Goal: Task Accomplishment & Management: Complete application form

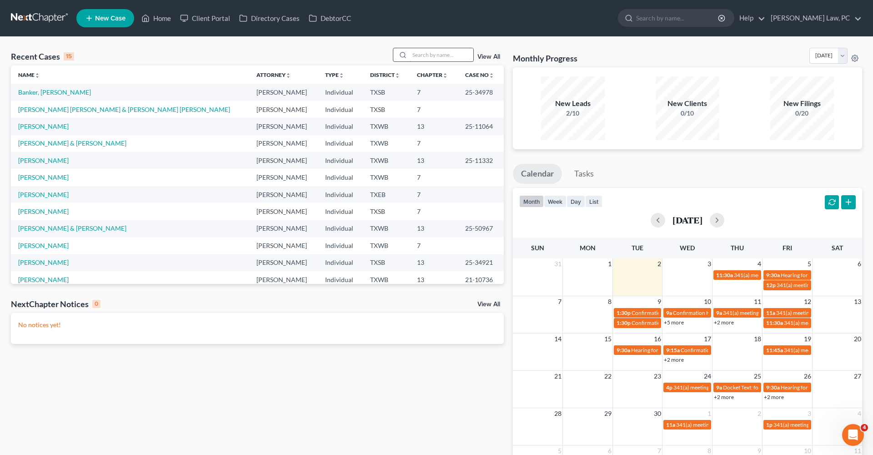
click at [445, 55] on input "search" at bounding box center [442, 54] width 64 height 13
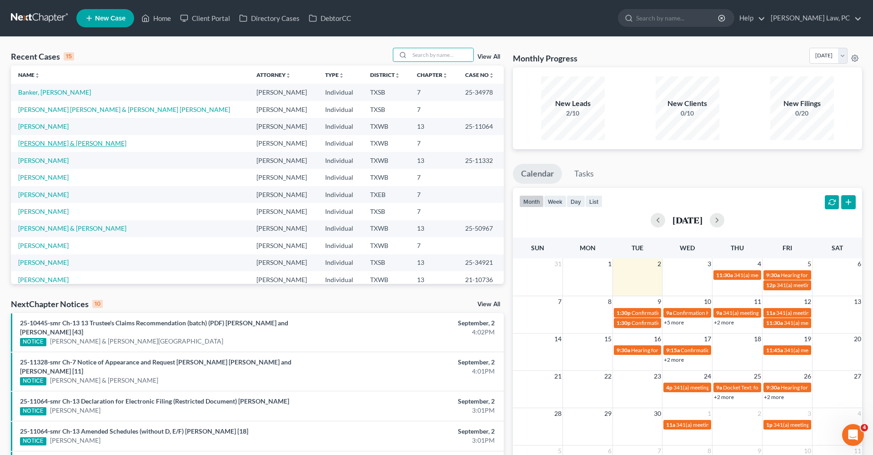
click at [56, 145] on link "[PERSON_NAME] & [PERSON_NAME]" at bounding box center [72, 143] width 108 height 8
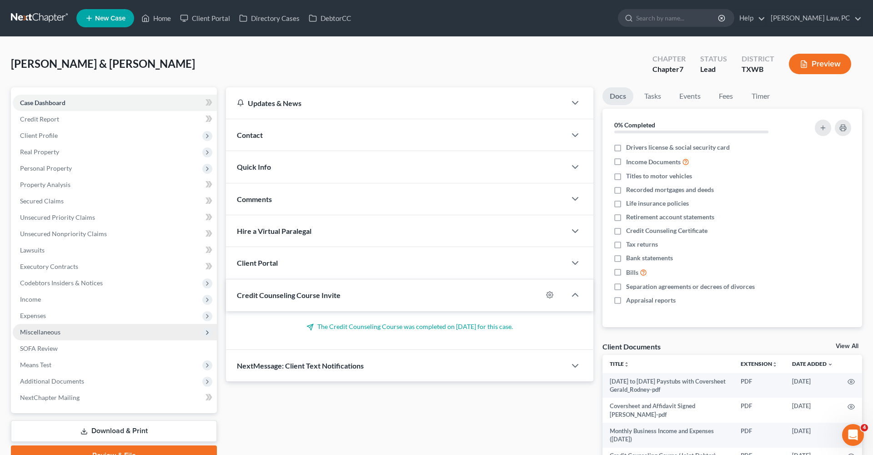
click at [41, 332] on span "Miscellaneous" at bounding box center [40, 332] width 40 height 8
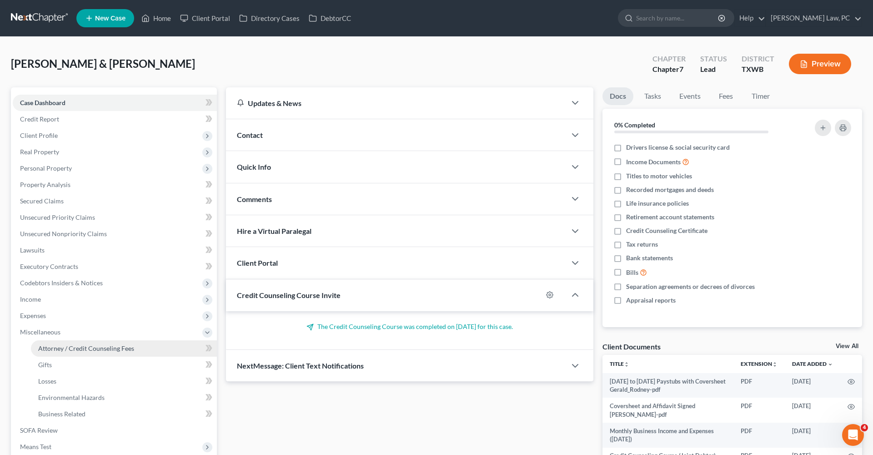
click at [50, 353] on link "Attorney / Credit Counseling Fees" at bounding box center [124, 348] width 186 height 16
select select "4"
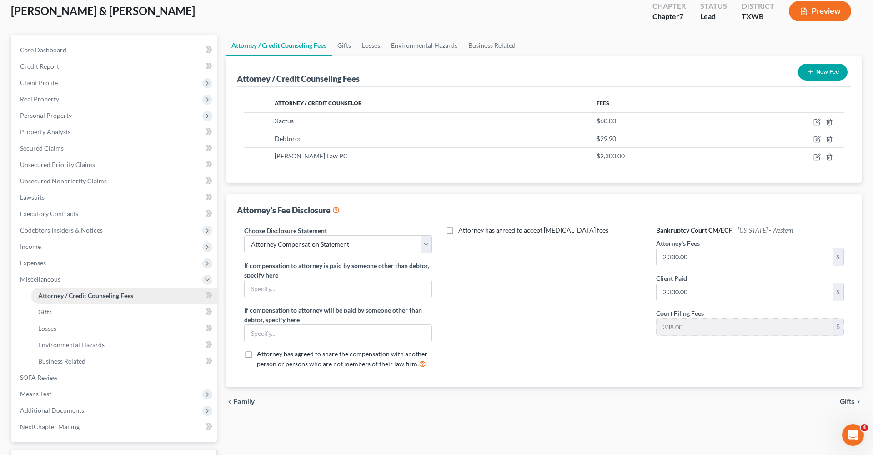
scroll to position [54, 0]
click at [61, 346] on span "Environmental Hazards" at bounding box center [71, 344] width 66 height 8
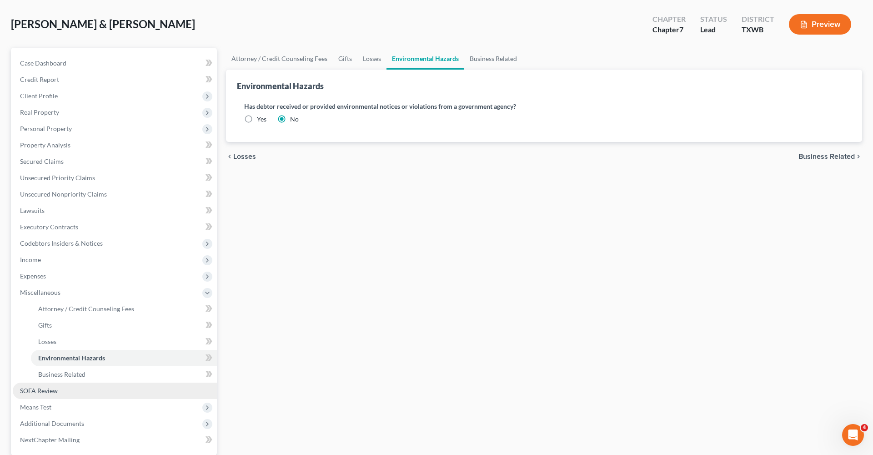
scroll to position [46, 0]
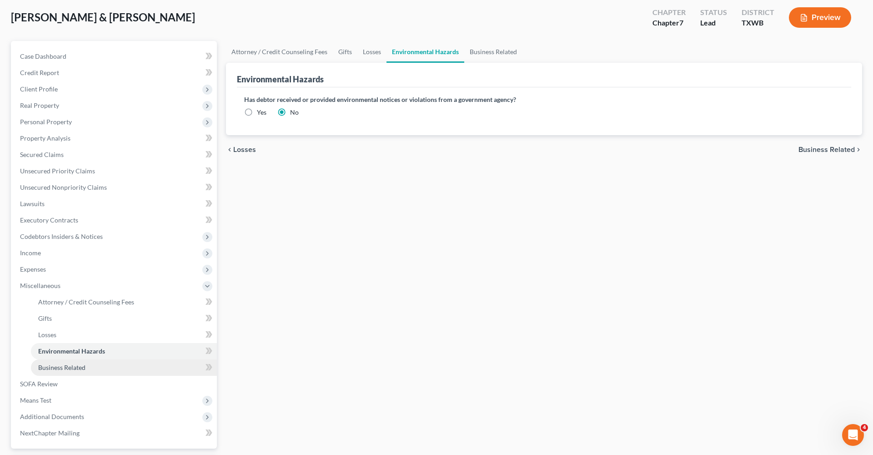
click at [70, 364] on span "Business Related" at bounding box center [61, 367] width 47 height 8
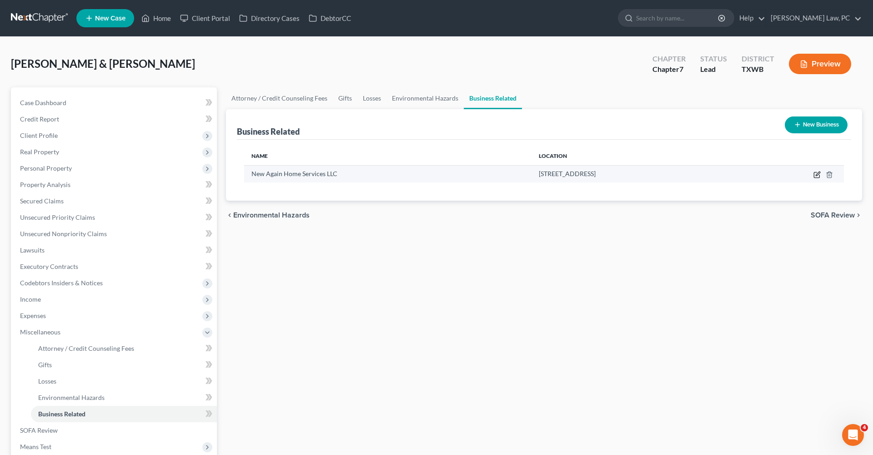
click at [813, 174] on icon "button" at bounding box center [816, 174] width 7 height 7
select select "member"
select select "45"
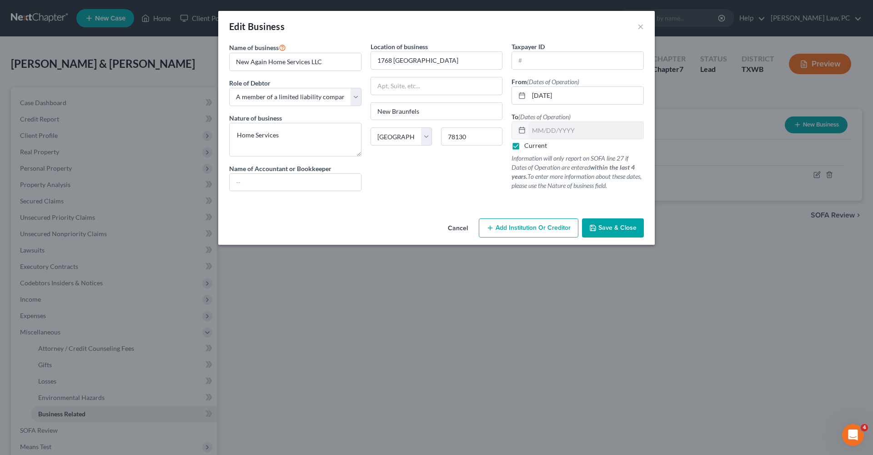
click at [613, 227] on span "Save & Close" at bounding box center [617, 228] width 38 height 8
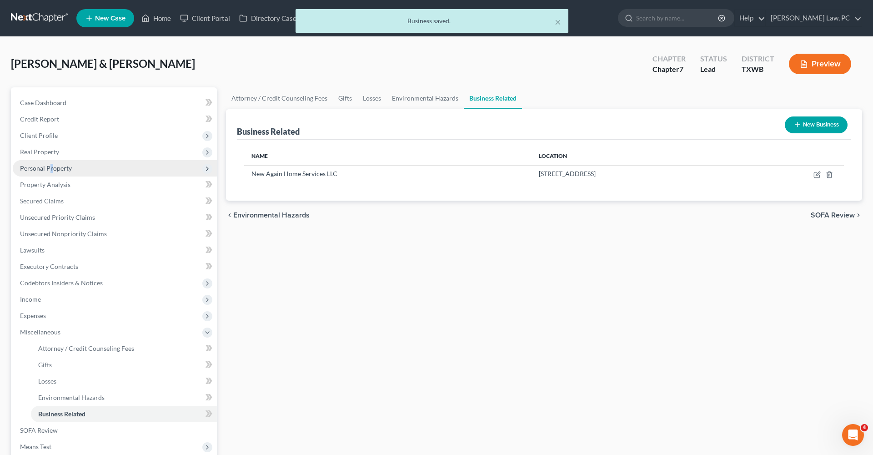
click at [51, 169] on span "Personal Property" at bounding box center [46, 168] width 52 height 8
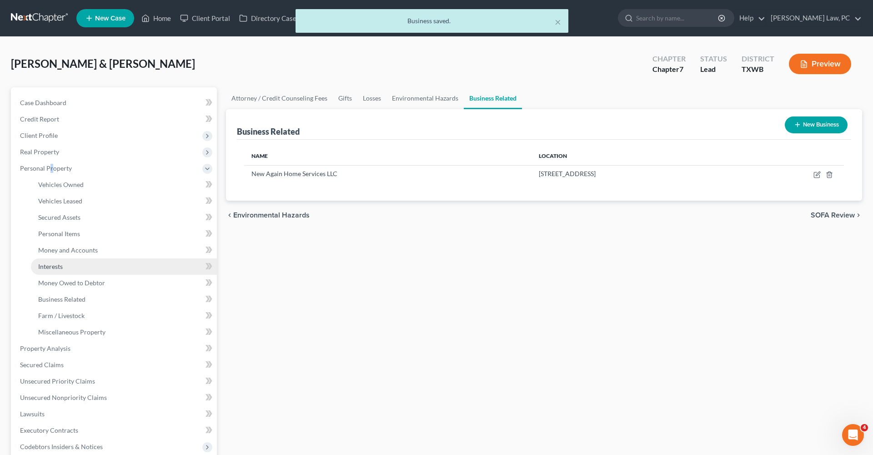
click at [58, 266] on span "Interests" at bounding box center [50, 266] width 25 height 8
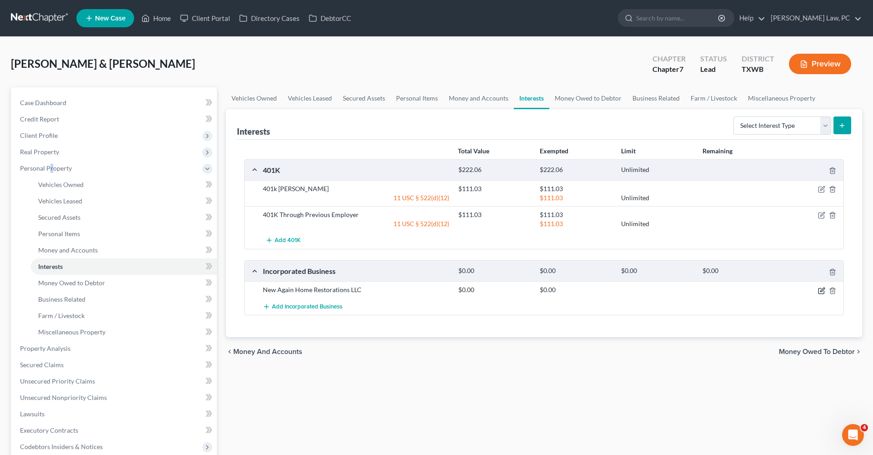
click at [821, 289] on icon "button" at bounding box center [821, 290] width 7 height 7
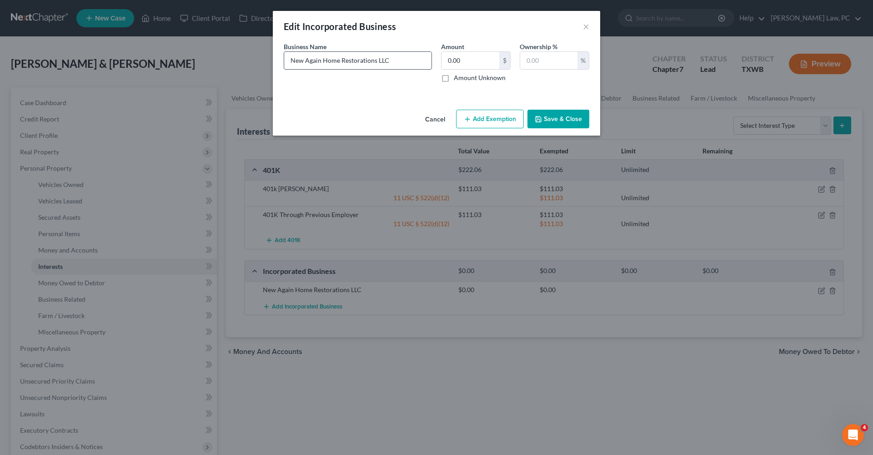
drag, startPoint x: 374, startPoint y: 61, endPoint x: 366, endPoint y: 61, distance: 7.3
click at [366, 61] on input "New Again Home Restorations LLC" at bounding box center [357, 60] width 147 height 17
drag, startPoint x: 376, startPoint y: 62, endPoint x: 341, endPoint y: 62, distance: 34.6
click at [341, 62] on input "New Again Home Restorations LLC" at bounding box center [357, 60] width 147 height 17
type input "New Again Home Services LLC"
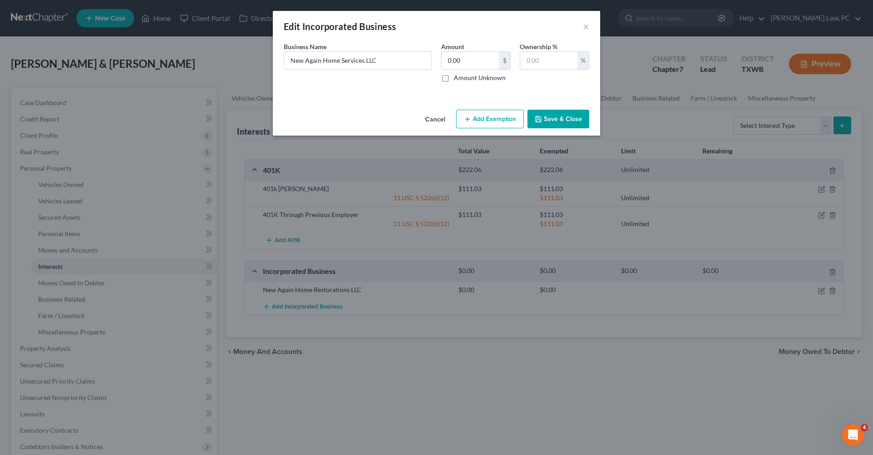
click at [551, 123] on button "Save & Close" at bounding box center [558, 119] width 62 height 19
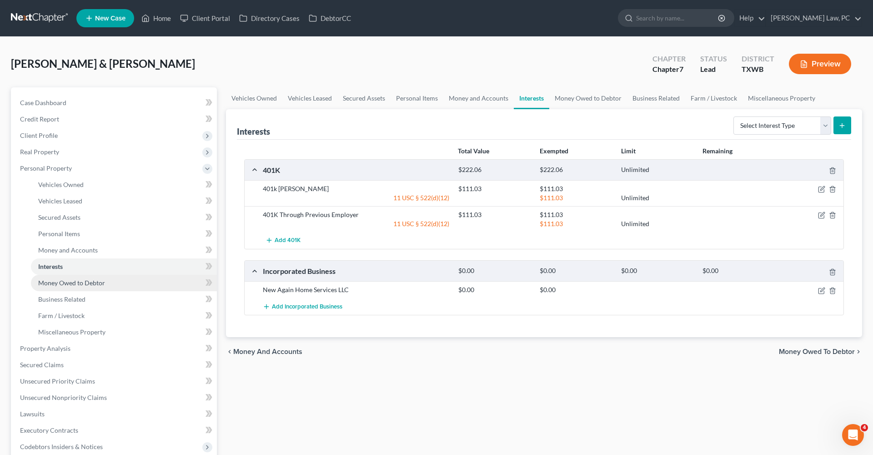
click at [46, 281] on span "Money Owed to Debtor" at bounding box center [71, 283] width 67 height 8
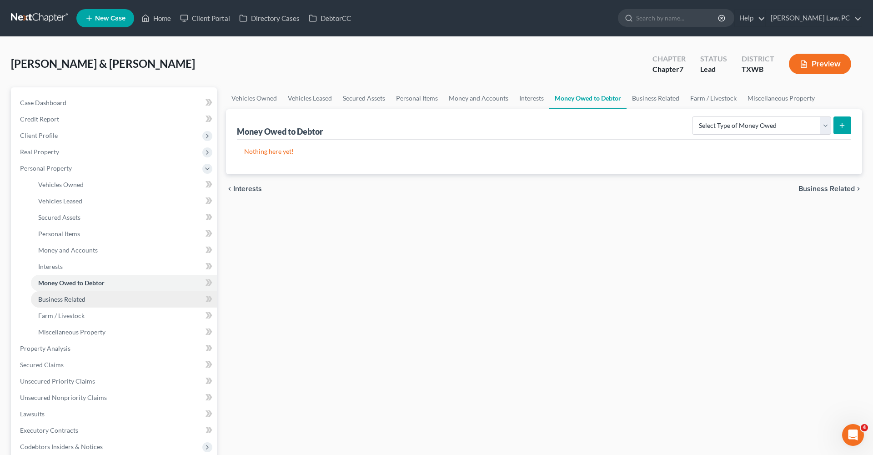
click at [64, 296] on span "Business Related" at bounding box center [61, 299] width 47 height 8
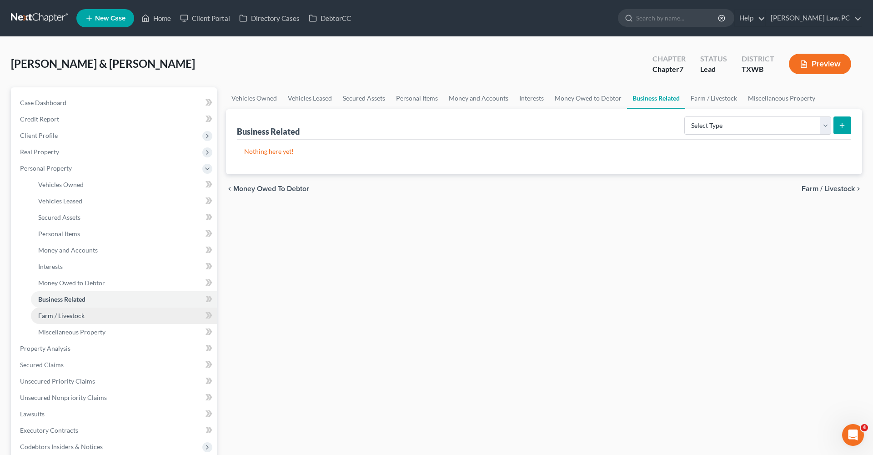
click at [73, 314] on span "Farm / Livestock" at bounding box center [61, 315] width 46 height 8
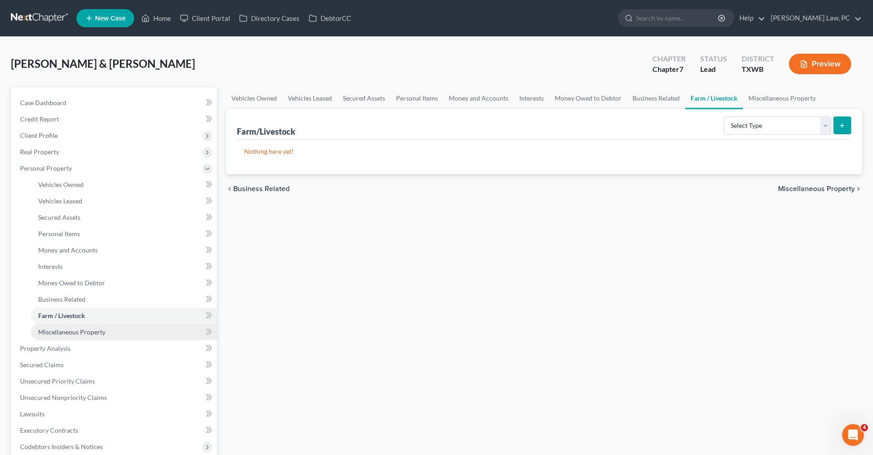
click at [83, 330] on span "Miscellaneous Property" at bounding box center [71, 332] width 67 height 8
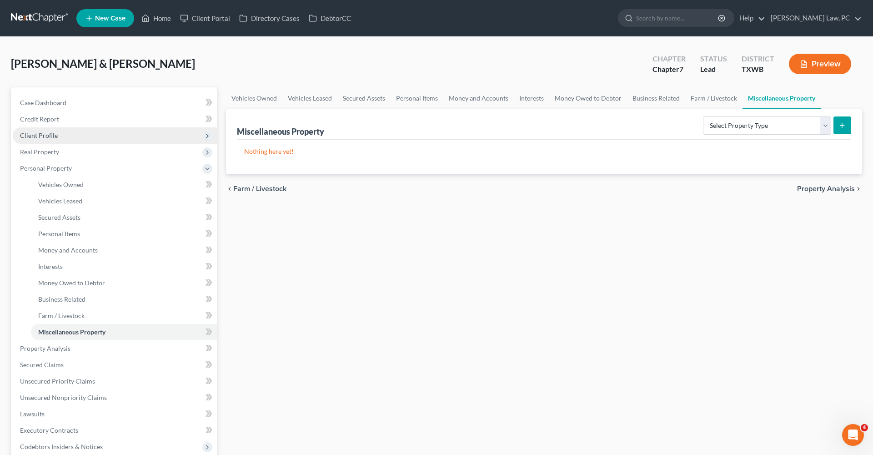
click at [28, 134] on span "Client Profile" at bounding box center [39, 135] width 38 height 8
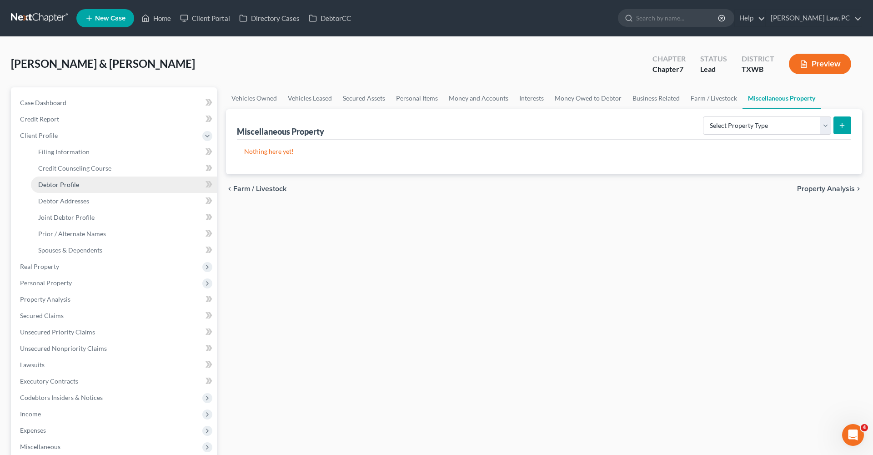
click at [70, 185] on span "Debtor Profile" at bounding box center [58, 185] width 41 height 8
select select "1"
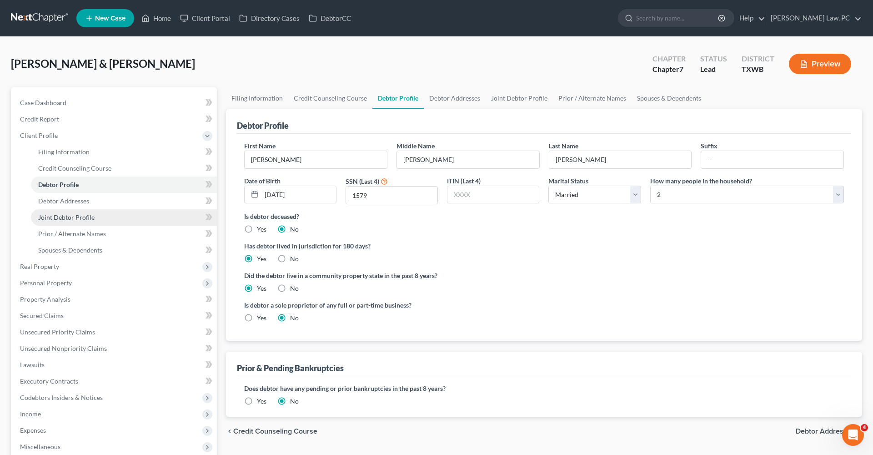
click at [72, 216] on span "Joint Debtor Profile" at bounding box center [66, 217] width 56 height 8
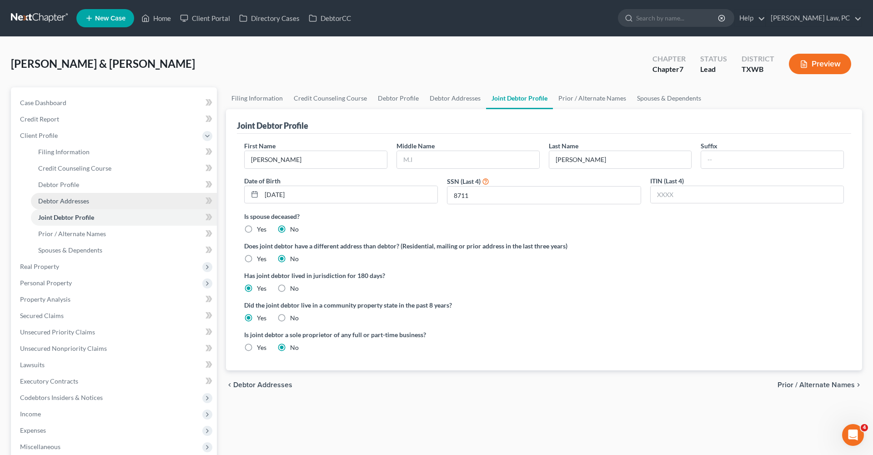
click at [60, 199] on span "Debtor Addresses" at bounding box center [63, 201] width 51 height 8
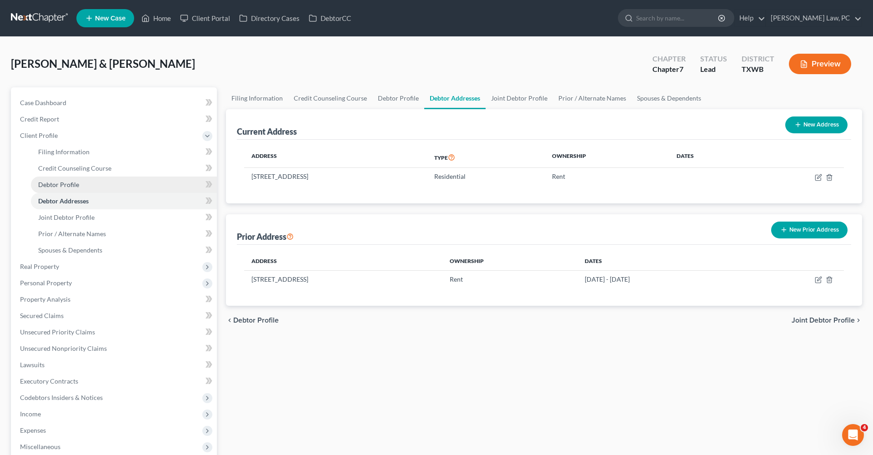
click at [56, 185] on span "Debtor Profile" at bounding box center [58, 185] width 41 height 8
select select "1"
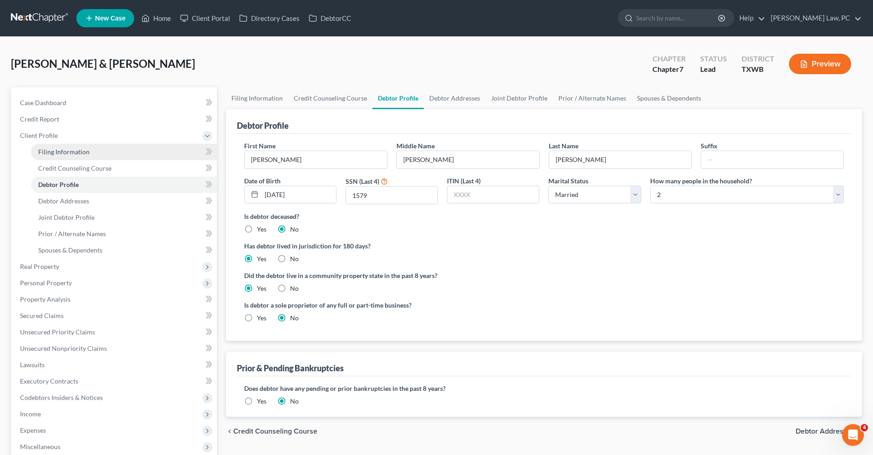
click at [60, 153] on span "Filing Information" at bounding box center [63, 152] width 51 height 8
select select "1"
select select "0"
select select "1"
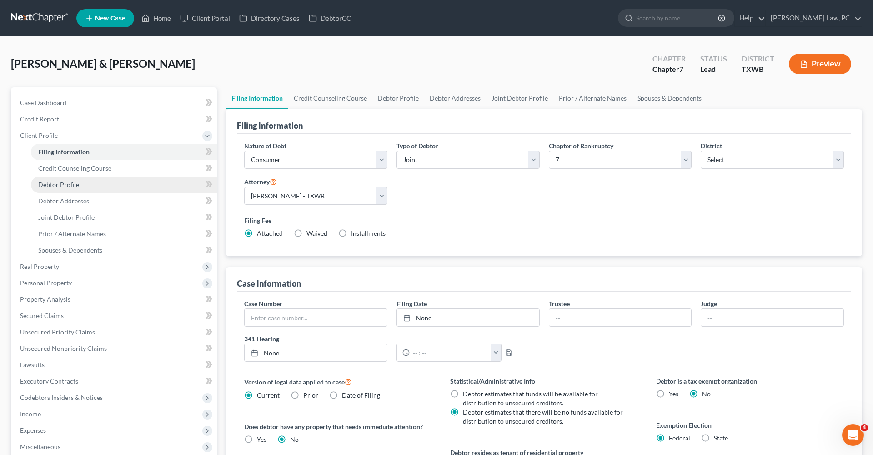
click at [65, 185] on span "Debtor Profile" at bounding box center [58, 185] width 41 height 8
select select "1"
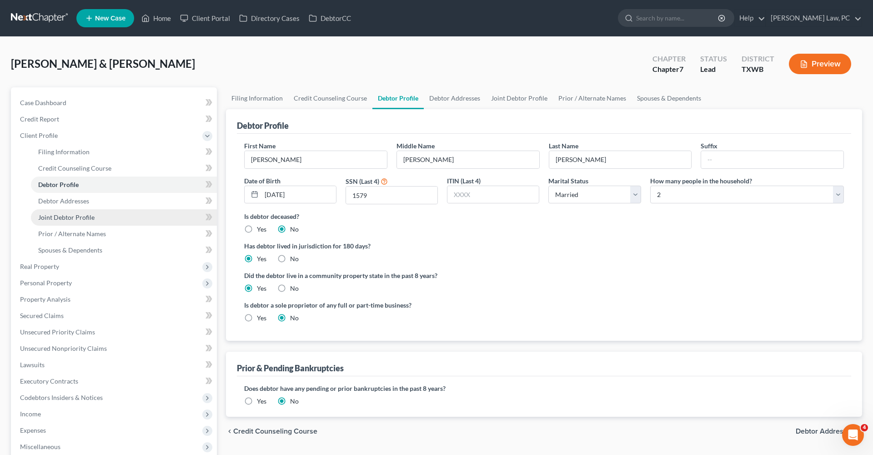
click at [83, 213] on link "Joint Debtor Profile" at bounding box center [124, 217] width 186 height 16
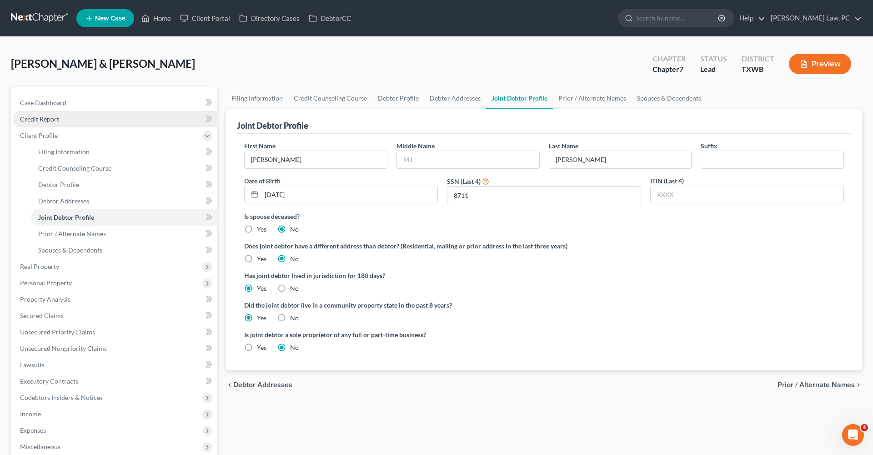
click at [43, 121] on span "Credit Report" at bounding box center [39, 119] width 39 height 8
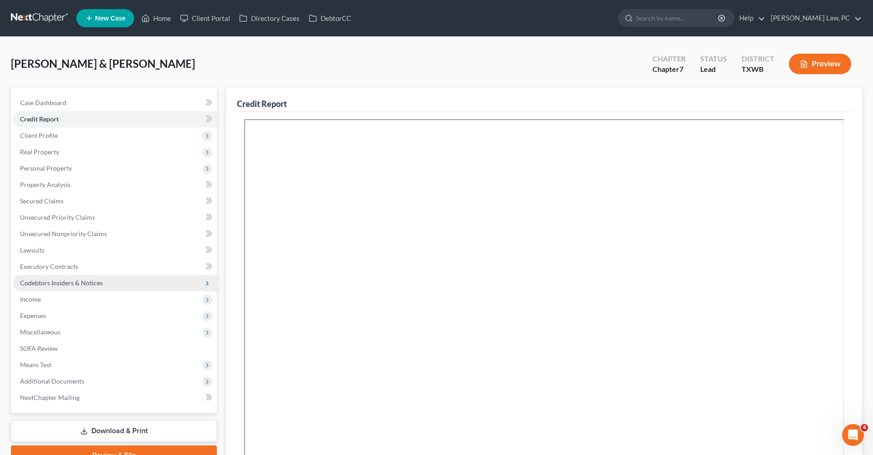
scroll to position [40, 0]
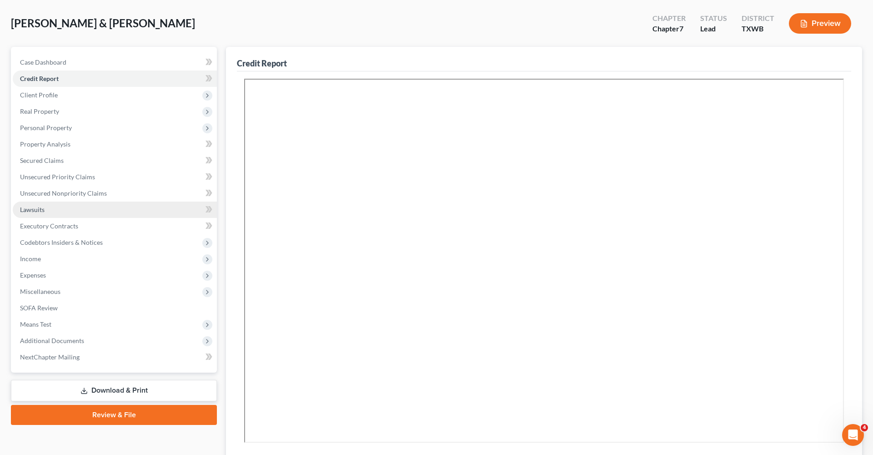
click at [33, 211] on span "Lawsuits" at bounding box center [32, 210] width 25 height 8
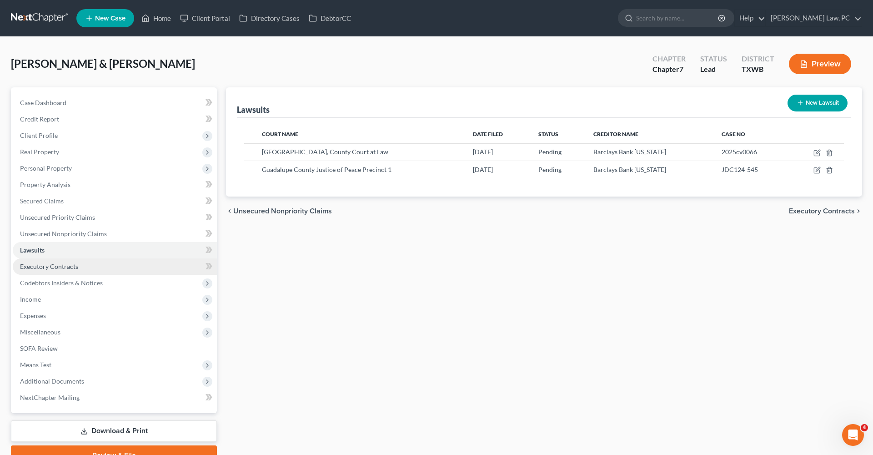
click at [49, 266] on span "Executory Contracts" at bounding box center [49, 266] width 58 height 8
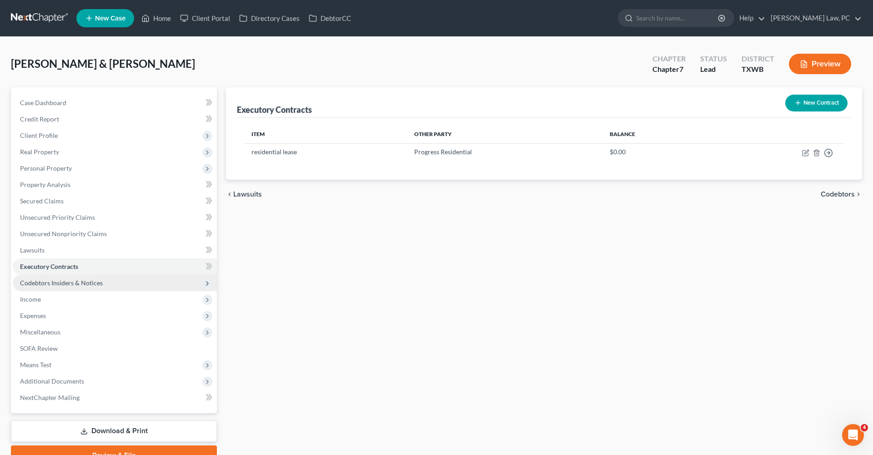
click at [62, 284] on span "Codebtors Insiders & Notices" at bounding box center [61, 283] width 83 height 8
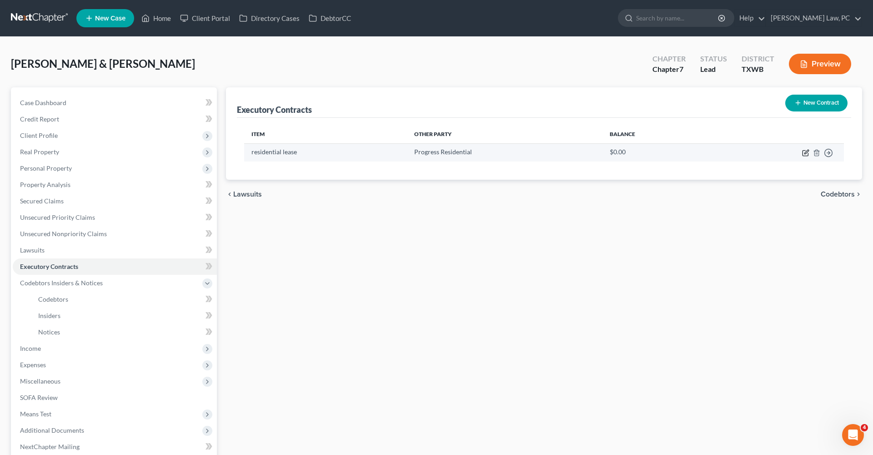
click at [803, 154] on icon "button" at bounding box center [805, 152] width 7 height 7
select select "3"
select select "45"
select select "2"
select select "0"
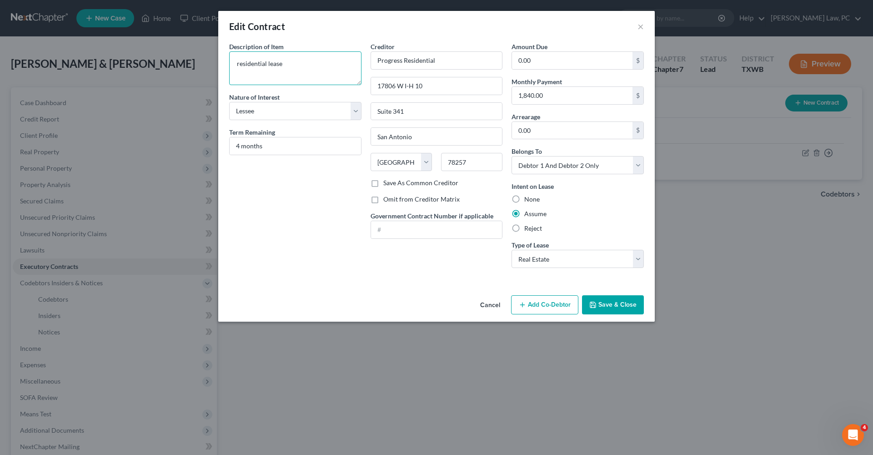
drag, startPoint x: 286, startPoint y: 65, endPoint x: 201, endPoint y: 64, distance: 85.5
click at [200, 64] on div "Edit Contract × Description of non-residential real property * Description of I…" at bounding box center [436, 227] width 873 height 455
drag, startPoint x: 281, startPoint y: 66, endPoint x: 220, endPoint y: 63, distance: 61.0
click at [220, 63] on div "Description of non-residential real property * Description of Item * Lease rent…" at bounding box center [436, 167] width 437 height 250
type textarea "Rent Lease"
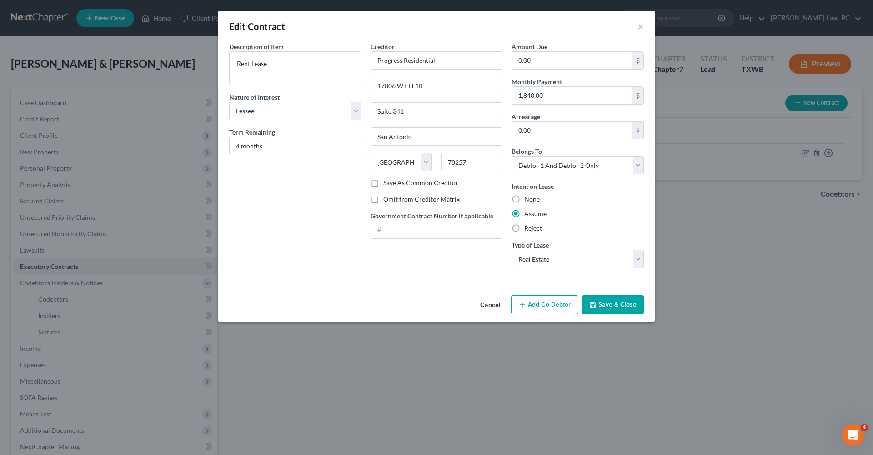
click at [612, 303] on button "Save & Close" at bounding box center [613, 304] width 62 height 19
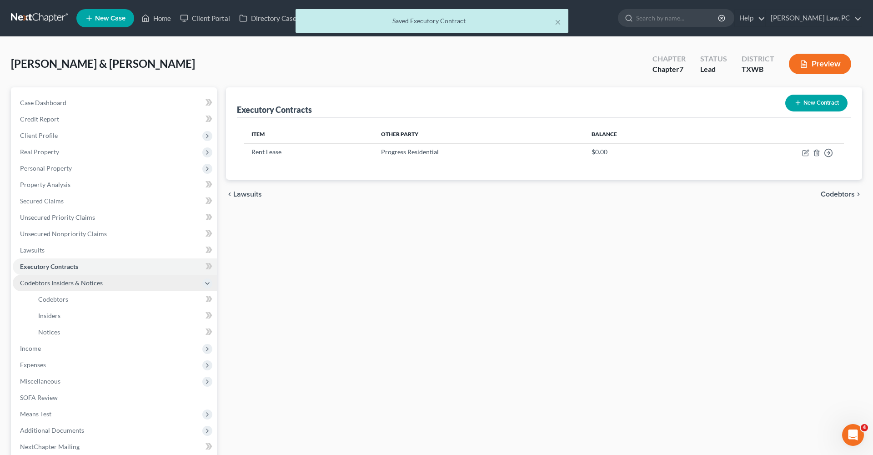
click at [44, 287] on span "Codebtors Insiders & Notices" at bounding box center [115, 283] width 204 height 16
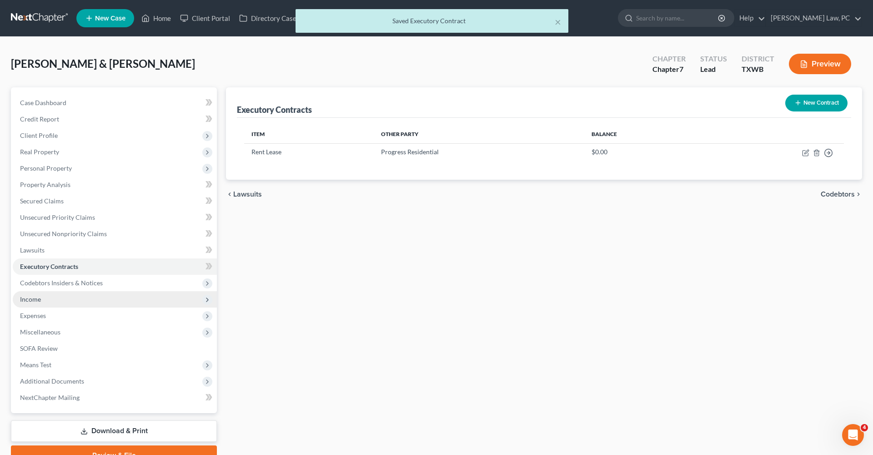
click at [34, 298] on span "Income" at bounding box center [30, 299] width 21 height 8
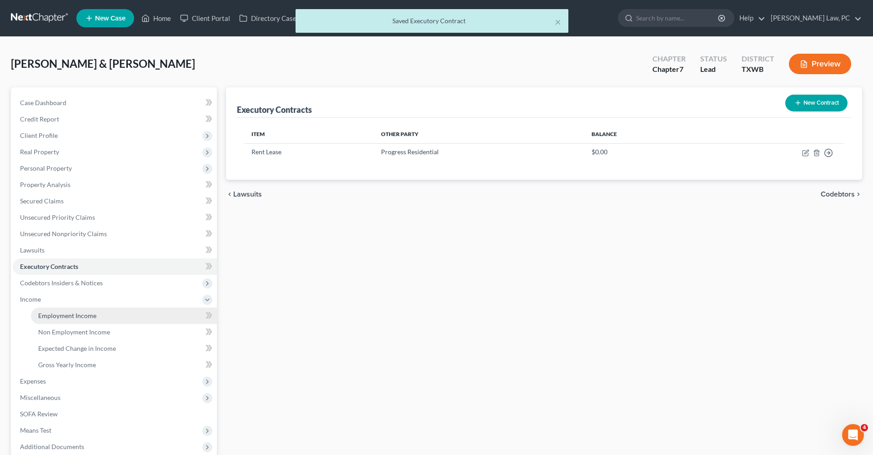
click at [60, 313] on span "Employment Income" at bounding box center [67, 315] width 58 height 8
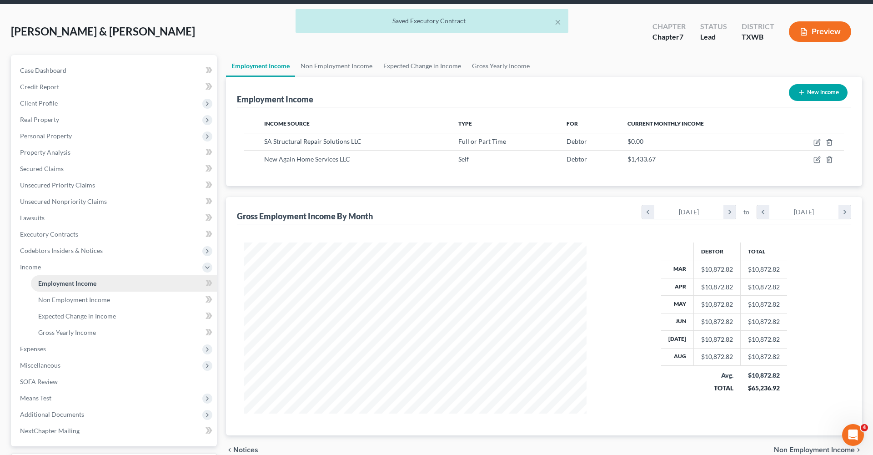
scroll to position [33, 0]
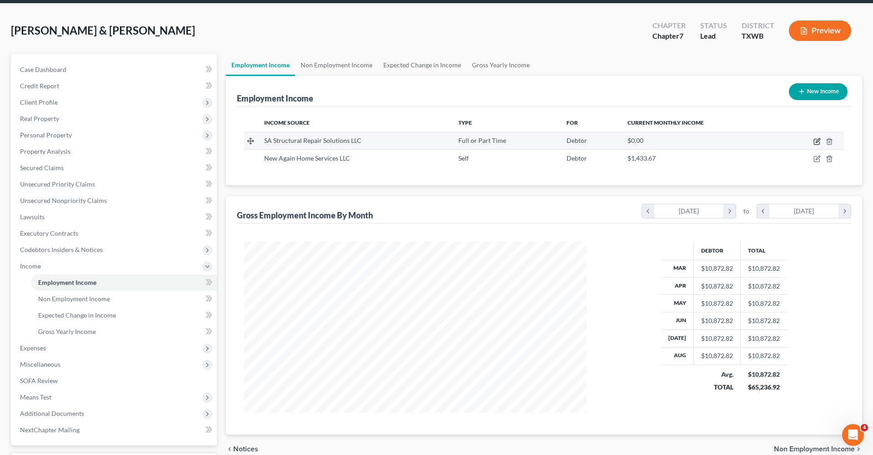
click at [816, 143] on icon "button" at bounding box center [816, 141] width 7 height 7
select select "0"
select select "45"
select select "2"
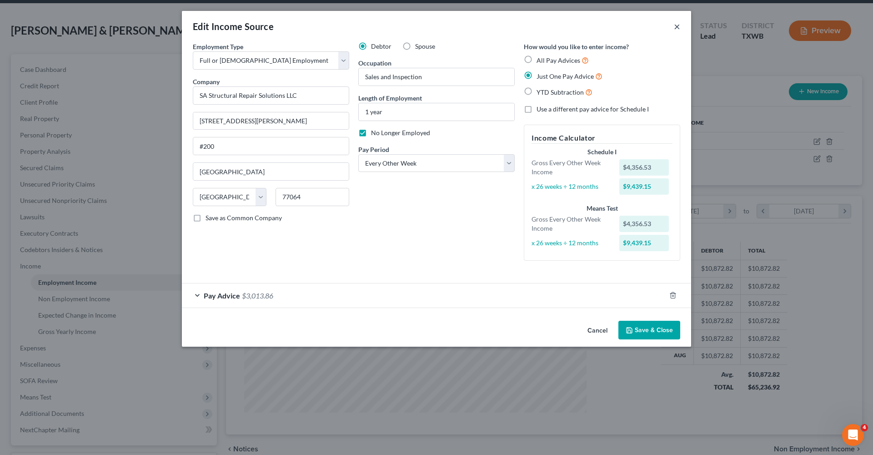
click at [679, 25] on button "×" at bounding box center [677, 26] width 6 height 11
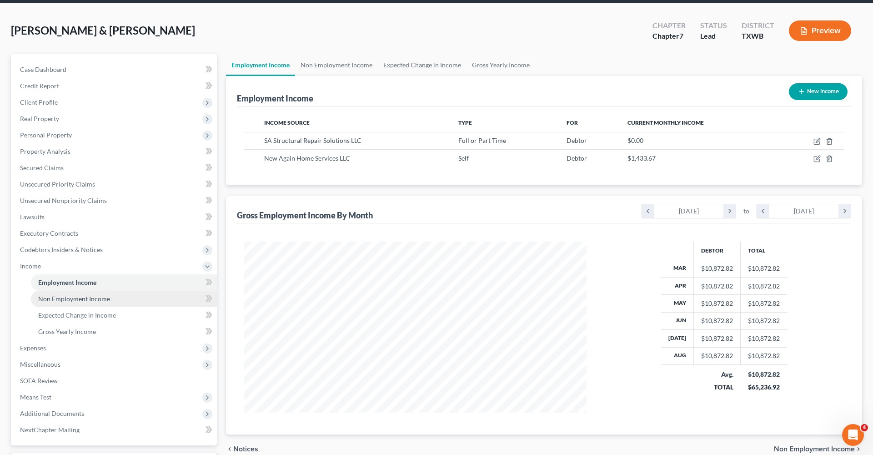
click at [75, 296] on span "Non Employment Income" at bounding box center [74, 299] width 72 height 8
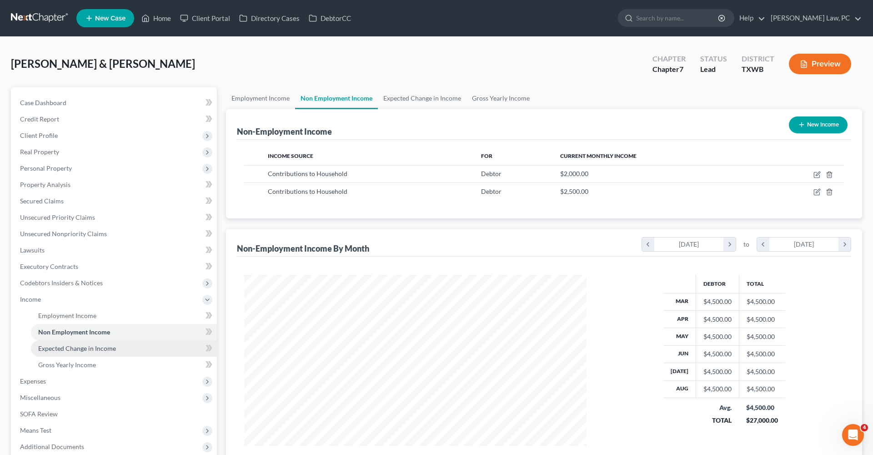
scroll to position [171, 361]
click at [96, 348] on span "Expected Change in Income" at bounding box center [77, 348] width 78 height 8
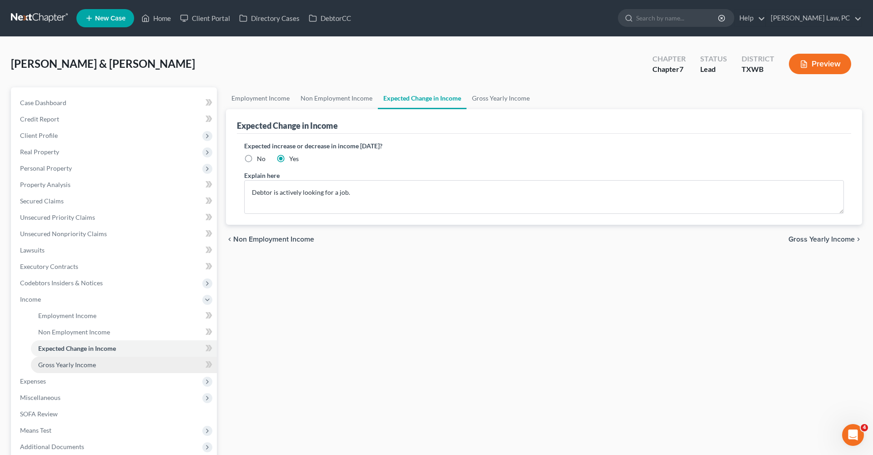
click at [83, 364] on span "Gross Yearly Income" at bounding box center [67, 365] width 58 height 8
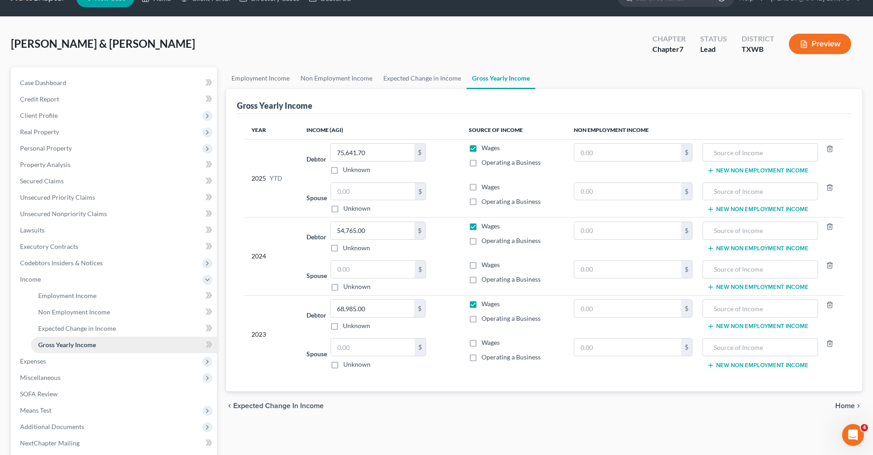
scroll to position [20, 0]
click at [87, 329] on span "Expected Change in Income" at bounding box center [77, 329] width 78 height 8
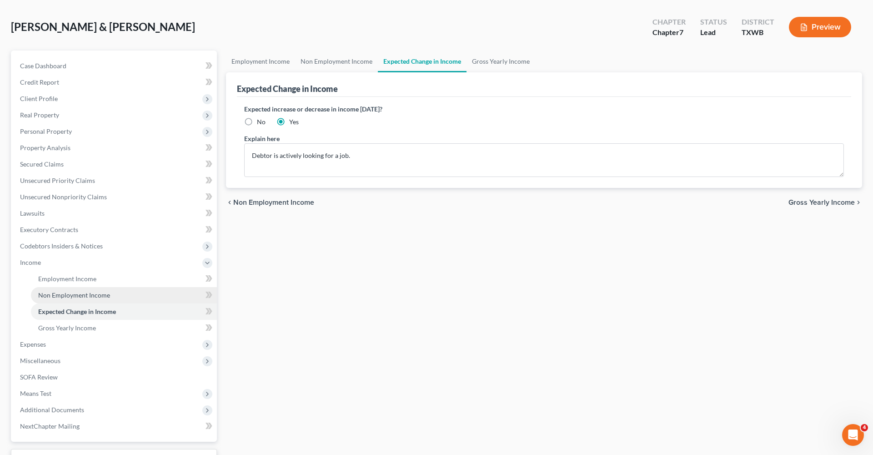
scroll to position [58, 0]
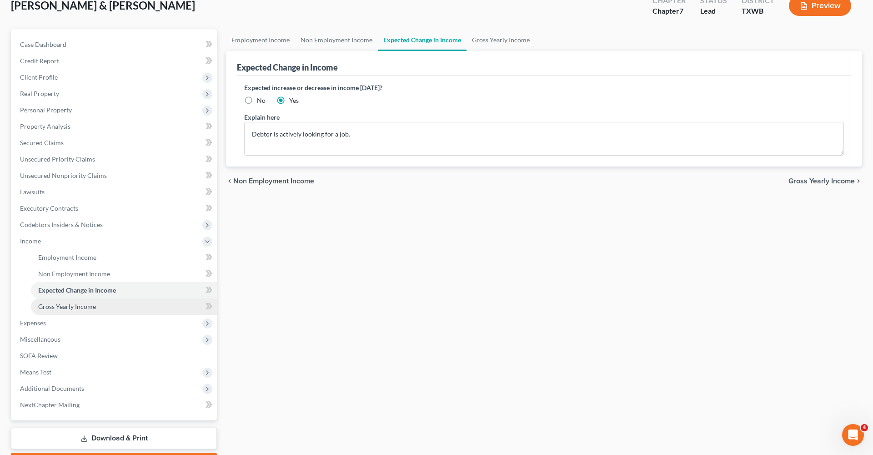
click at [82, 306] on span "Gross Yearly Income" at bounding box center [67, 306] width 58 height 8
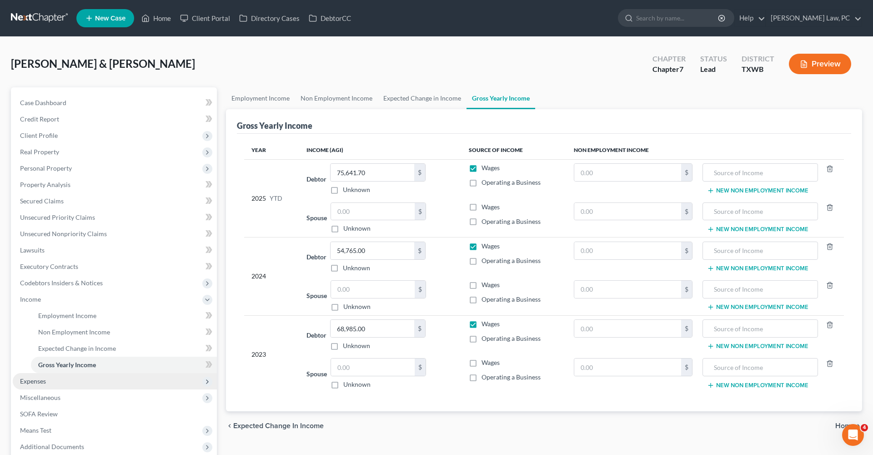
click at [31, 379] on span "Expenses" at bounding box center [33, 381] width 26 height 8
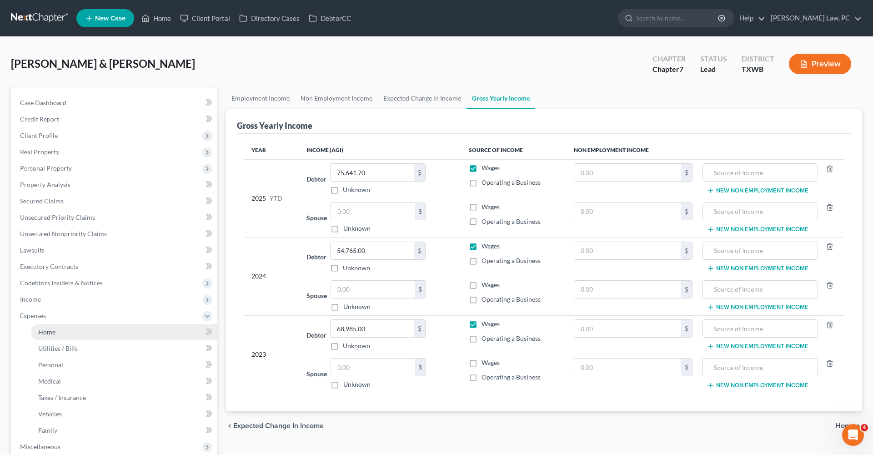
click at [45, 329] on span "Home" at bounding box center [46, 332] width 17 height 8
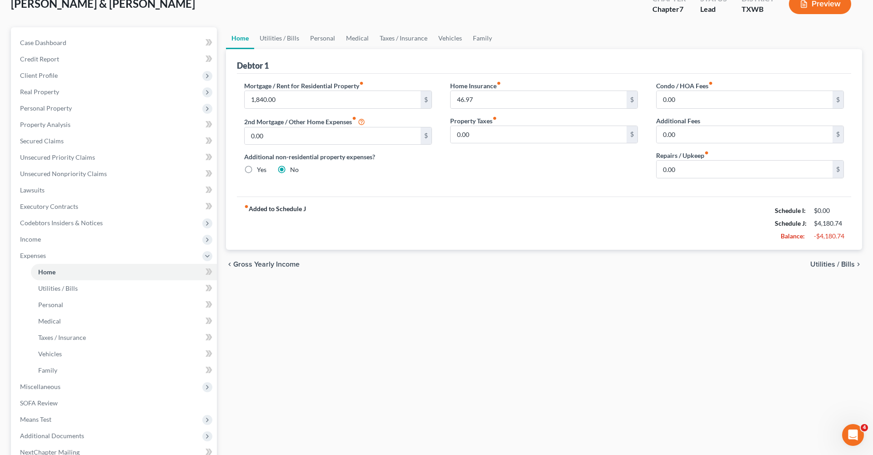
scroll to position [60, 0]
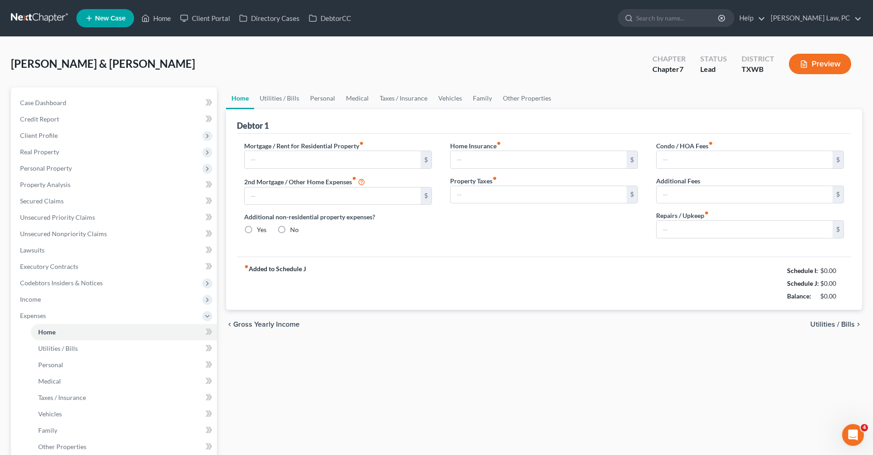
type input "1,840.00"
type input "0.00"
radio input "true"
type input "46.97"
type input "0.00"
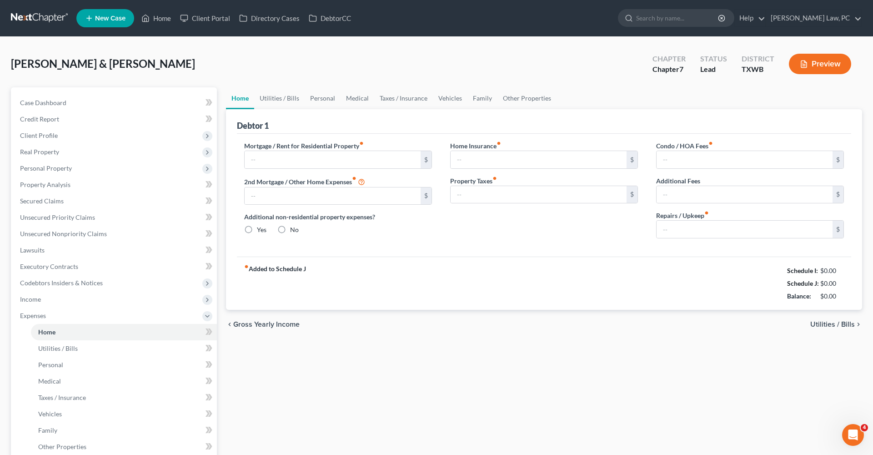
type input "0.00"
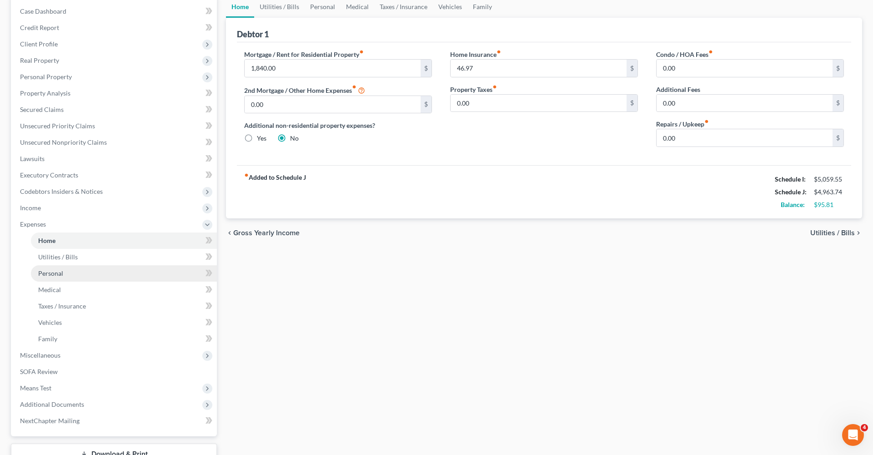
scroll to position [105, 0]
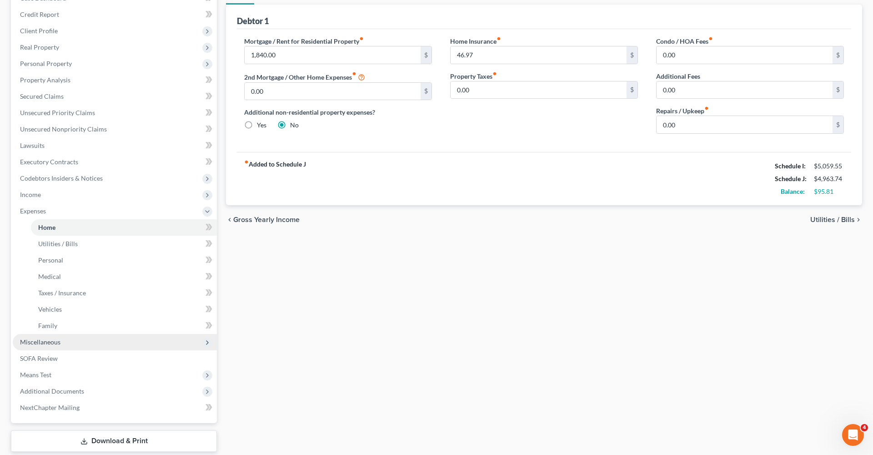
click at [55, 342] on span "Miscellaneous" at bounding box center [40, 342] width 40 height 8
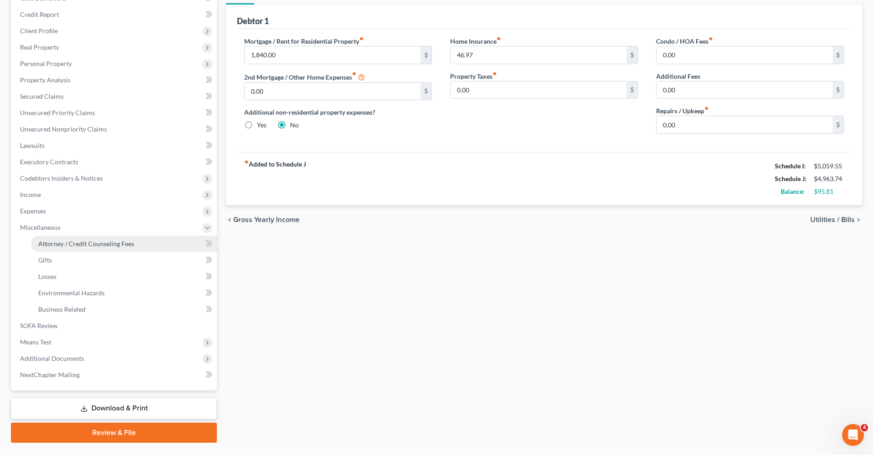
click at [82, 239] on link "Attorney / Credit Counseling Fees" at bounding box center [124, 244] width 186 height 16
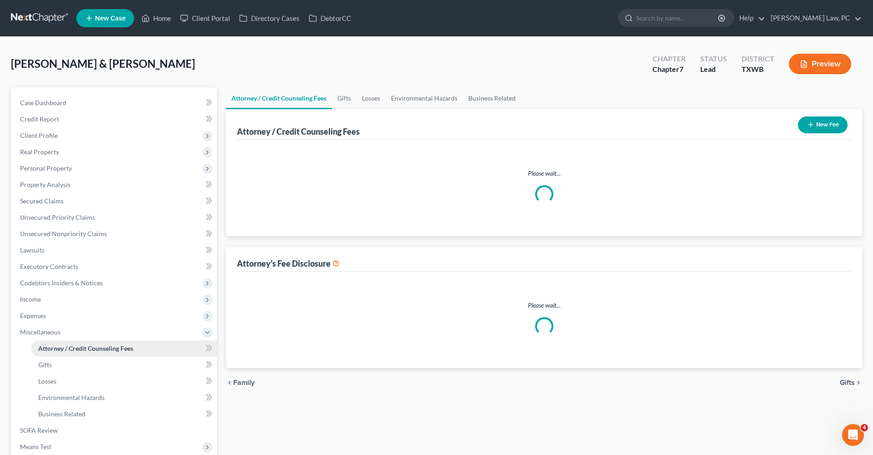
select select "4"
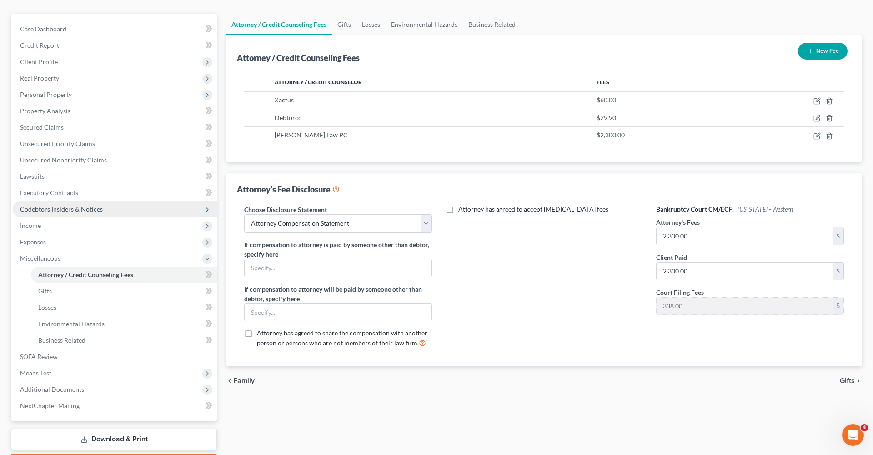
scroll to position [75, 0]
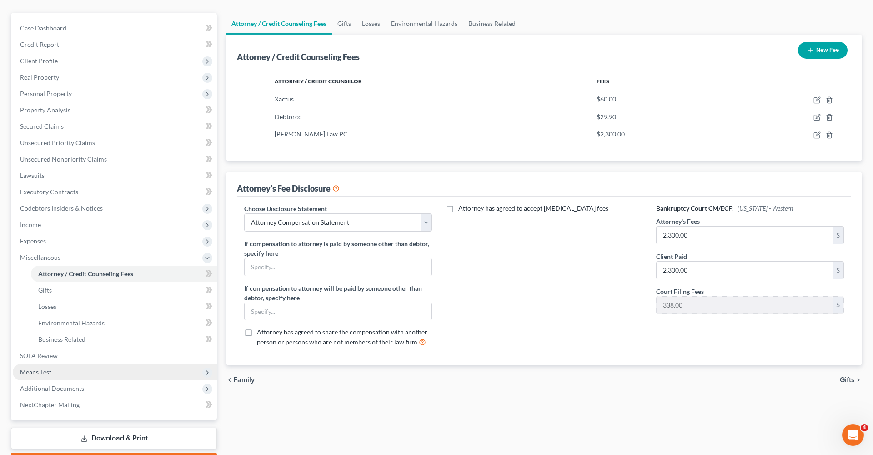
click at [38, 373] on span "Means Test" at bounding box center [35, 372] width 31 height 8
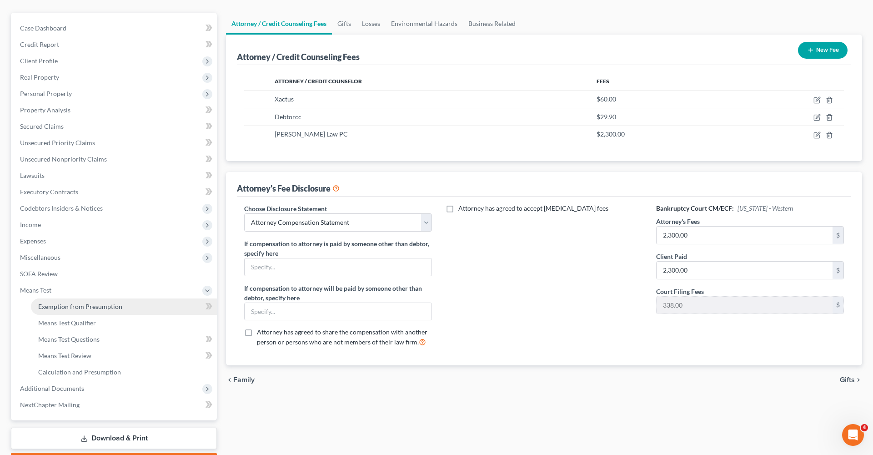
click at [102, 305] on span "Exemption from Presumption" at bounding box center [80, 306] width 84 height 8
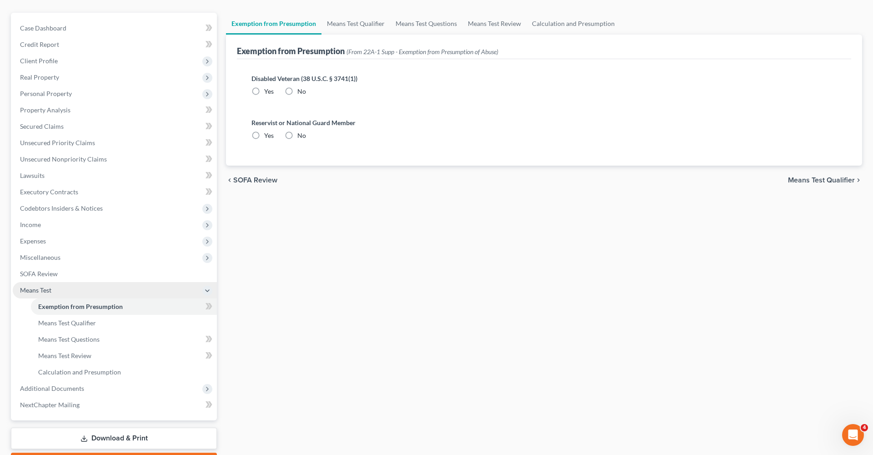
radio input "true"
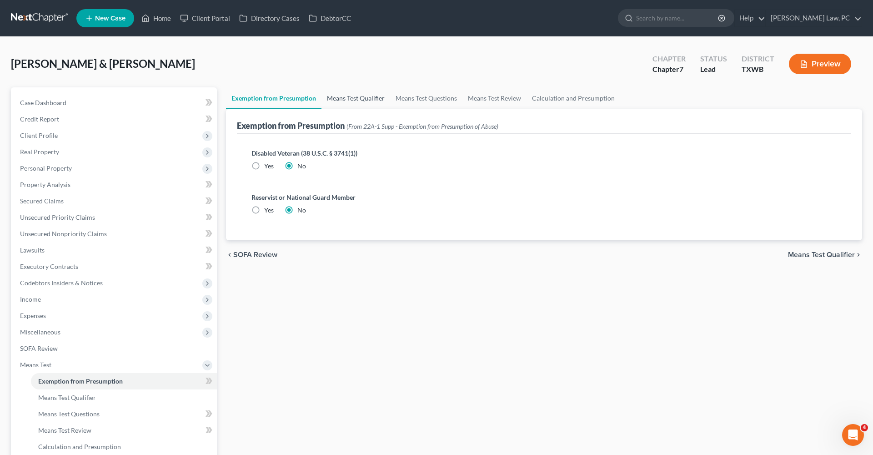
click at [359, 101] on link "Means Test Qualifier" at bounding box center [355, 98] width 69 height 22
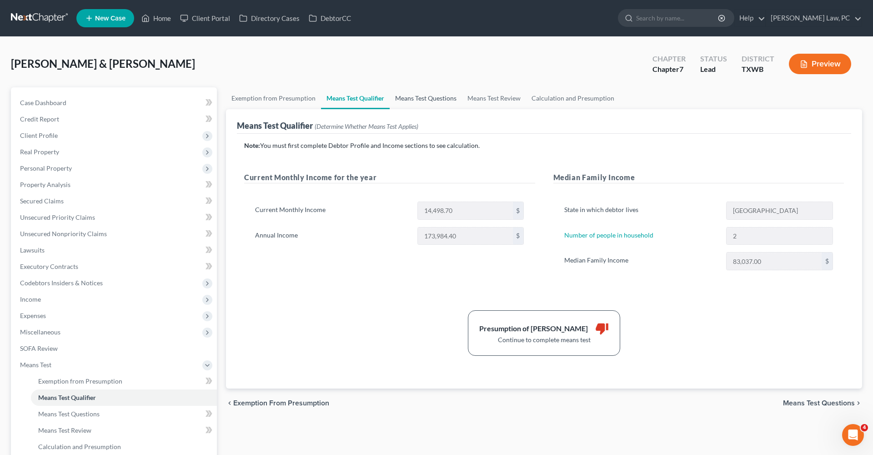
click at [421, 98] on link "Means Test Questions" at bounding box center [426, 98] width 72 height 22
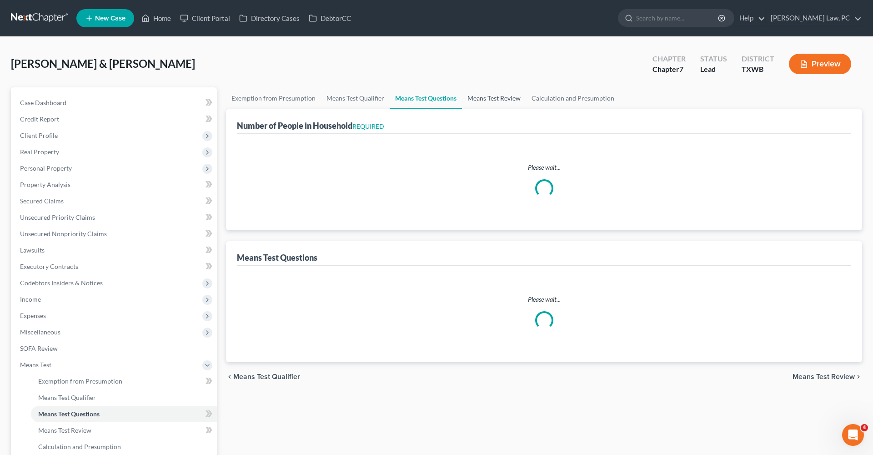
select select "1"
select select "60"
select select "1"
select select "60"
select select "2"
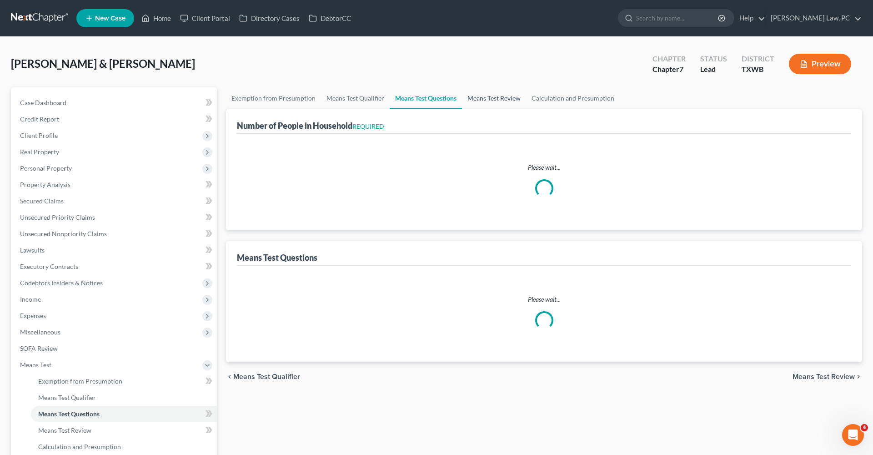
select select "2"
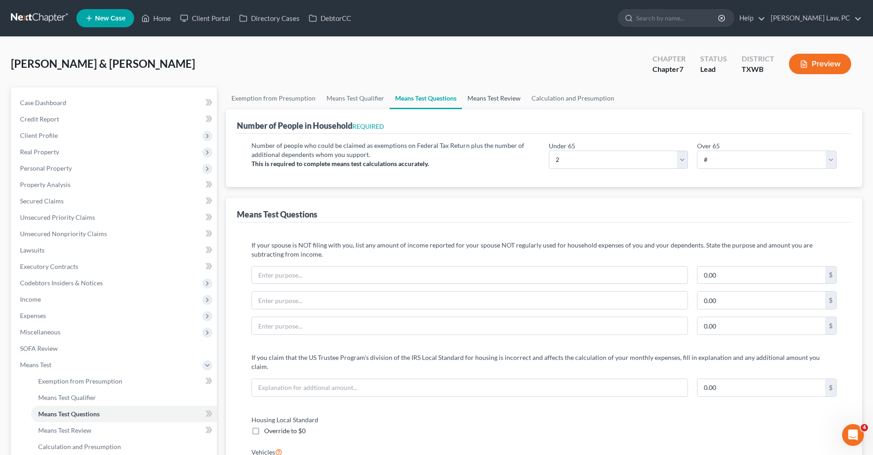
click at [496, 97] on link "Means Test Review" at bounding box center [494, 98] width 64 height 22
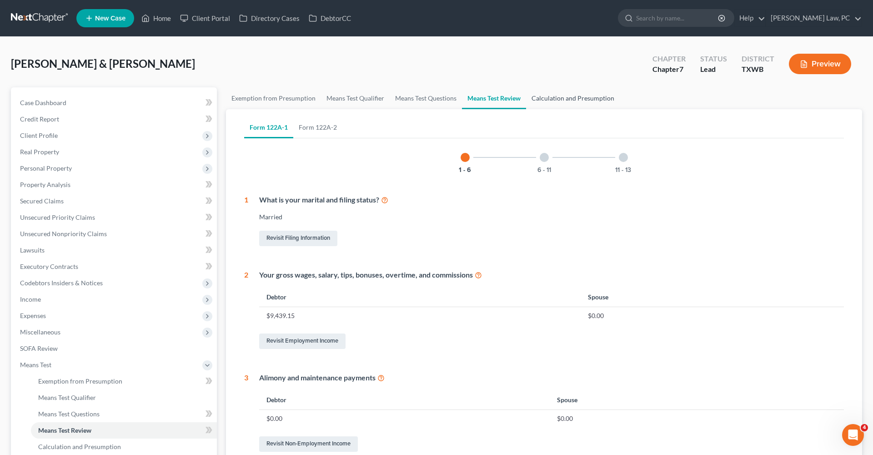
click at [552, 98] on link "Calculation and Presumption" at bounding box center [573, 98] width 94 height 22
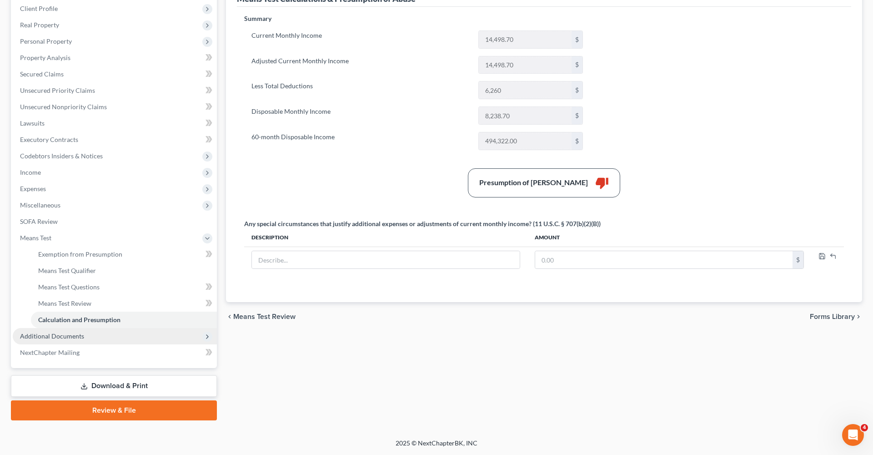
scroll to position [127, 0]
click at [70, 332] on span "Additional Documents" at bounding box center [52, 336] width 64 height 8
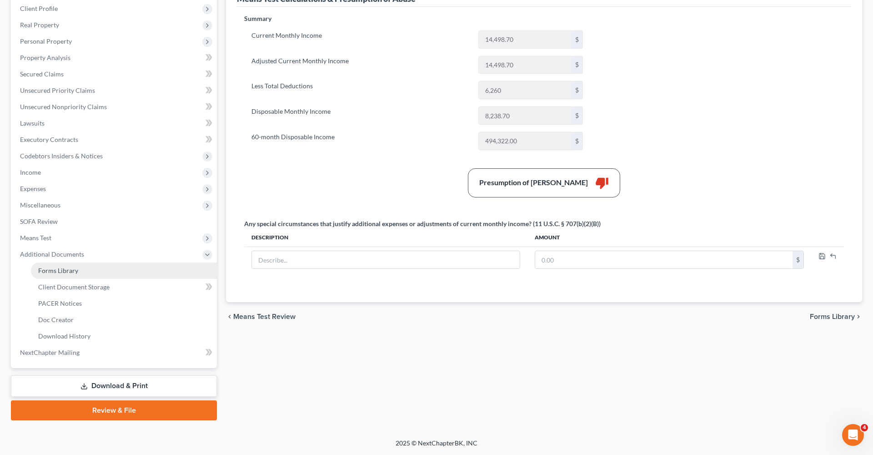
click at [76, 271] on span "Forms Library" at bounding box center [58, 270] width 40 height 8
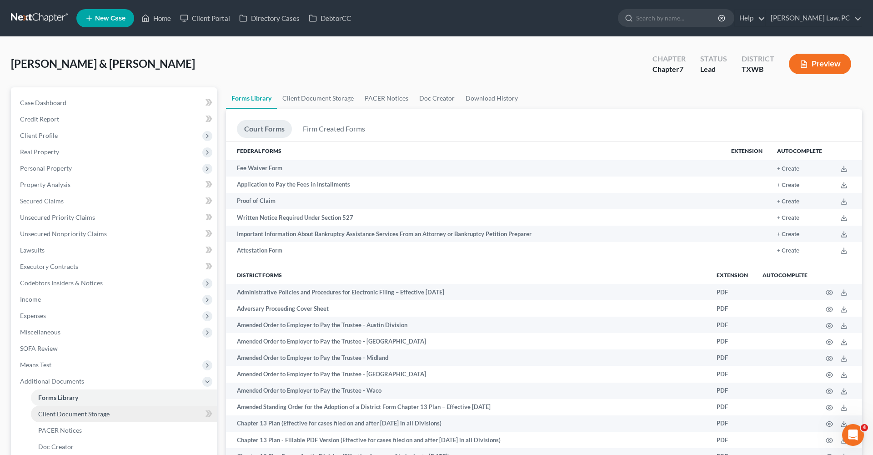
click at [82, 412] on span "Client Document Storage" at bounding box center [73, 414] width 71 height 8
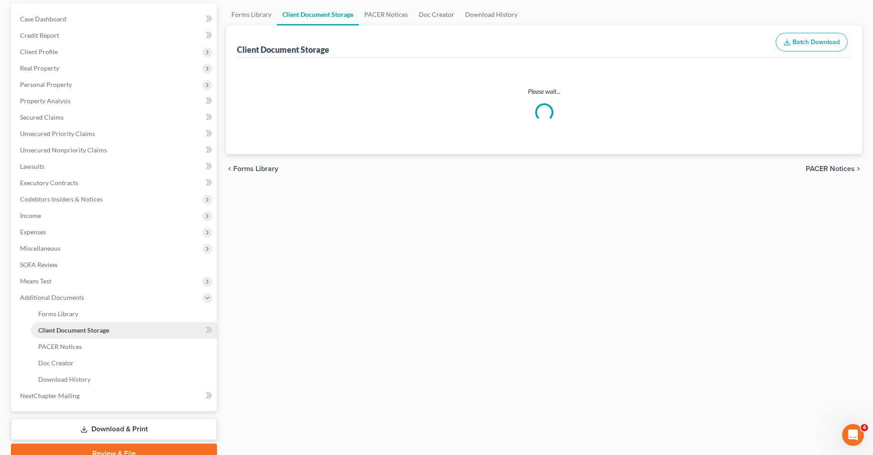
select select "0"
select select "2"
select select "10"
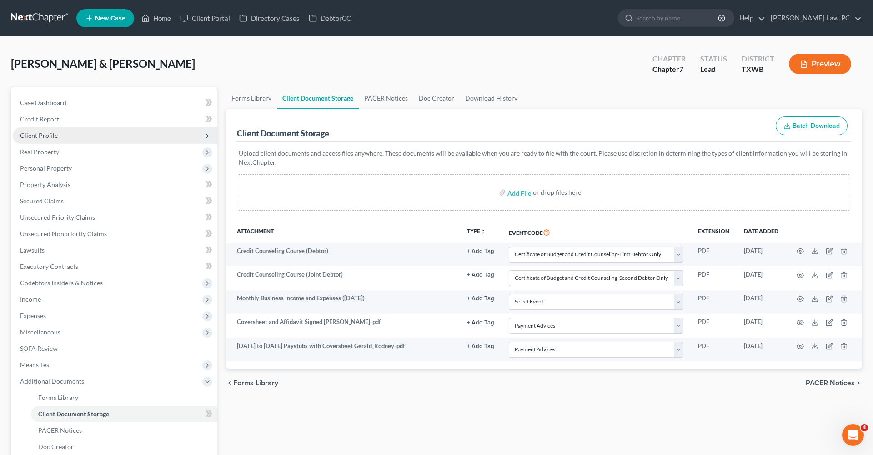
click at [48, 136] on span "Client Profile" at bounding box center [39, 135] width 38 height 8
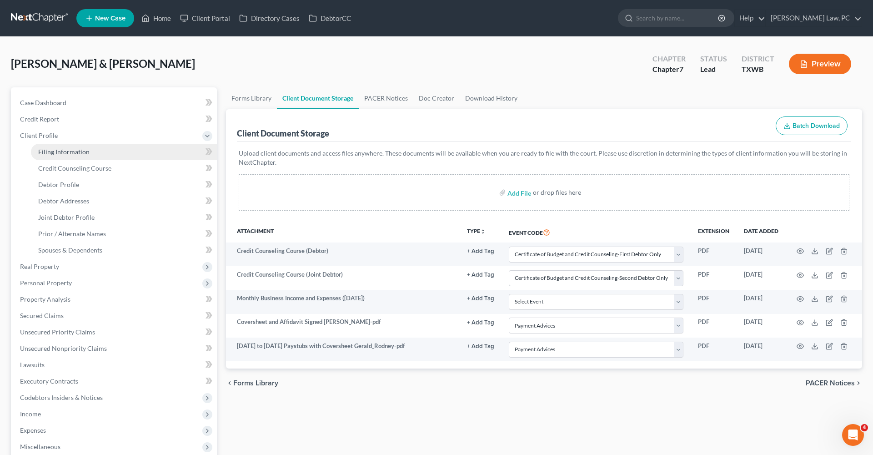
click at [73, 153] on span "Filing Information" at bounding box center [63, 152] width 51 height 8
select select "1"
select select "0"
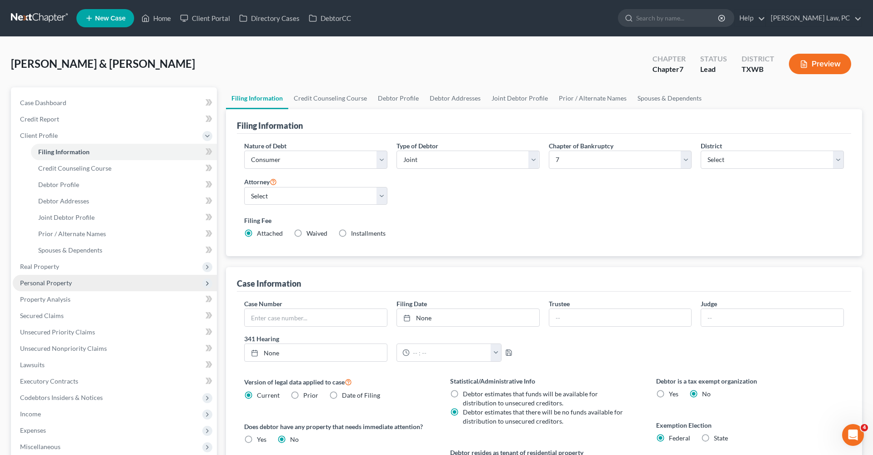
click at [49, 279] on span "Personal Property" at bounding box center [46, 283] width 52 height 8
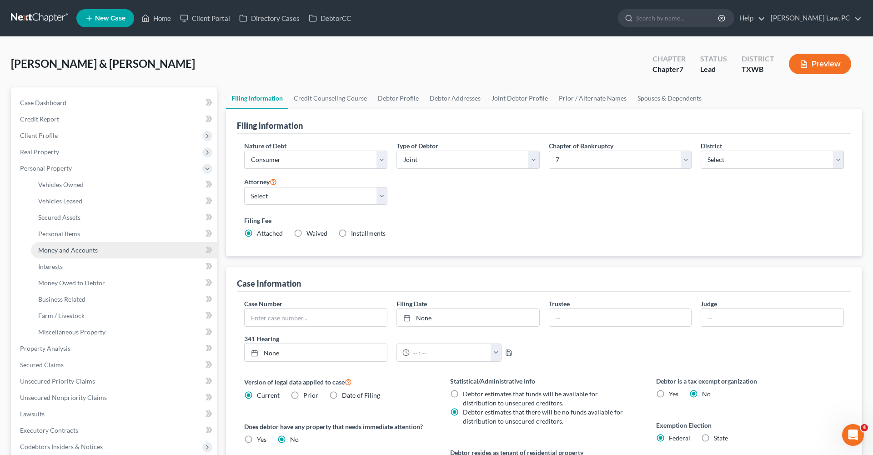
click at [87, 245] on link "Money and Accounts" at bounding box center [124, 250] width 186 height 16
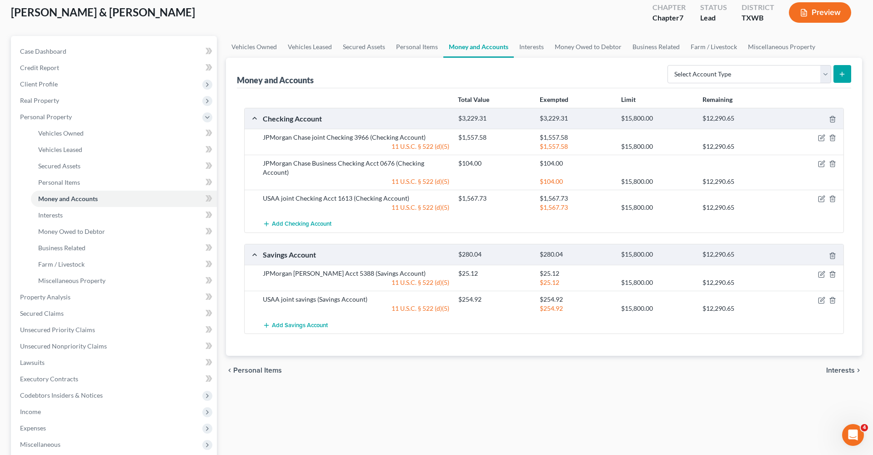
scroll to position [53, 0]
click at [821, 269] on icon "button" at bounding box center [821, 272] width 7 height 7
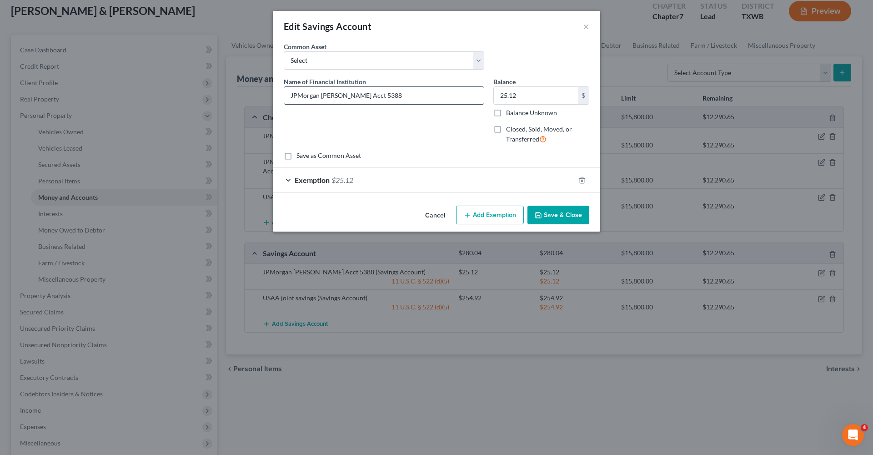
click at [346, 95] on input "JPMorgan jont Savs Acct 5388" at bounding box center [384, 95] width 200 height 17
click at [299, 96] on input "JPMorgan ChaseAcct 5388" at bounding box center [384, 95] width 200 height 17
click at [339, 95] on input "JP Morgan ChaseAcct 5388" at bounding box center [384, 95] width 200 height 17
click at [384, 94] on input "JP Morgan Chase Acct 5388" at bounding box center [384, 95] width 200 height 17
type input "JP Morgan Chase Acct 5388 (Joint)"
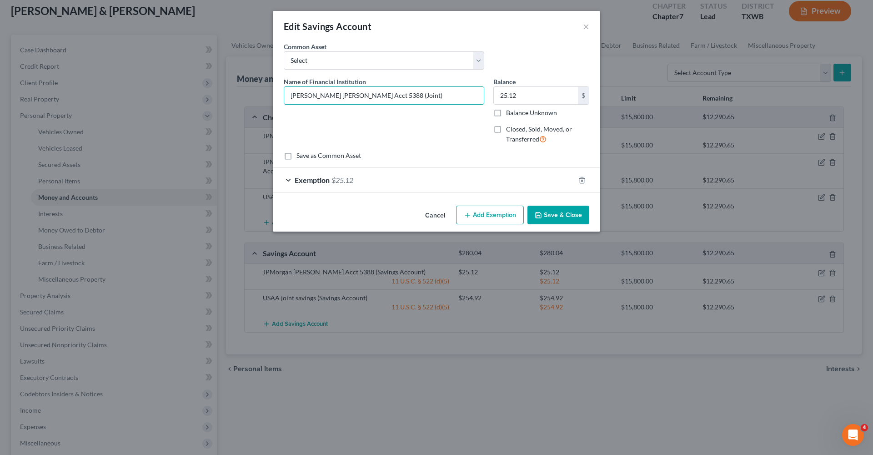
click at [549, 219] on button "Save & Close" at bounding box center [558, 215] width 62 height 19
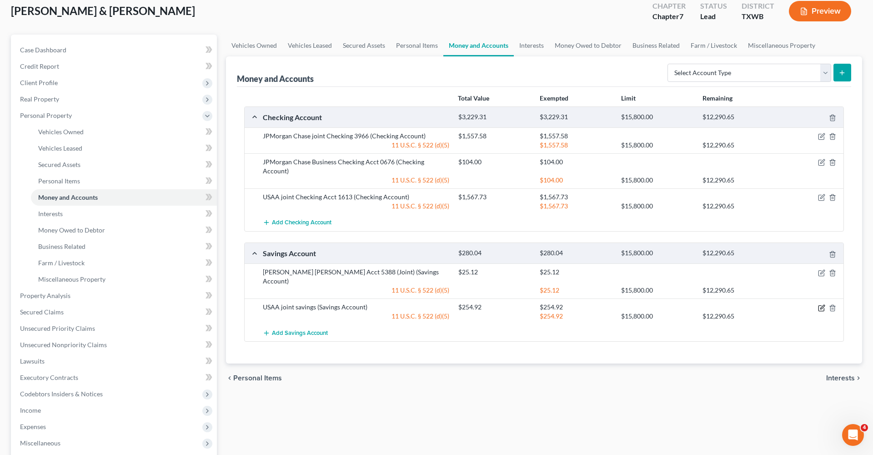
click at [822, 304] on icon "button" at bounding box center [821, 307] width 7 height 7
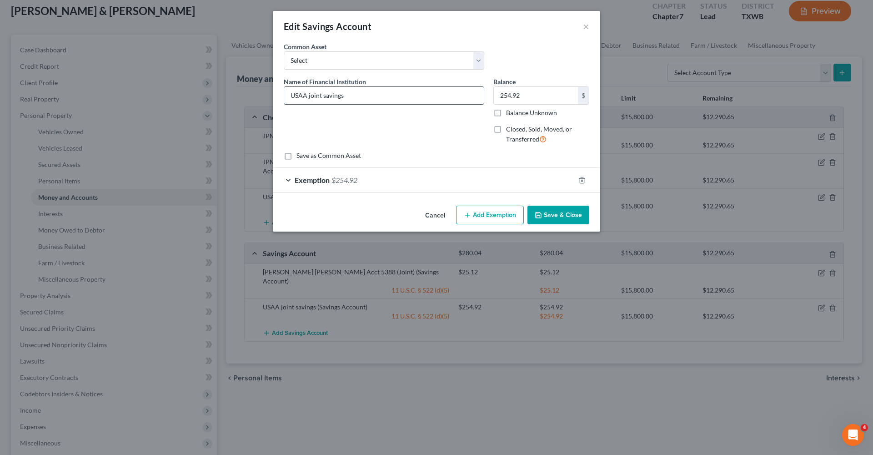
drag, startPoint x: 342, startPoint y: 95, endPoint x: 309, endPoint y: 95, distance: 32.8
click at [309, 95] on input "USAA joint savings" at bounding box center [384, 95] width 200 height 17
type input "USAA (Joint)"
click at [554, 217] on button "Save & Close" at bounding box center [558, 215] width 62 height 19
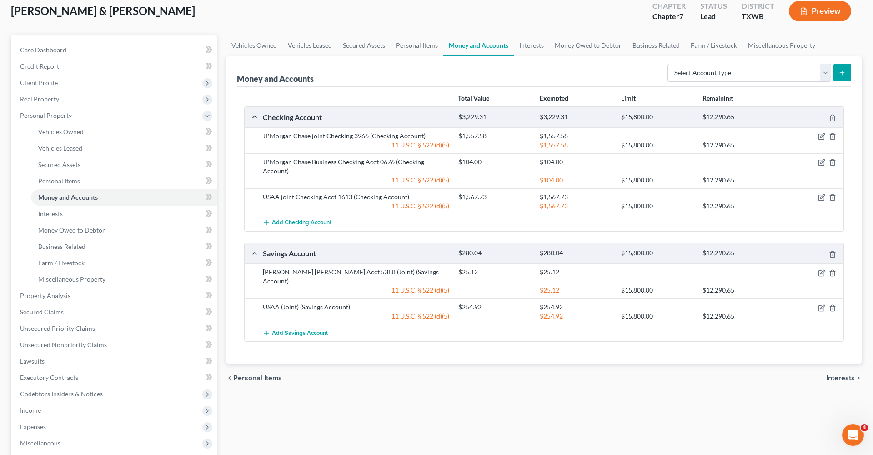
scroll to position [24, 0]
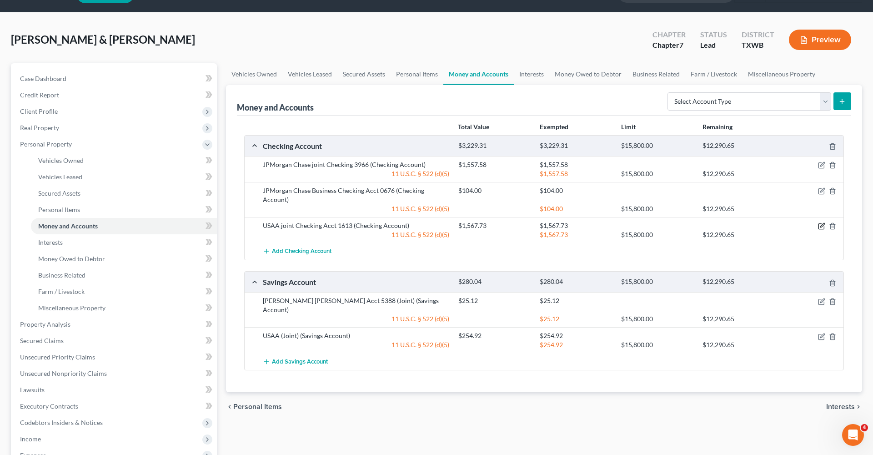
click at [822, 222] on icon "button" at bounding box center [821, 225] width 7 height 7
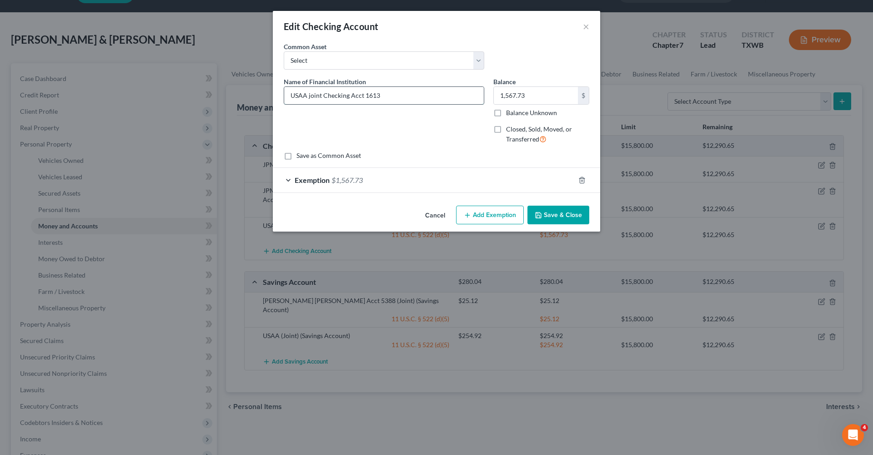
drag, startPoint x: 350, startPoint y: 95, endPoint x: 307, endPoint y: 96, distance: 42.7
click at [307, 96] on input "USAA joint Checking Acct 1613" at bounding box center [384, 95] width 200 height 17
click at [415, 94] on input "USAA Acct 1613" at bounding box center [384, 95] width 200 height 17
type input "USAA Acct 1613 (Joint)"
click at [555, 215] on button "Save & Close" at bounding box center [558, 215] width 62 height 19
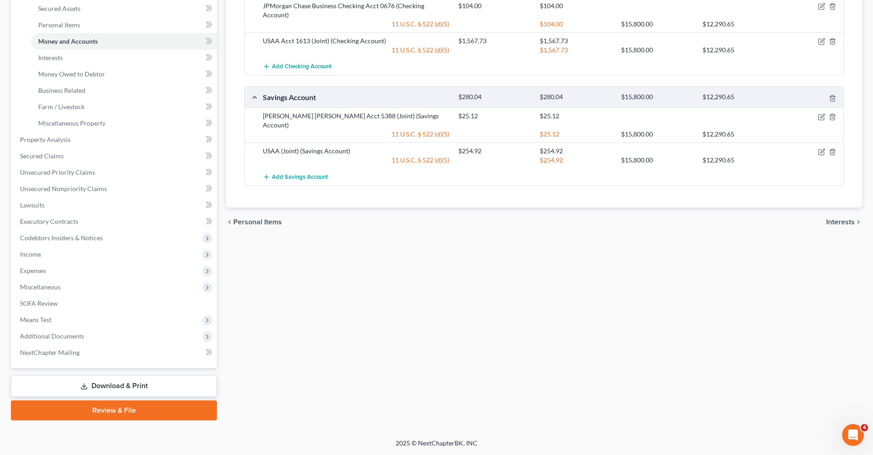
scroll to position [209, 0]
click at [94, 409] on link "Review & File" at bounding box center [114, 410] width 206 height 20
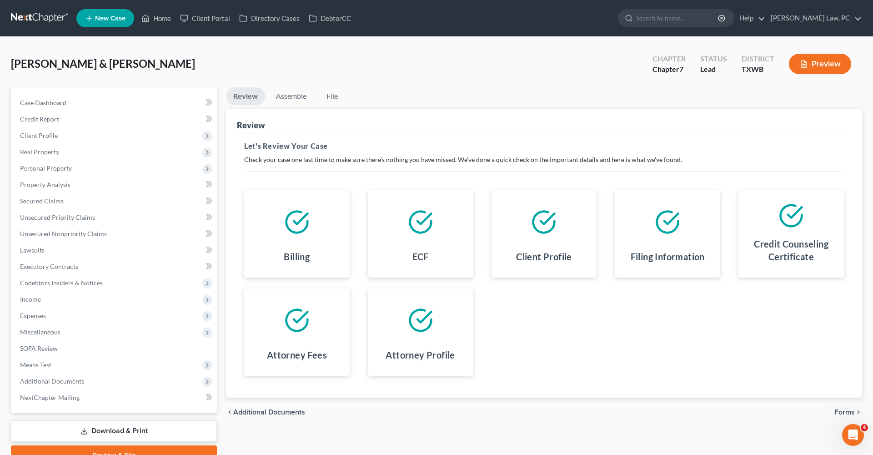
click at [858, 417] on div "chevron_left Additional Documents Forms chevron_right" at bounding box center [544, 411] width 636 height 29
click at [850, 411] on span "Forms" at bounding box center [844, 411] width 20 height 7
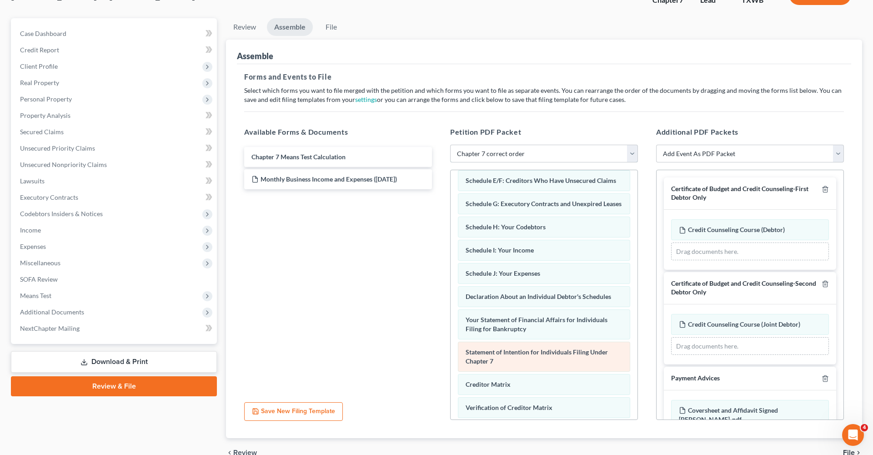
scroll to position [133, 0]
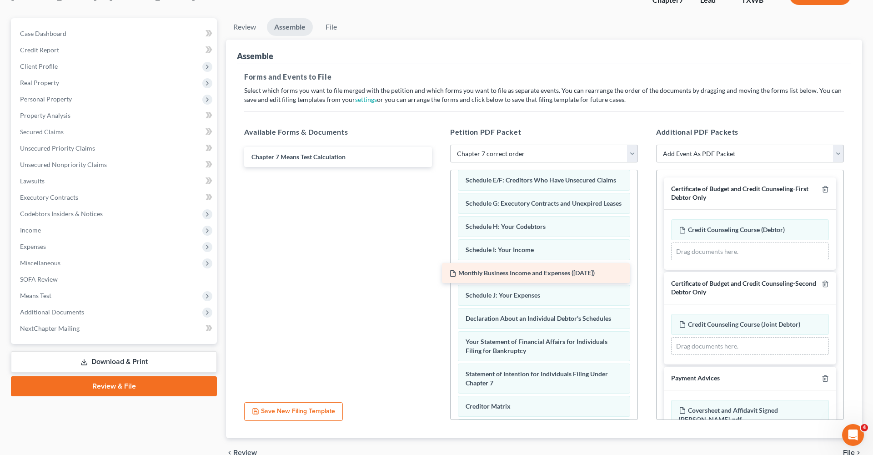
drag, startPoint x: 357, startPoint y: 181, endPoint x: 554, endPoint y: 273, distance: 217.9
click at [439, 167] on div "Monthly Business Income and Expenses (08/28/2025) Chapter 7 Means Test Calculat…" at bounding box center [338, 157] width 202 height 20
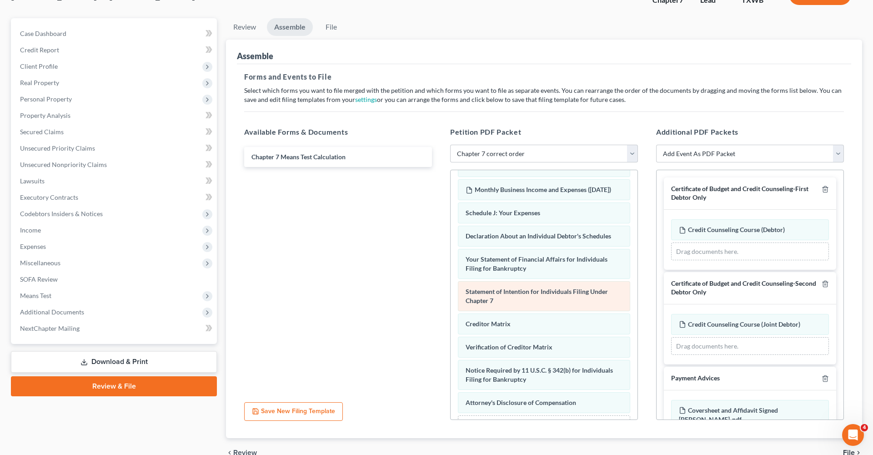
scroll to position [215, 0]
select select "1"
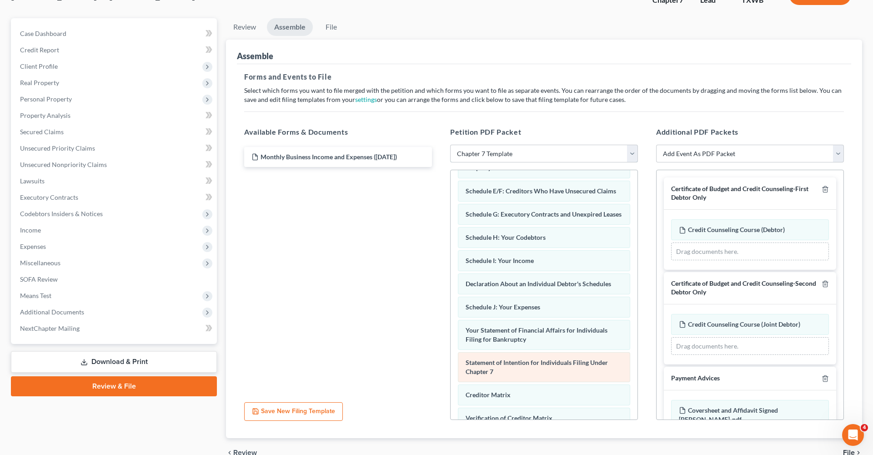
scroll to position [120, 0]
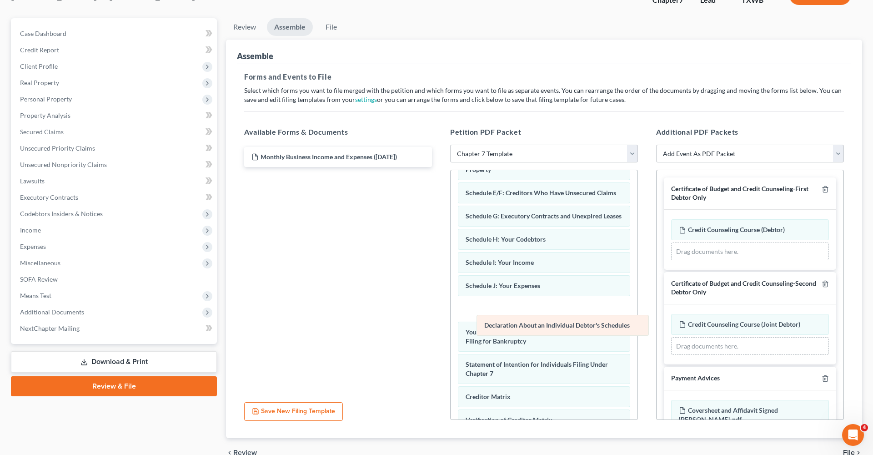
drag, startPoint x: 527, startPoint y: 283, endPoint x: 543, endPoint y: 320, distance: 40.5
click at [543, 320] on div "Declaration About an Individual Debtor's Schedules Voluntary Petition for Indiv…" at bounding box center [544, 289] width 187 height 479
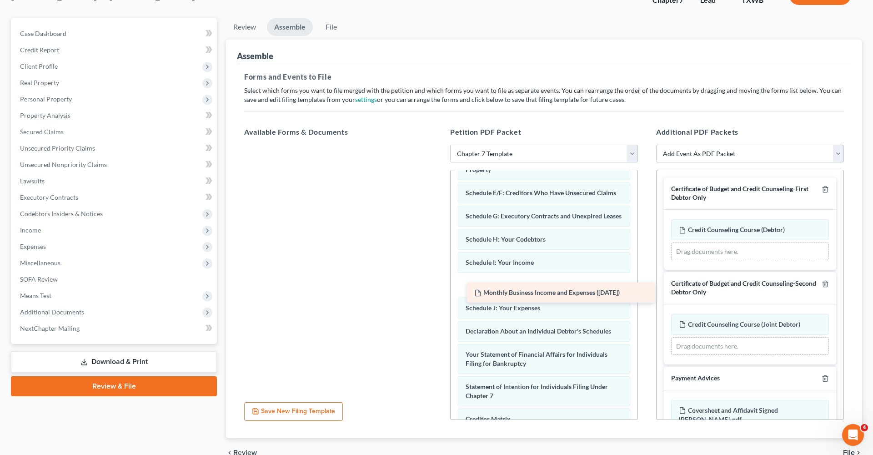
drag, startPoint x: 301, startPoint y: 151, endPoint x: 524, endPoint y: 287, distance: 261.0
click at [439, 145] on div "Monthly Business Income and Expenses (08/28/2025) Monthly Business Income and E…" at bounding box center [338, 145] width 202 height 0
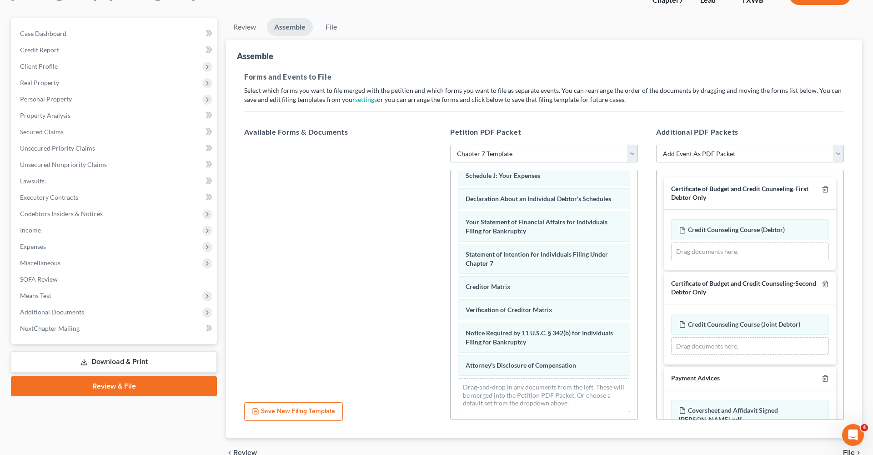
scroll to position [261, 0]
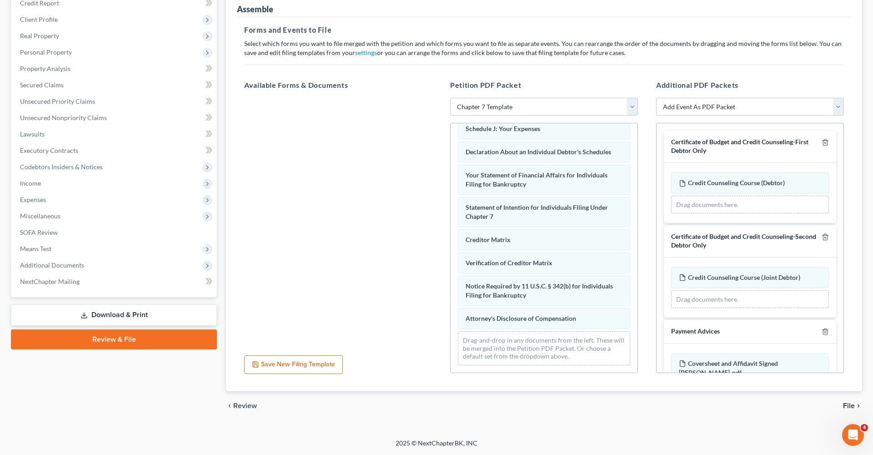
click at [852, 406] on span "File" at bounding box center [849, 405] width 12 height 7
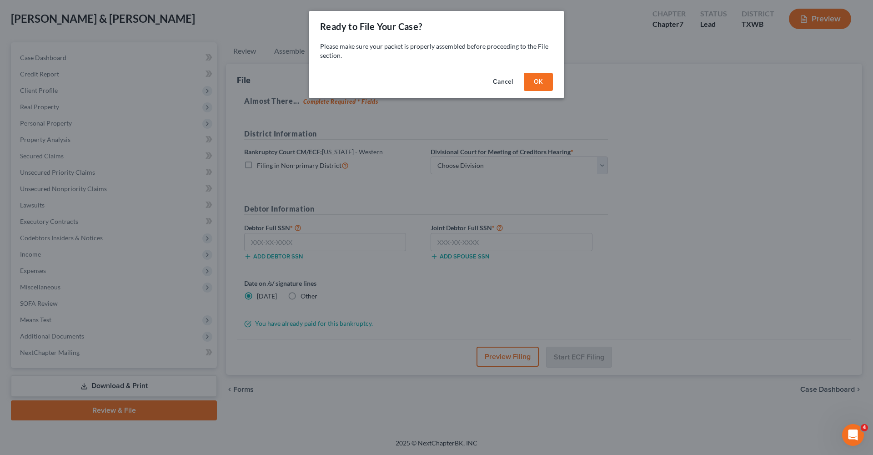
scroll to position [45, 0]
click at [535, 86] on button "OK" at bounding box center [538, 82] width 29 height 18
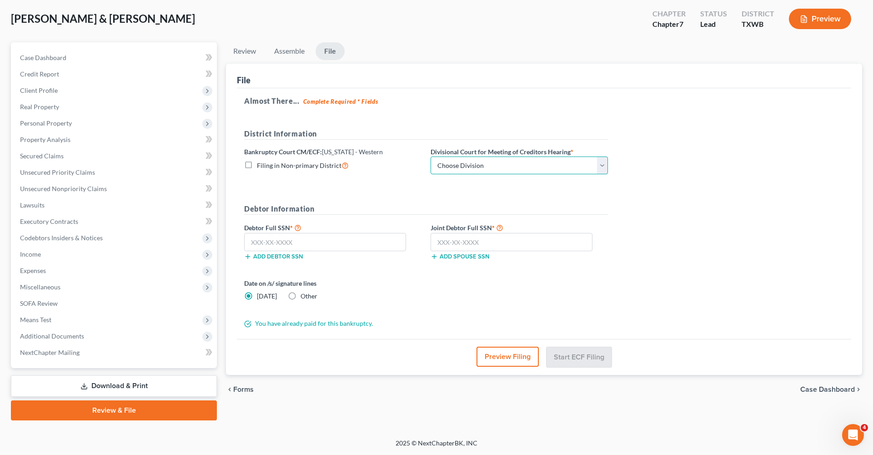
select select "3"
click at [282, 241] on input "text" at bounding box center [325, 242] width 162 height 18
type input "461-85-8711"
click at [473, 243] on input "text" at bounding box center [512, 242] width 162 height 18
drag, startPoint x: 301, startPoint y: 240, endPoint x: 218, endPoint y: 238, distance: 83.7
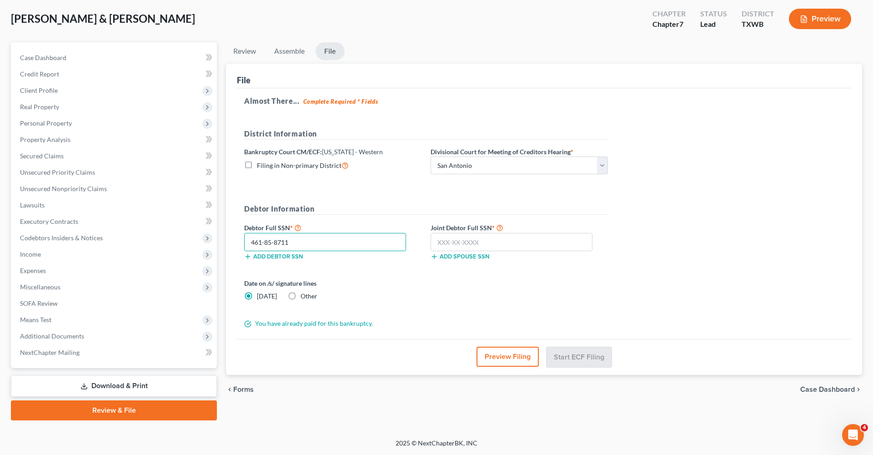
click at [218, 238] on div "Petition Navigation Case Dashboard Payments Invoices Payments Payments Credit R…" at bounding box center [436, 231] width 860 height 378
click at [471, 241] on input "text" at bounding box center [512, 242] width 162 height 18
paste input "461-85-8711"
type input "461-85-8711"
click at [296, 245] on input "text" at bounding box center [325, 242] width 162 height 18
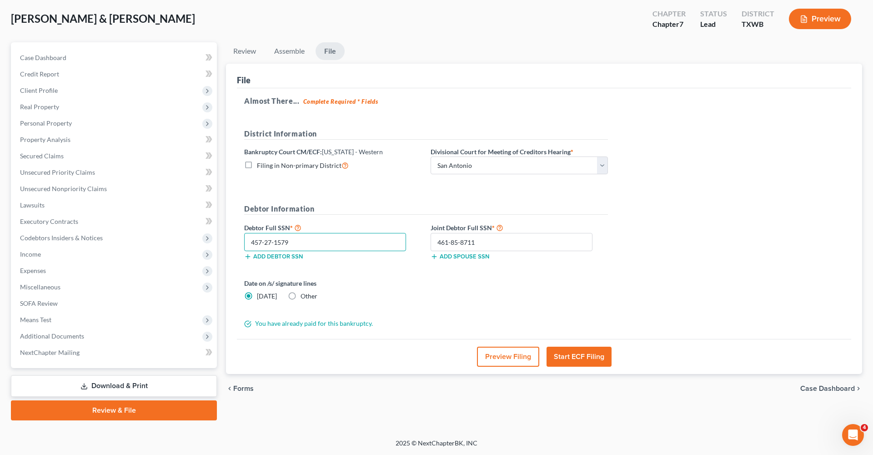
type input "457-27-1579"
click at [580, 356] on button "Start ECF Filing" at bounding box center [579, 356] width 65 height 20
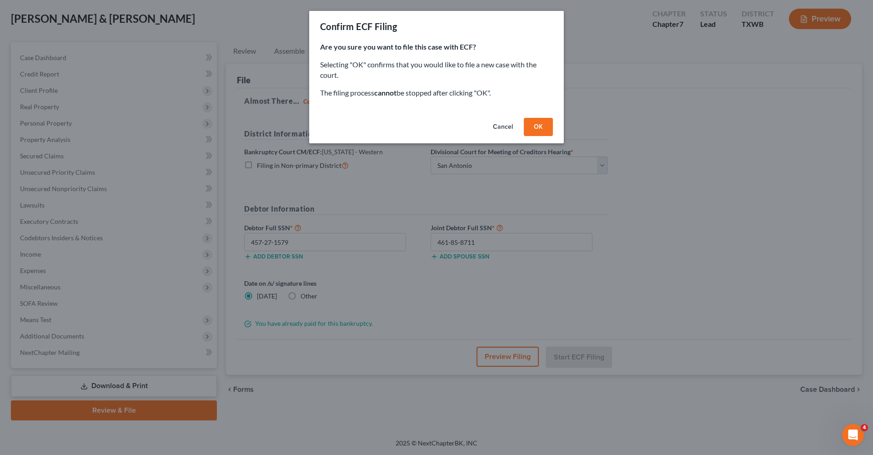
click at [543, 125] on button "OK" at bounding box center [538, 127] width 29 height 18
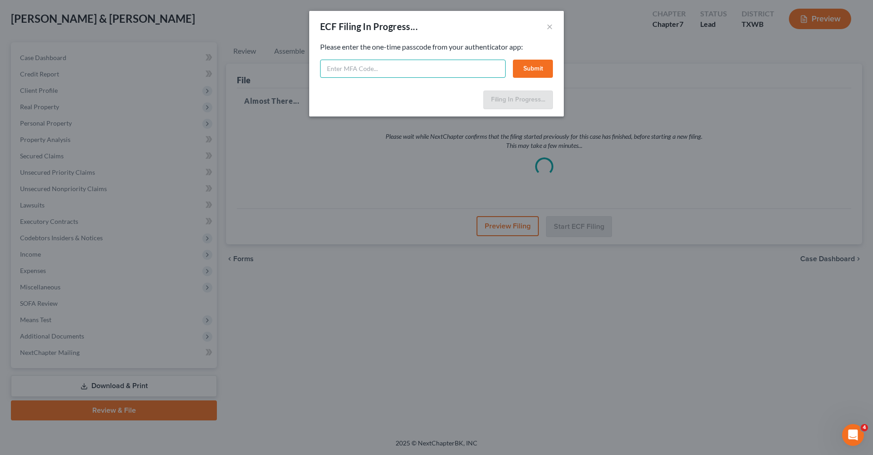
click at [364, 71] on input "text" at bounding box center [413, 69] width 186 height 18
type input "072750"
click at [530, 68] on button "Submit" at bounding box center [533, 69] width 40 height 18
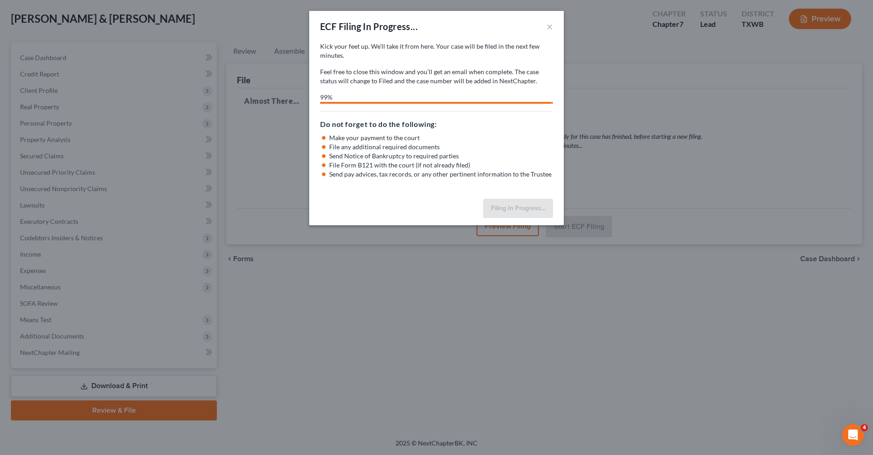
select select "3"
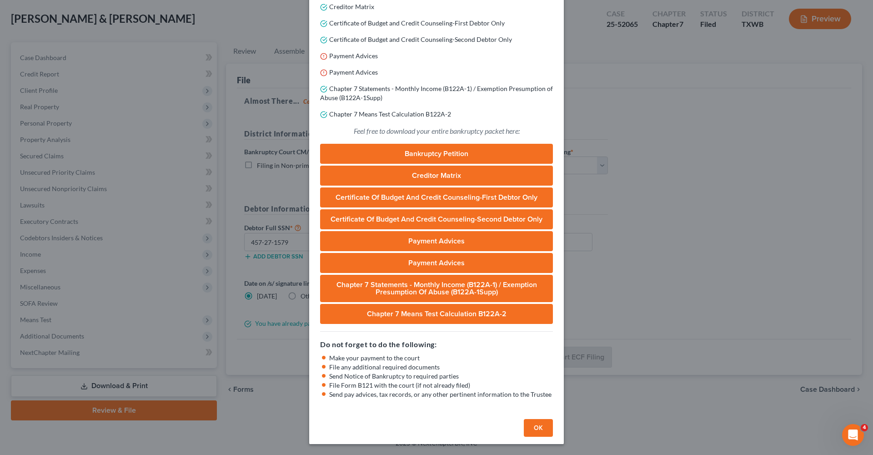
scroll to position [160, 0]
click at [541, 431] on button "OK" at bounding box center [538, 428] width 29 height 18
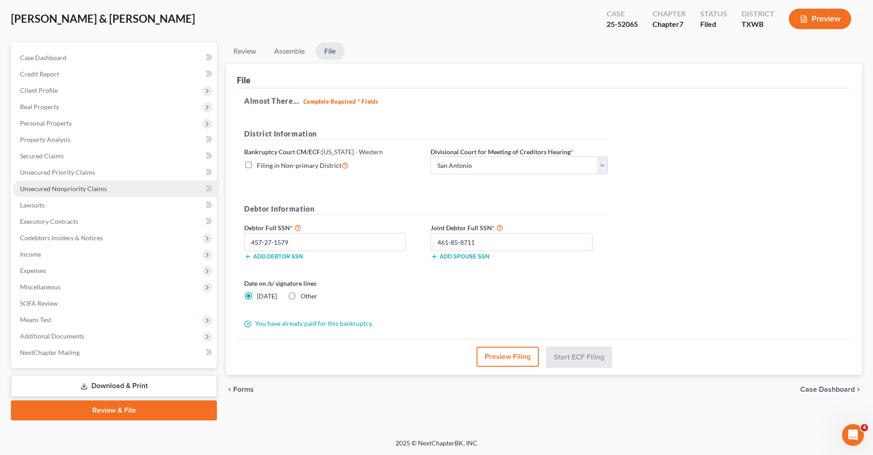
click at [36, 206] on span "Lawsuits" at bounding box center [32, 205] width 25 height 8
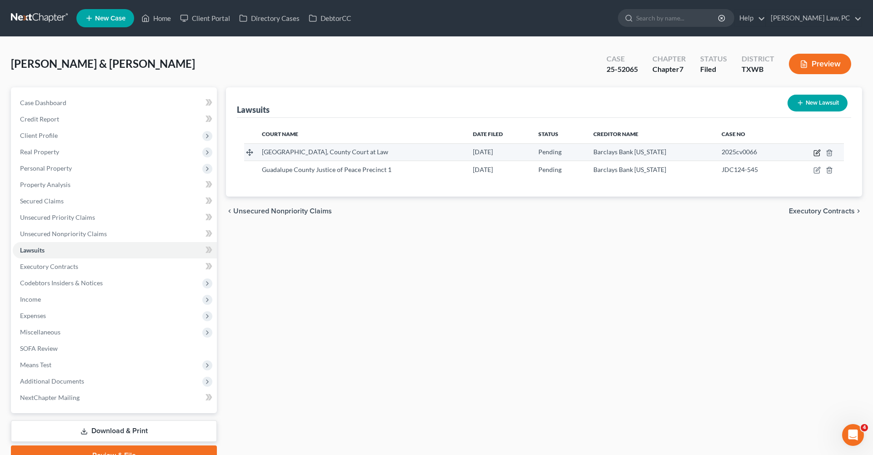
click at [818, 153] on icon "button" at bounding box center [818, 152] width 4 height 4
select select "45"
select select "0"
select select "4"
select select "7"
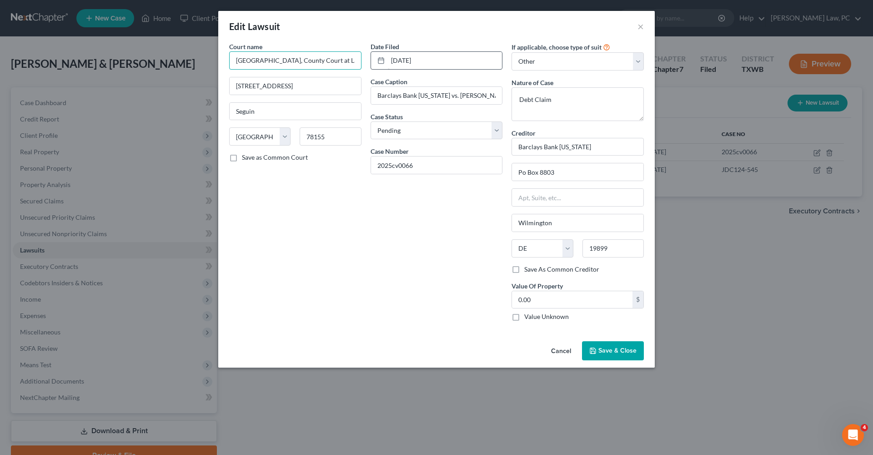
drag, startPoint x: 234, startPoint y: 60, endPoint x: 399, endPoint y: 58, distance: 164.6
click at [399, 58] on div "Court name * Guadalupe County, County Court at Law 211 W Court St #330 Seguin S…" at bounding box center [437, 185] width 424 height 286
click at [420, 158] on input "2025cv0066" at bounding box center [436, 164] width 131 height 17
drag, startPoint x: 421, startPoint y: 167, endPoint x: 356, endPoint y: 164, distance: 64.2
click at [356, 164] on div "Court name * Guadalupe County, County Court at Law 211 W Court St #330 Seguin S…" at bounding box center [437, 185] width 424 height 286
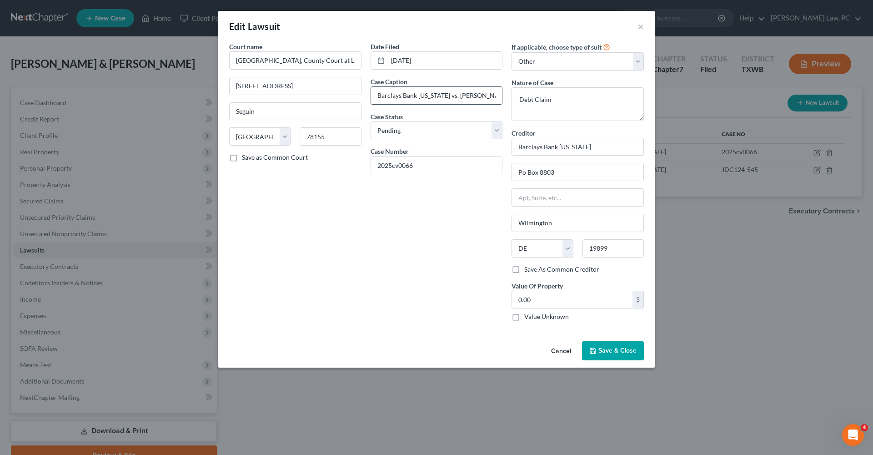
drag, startPoint x: 378, startPoint y: 95, endPoint x: 445, endPoint y: 96, distance: 66.8
click at [445, 96] on input "Barclays Bank Delaware vs. Rodney E. Gerald" at bounding box center [436, 95] width 131 height 17
drag, startPoint x: 456, startPoint y: 95, endPoint x: 524, endPoint y: 90, distance: 68.9
click at [524, 90] on div "Court name * Guadalupe County, County Court at Law 211 W Court St #330 Seguin S…" at bounding box center [437, 185] width 424 height 286
click at [465, 96] on input "Barclays Bank Delaware vs. Rodney E. Gerald" at bounding box center [436, 95] width 131 height 17
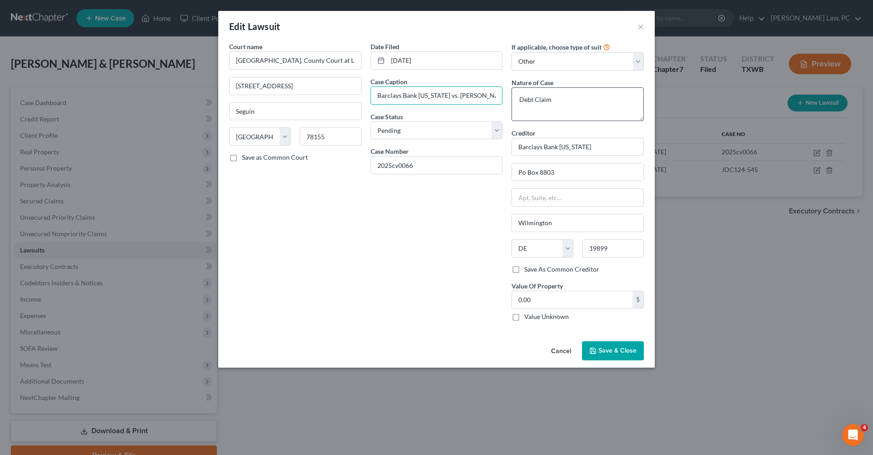
drag, startPoint x: 448, startPoint y: 96, endPoint x: 532, endPoint y: 100, distance: 83.7
click at [532, 100] on div "Court name * Guadalupe County, County Court at Law 211 W Court St #330 Seguin S…" at bounding box center [437, 185] width 424 height 286
drag, startPoint x: 422, startPoint y: 166, endPoint x: 342, endPoint y: 166, distance: 80.5
click at [342, 166] on div "Court name * Guadalupe County, County Court at Law 211 W Court St #330 Seguin S…" at bounding box center [437, 185] width 424 height 286
click at [641, 27] on button "×" at bounding box center [640, 26] width 6 height 11
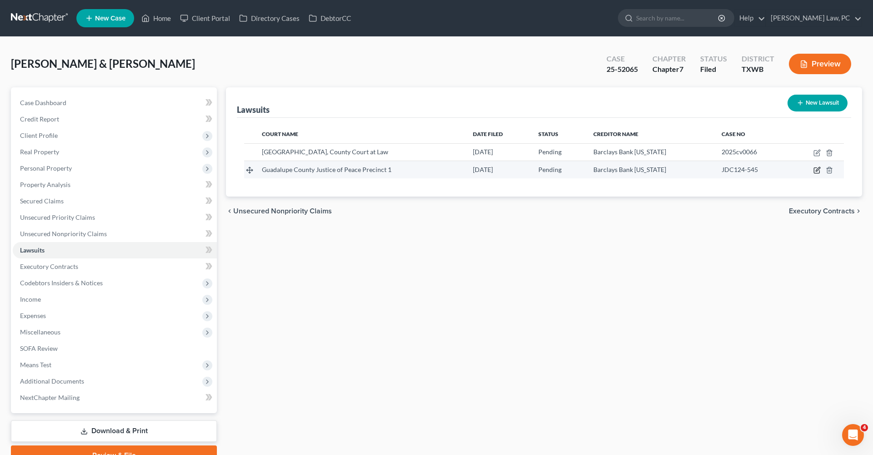
click at [816, 171] on icon "button" at bounding box center [816, 169] width 7 height 7
select select "45"
select select "0"
select select "4"
select select "7"
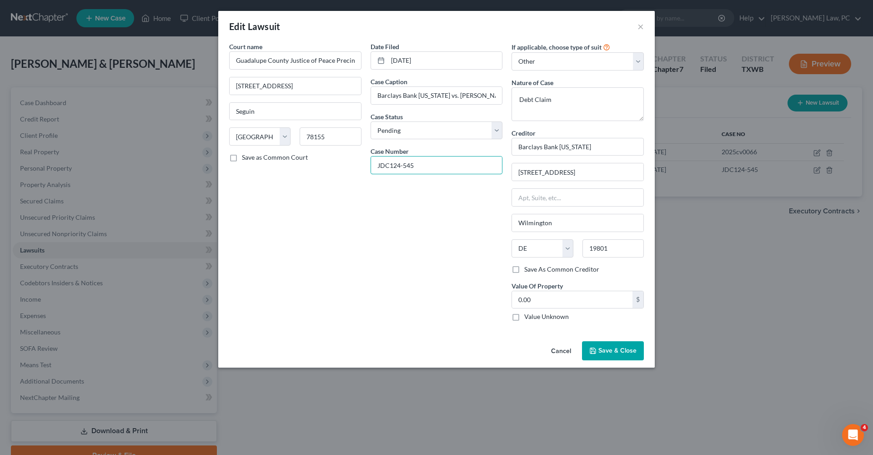
drag, startPoint x: 432, startPoint y: 163, endPoint x: 367, endPoint y: 162, distance: 64.1
click at [367, 162] on div "Date Filed 11/18/2024 Case Caption Barclays Bank Delaware vs. Rodney Gerald Cas…" at bounding box center [436, 185] width 141 height 286
click at [607, 350] on span "Save & Close" at bounding box center [617, 350] width 38 height 8
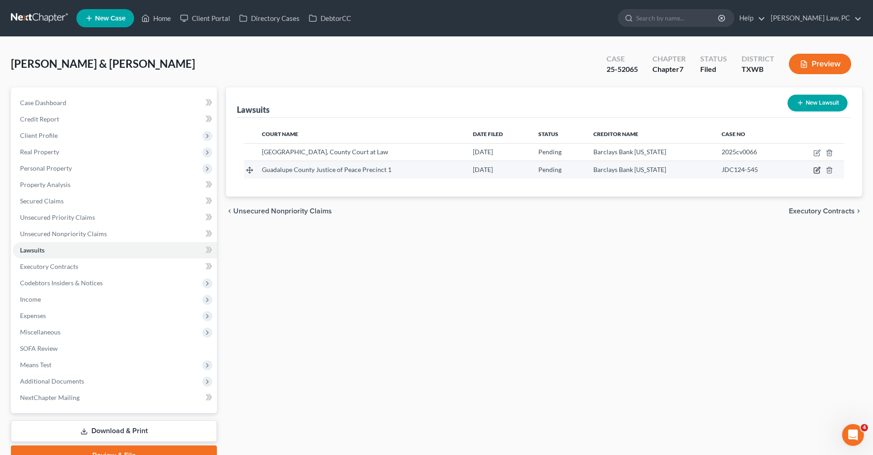
click at [818, 169] on icon "button" at bounding box center [818, 169] width 4 height 4
select select "45"
select select "0"
select select "4"
select select "7"
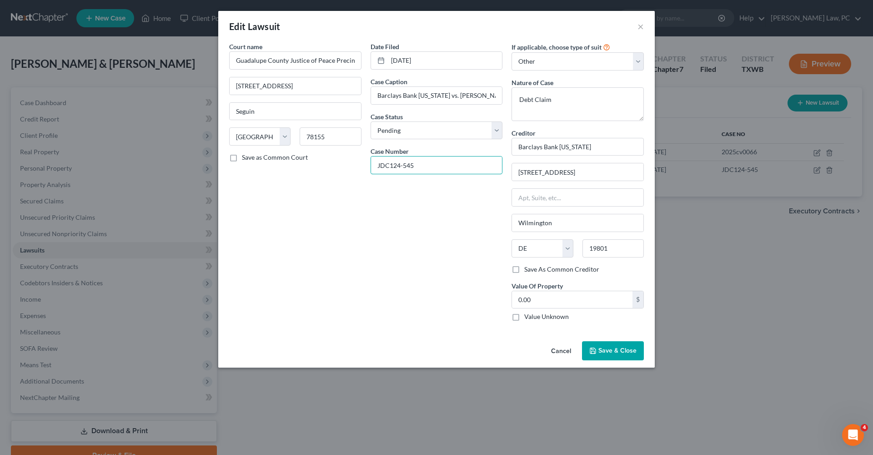
drag, startPoint x: 418, startPoint y: 169, endPoint x: 354, endPoint y: 167, distance: 64.1
click at [354, 167] on div "Court name * Guadalupe County Justice of Peace Precinct 1 214 Medical Drive Seg…" at bounding box center [437, 185] width 424 height 286
click at [638, 25] on button "×" at bounding box center [640, 26] width 6 height 11
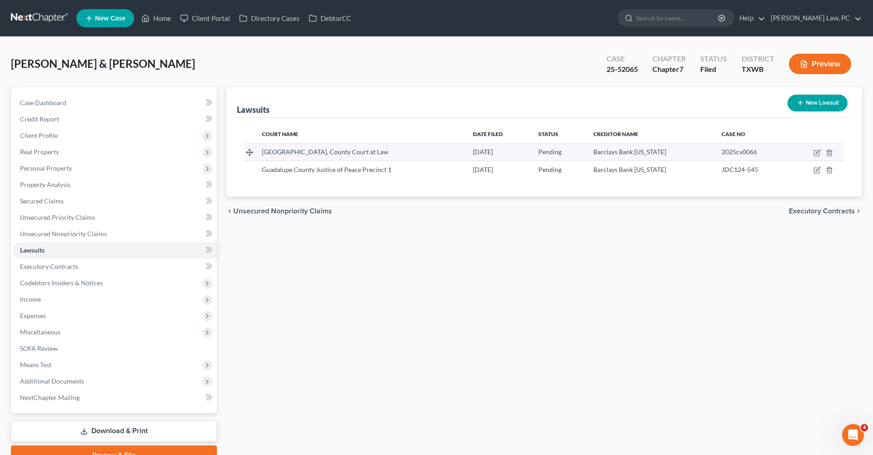
click at [760, 157] on td "2025cv0066" at bounding box center [751, 151] width 75 height 17
drag, startPoint x: 758, startPoint y: 150, endPoint x: 720, endPoint y: 150, distance: 37.3
click at [722, 150] on div "2025cv0066" at bounding box center [752, 151] width 60 height 9
copy span "2025cv0066"
click at [226, 69] on div "Gerald, Rodney & Cindy Upgraded Case 25-52065 Chapter Chapter 7 Status Filed Di…" at bounding box center [436, 68] width 851 height 40
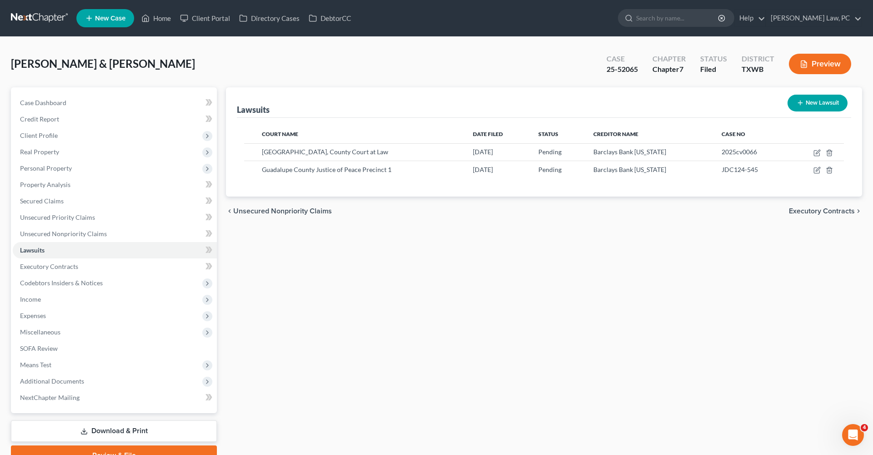
click at [44, 17] on link at bounding box center [40, 18] width 58 height 16
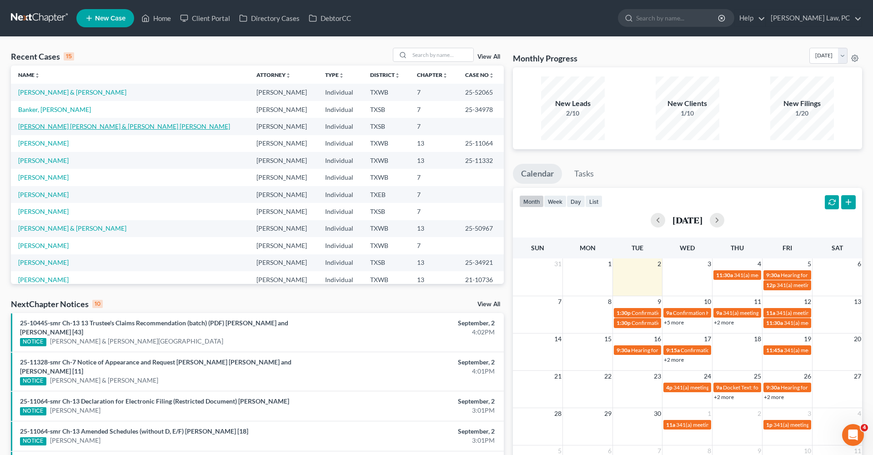
click at [50, 129] on link "[PERSON_NAME] [PERSON_NAME] & [PERSON_NAME] [PERSON_NAME]" at bounding box center [124, 126] width 212 height 8
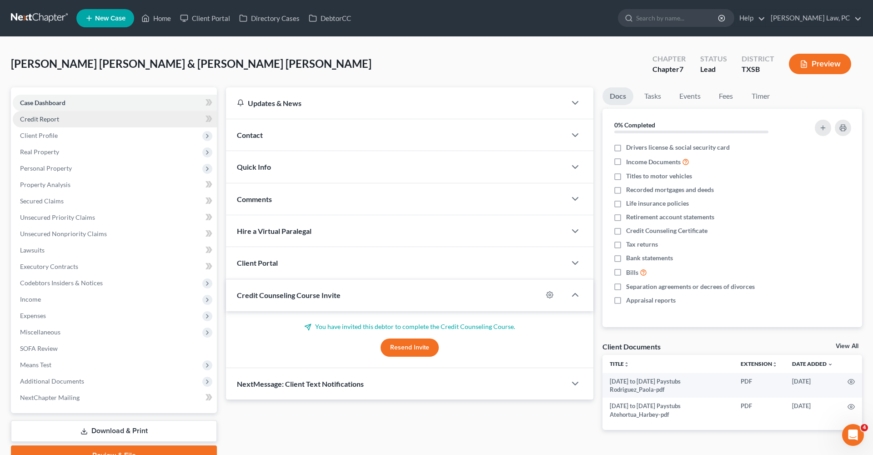
click at [45, 121] on span "Credit Report" at bounding box center [39, 119] width 39 height 8
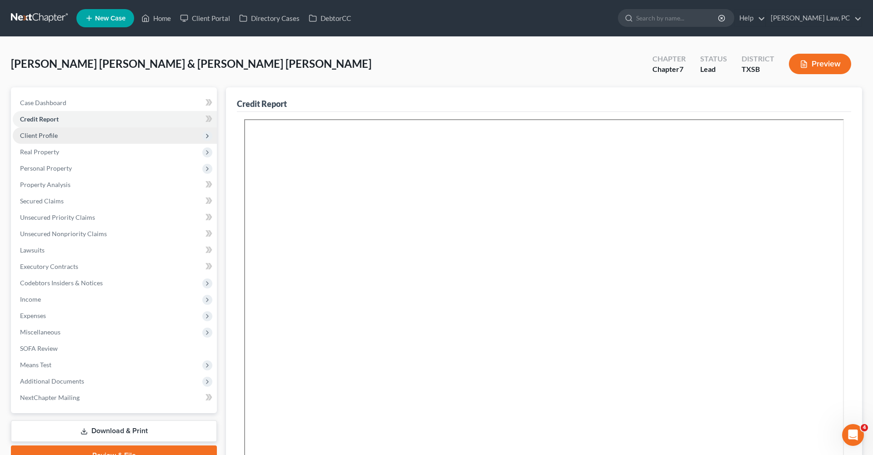
click at [46, 133] on span "Client Profile" at bounding box center [39, 135] width 38 height 8
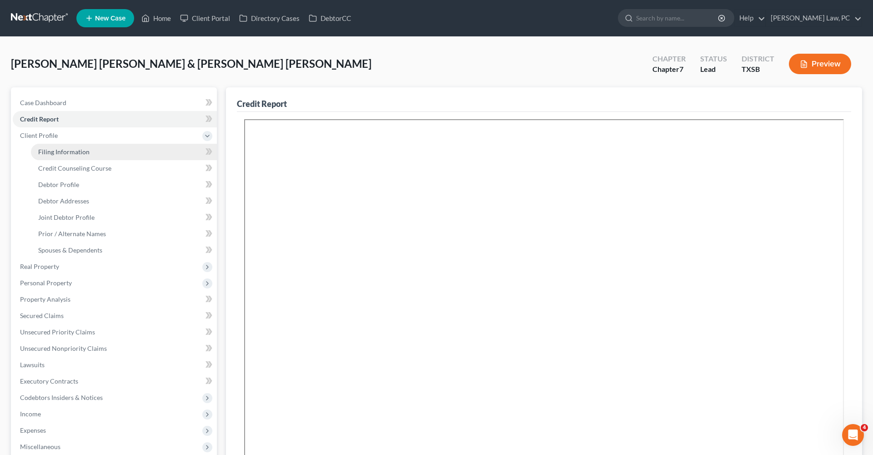
click at [52, 156] on link "Filing Information" at bounding box center [124, 152] width 186 height 16
select select "1"
select select "0"
select select "45"
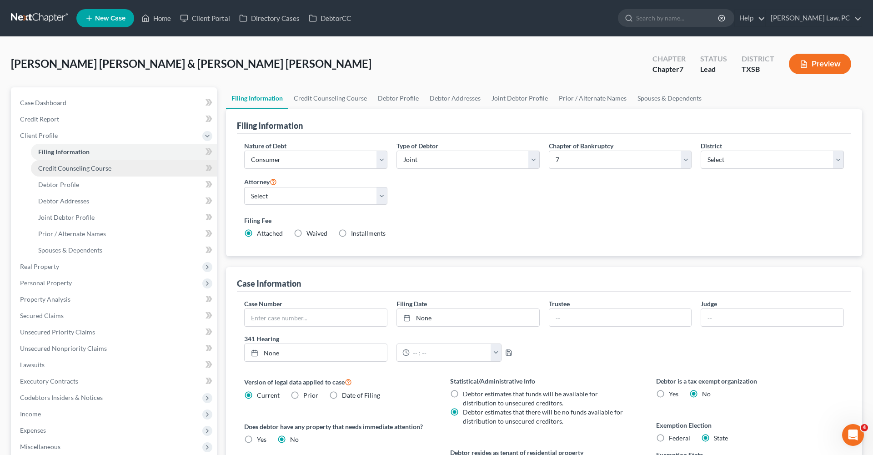
click at [57, 166] on span "Credit Counseling Course" at bounding box center [74, 168] width 73 height 8
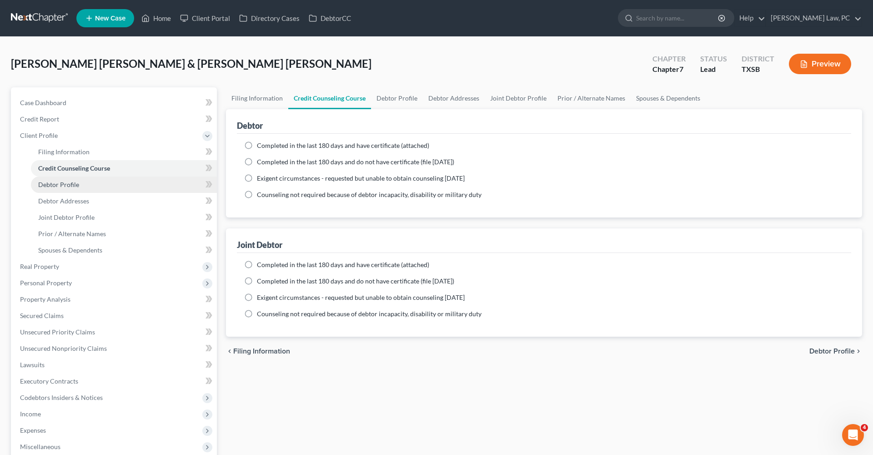
click at [58, 189] on link "Debtor Profile" at bounding box center [124, 184] width 186 height 16
select select "1"
select select "2"
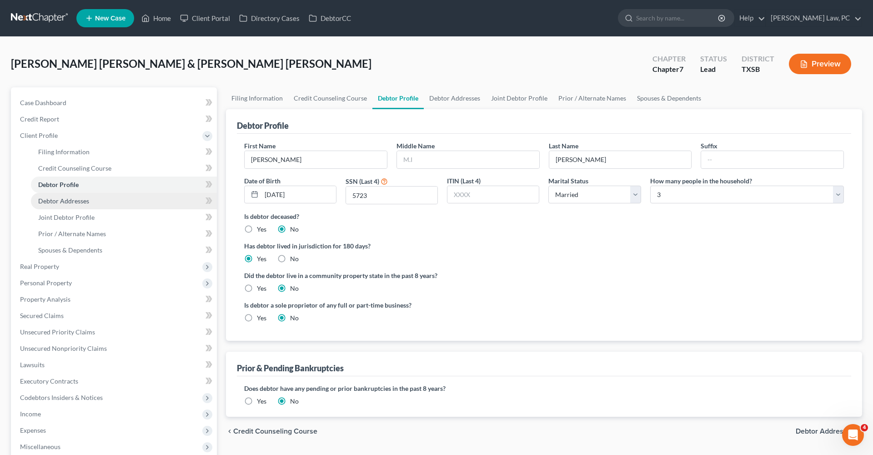
click at [68, 203] on span "Debtor Addresses" at bounding box center [63, 201] width 51 height 8
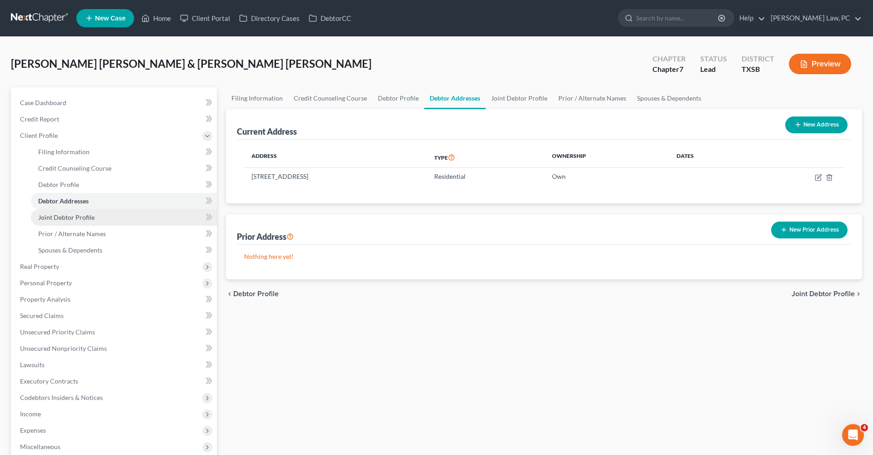
click at [71, 216] on span "Joint Debtor Profile" at bounding box center [66, 217] width 56 height 8
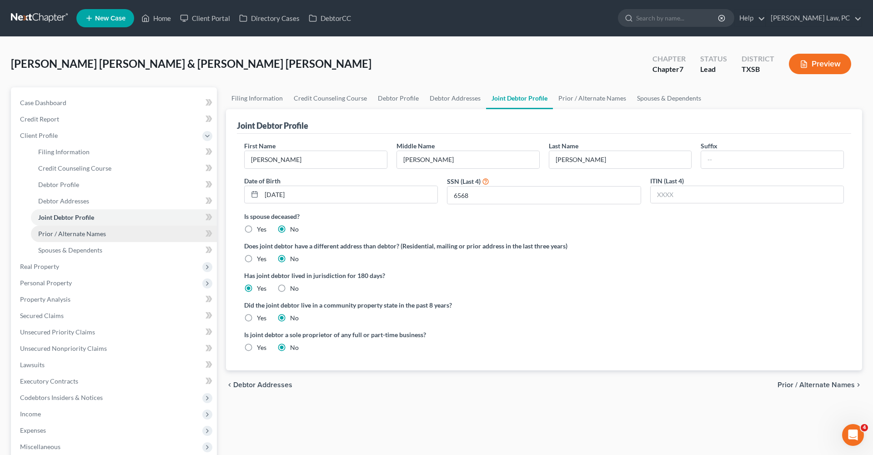
click at [75, 233] on span "Prior / Alternate Names" at bounding box center [72, 234] width 68 height 8
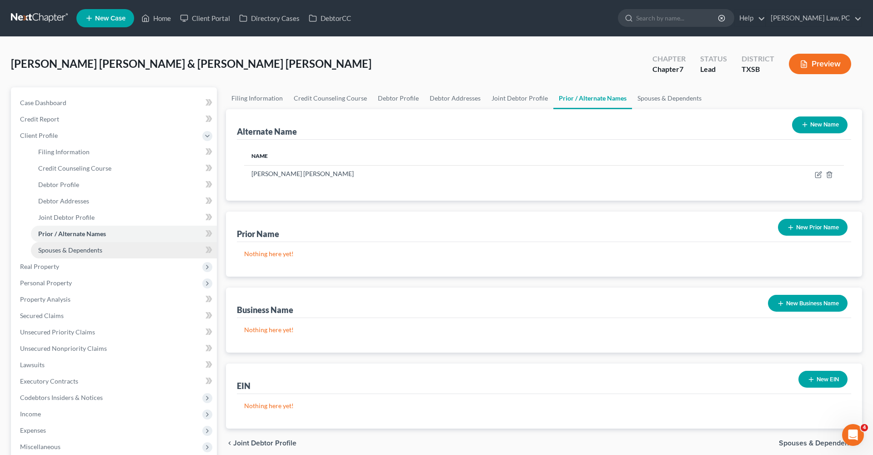
click at [79, 252] on span "Spouses & Dependents" at bounding box center [70, 250] width 64 height 8
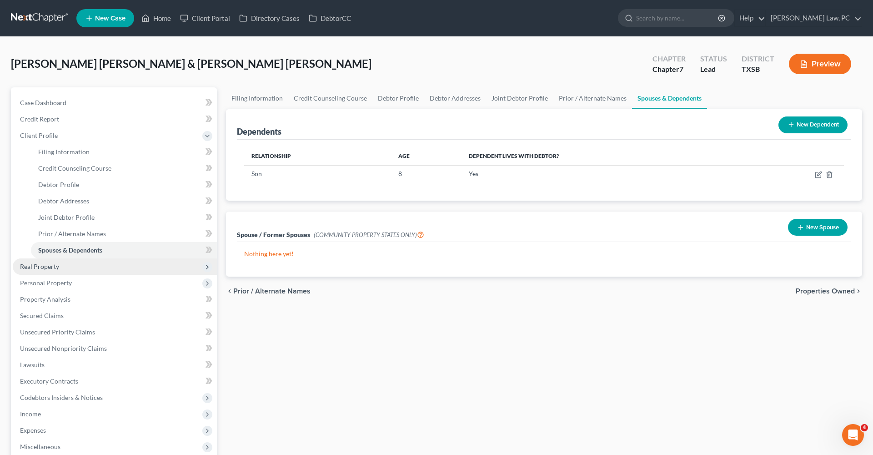
click at [49, 272] on span "Real Property" at bounding box center [115, 266] width 204 height 16
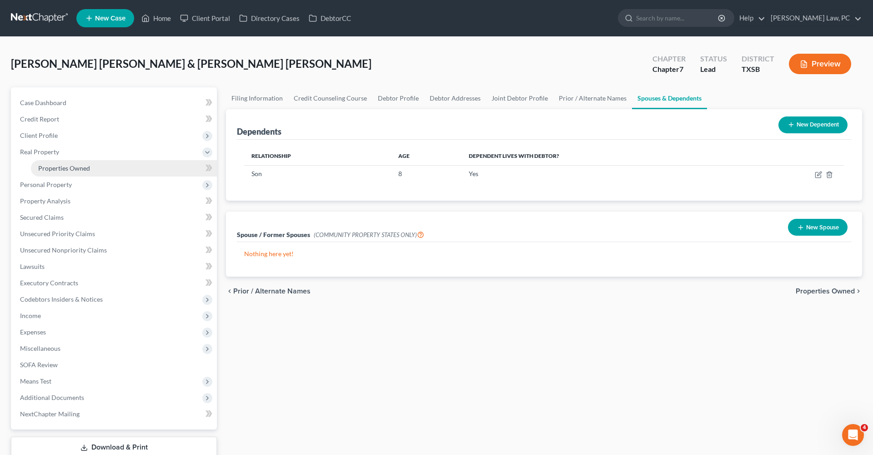
click at [68, 162] on link "Properties Owned" at bounding box center [124, 168] width 186 height 16
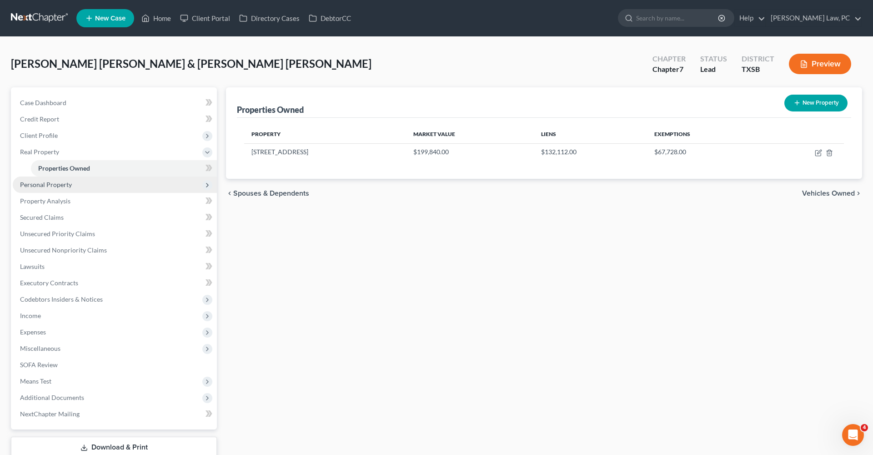
click at [57, 188] on span "Personal Property" at bounding box center [46, 185] width 52 height 8
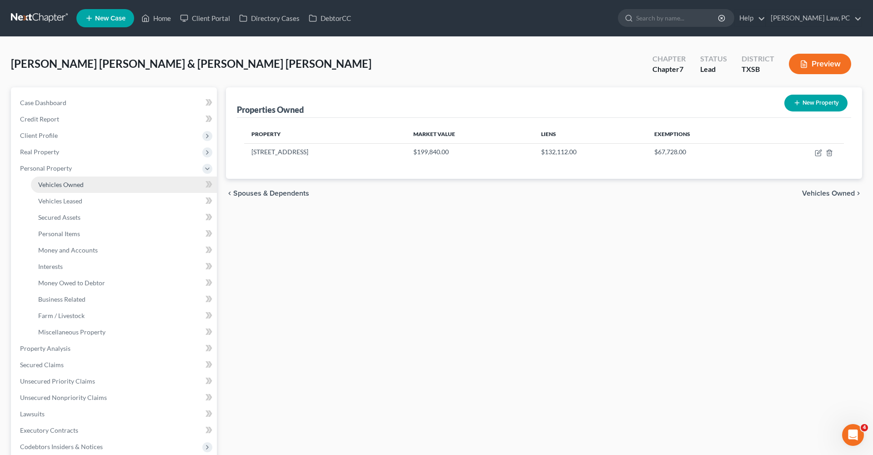
click at [64, 188] on span "Vehicles Owned" at bounding box center [60, 185] width 45 height 8
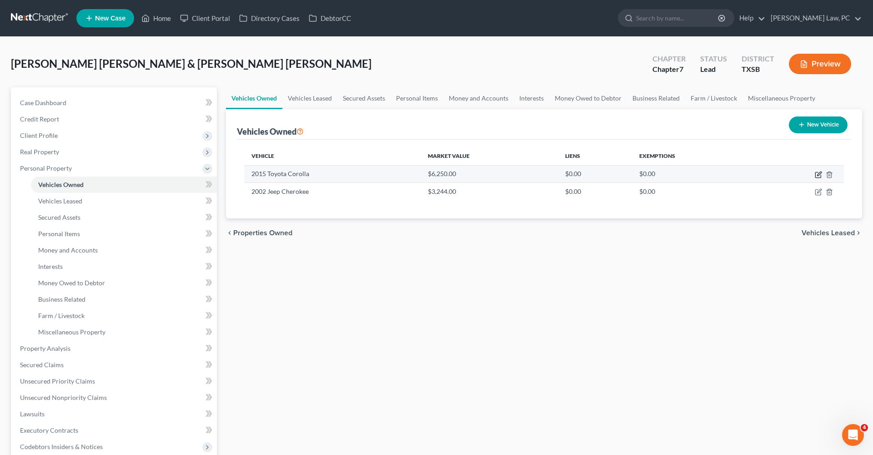
click at [817, 175] on icon "button" at bounding box center [818, 174] width 7 height 7
select select "0"
select select "11"
select select "2"
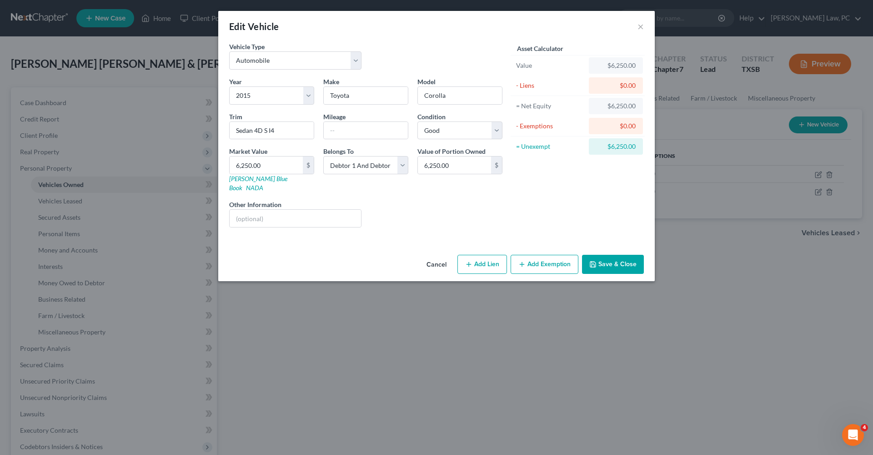
click at [536, 255] on button "Add Exemption" at bounding box center [545, 264] width 68 height 19
select select "2"
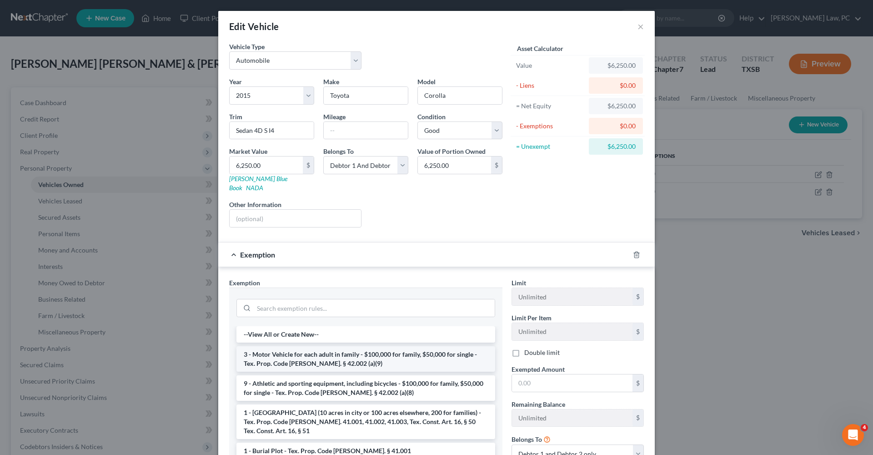
click at [337, 346] on li "3 - Motor Vehicle for each adult in family - $100,000 for family, $50,000 for s…" at bounding box center [365, 358] width 259 height 25
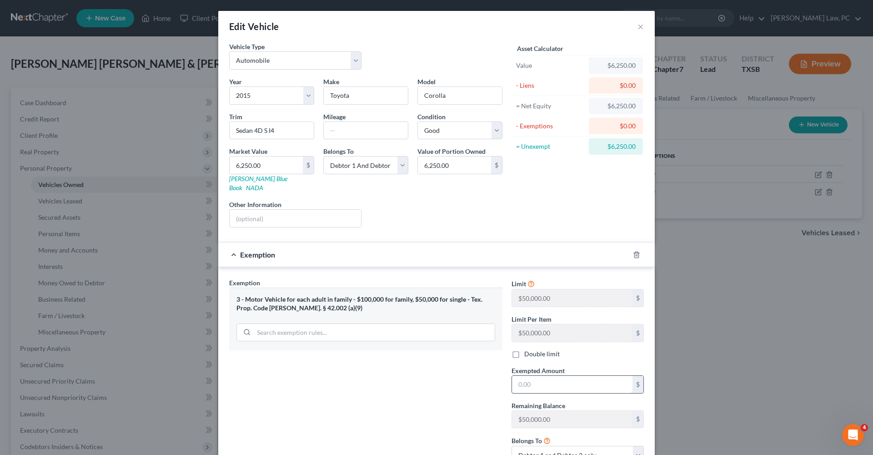
click at [546, 379] on input "text" at bounding box center [572, 384] width 120 height 17
type input "6,250"
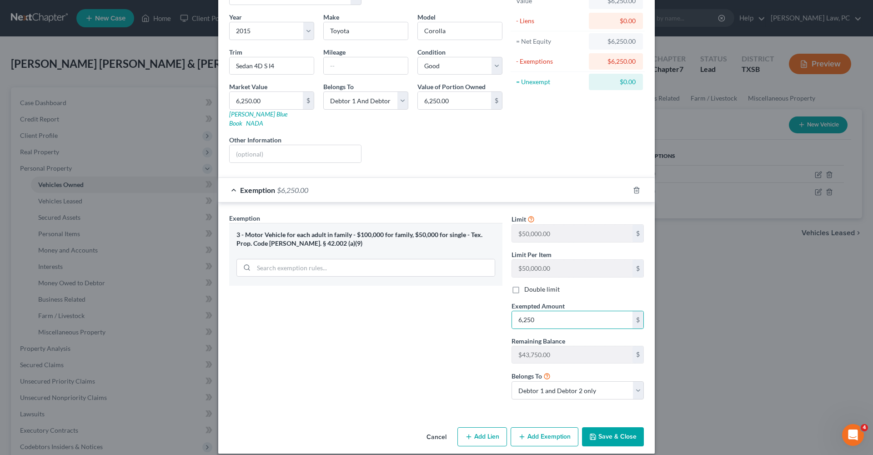
click at [611, 427] on button "Save & Close" at bounding box center [613, 436] width 62 height 19
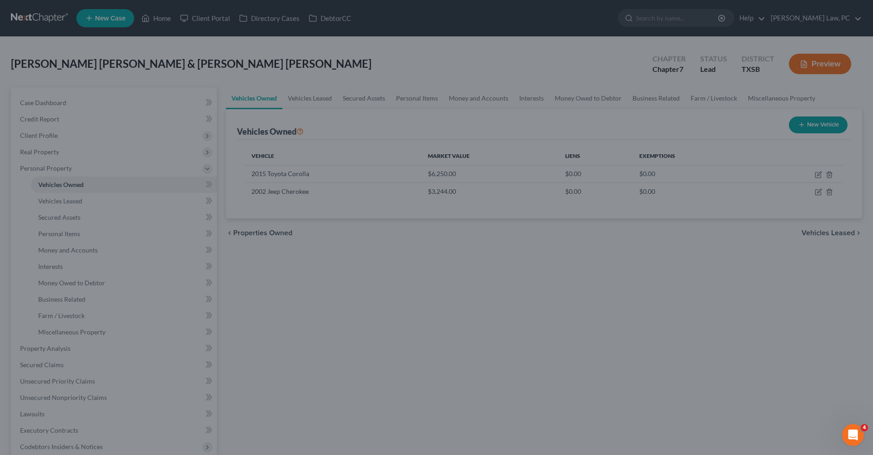
scroll to position [64, 0]
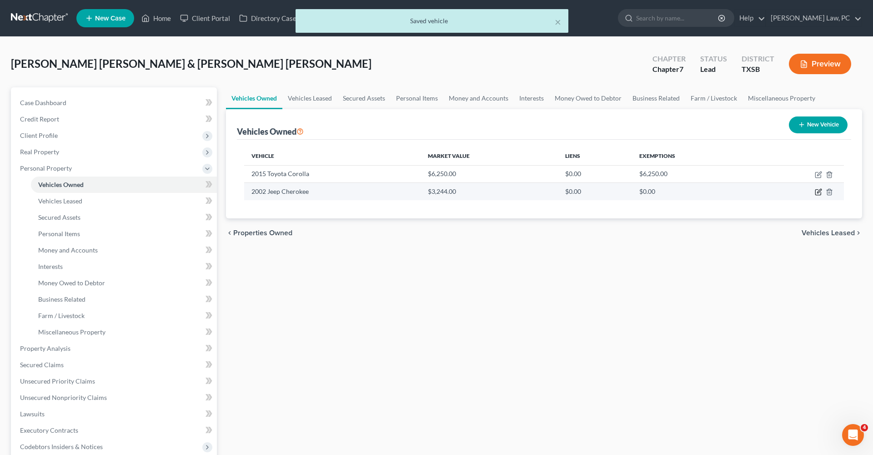
click at [818, 193] on icon "button" at bounding box center [819, 191] width 4 height 4
select select "0"
select select "24"
select select "2"
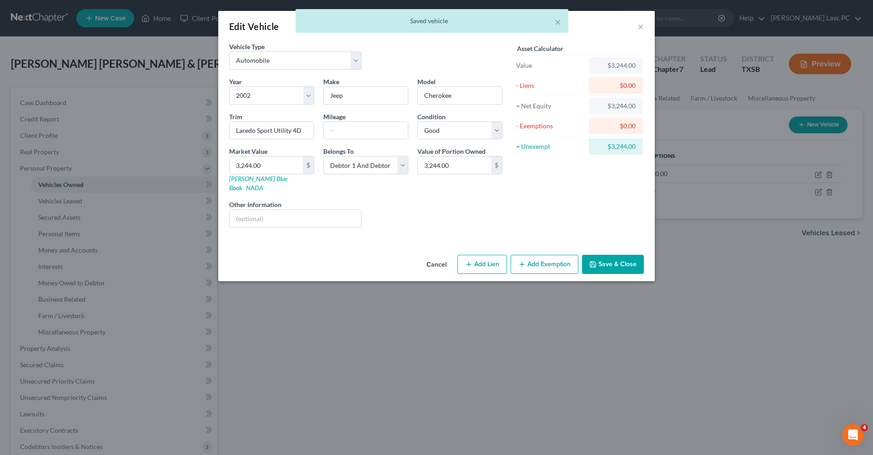
click at [529, 256] on button "Add Exemption" at bounding box center [545, 264] width 68 height 19
select select "2"
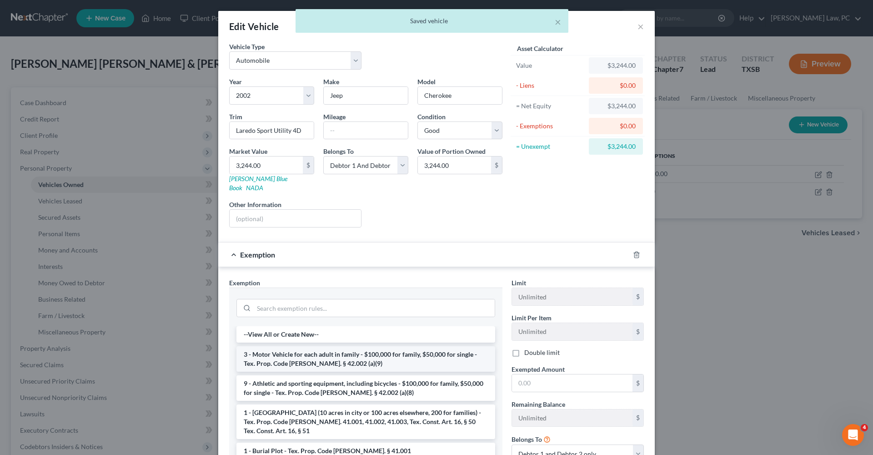
click at [328, 346] on li "3 - Motor Vehicle for each adult in family - $100,000 for family, $50,000 for s…" at bounding box center [365, 358] width 259 height 25
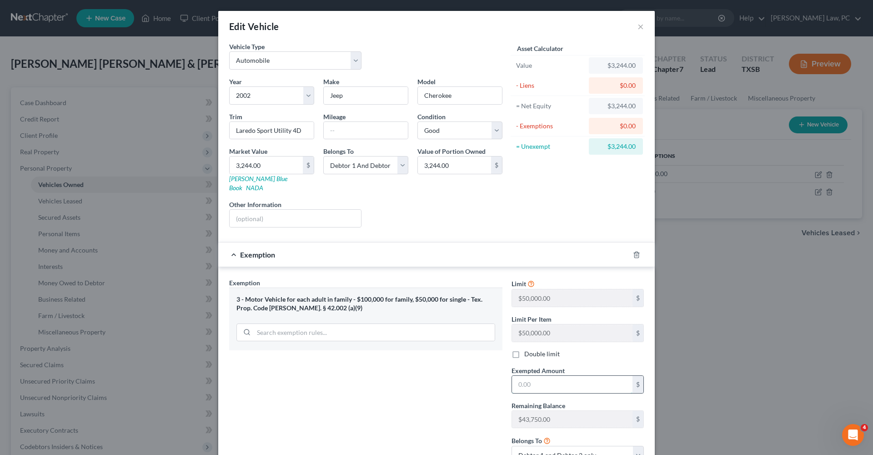
click at [559, 376] on input "text" at bounding box center [572, 384] width 120 height 17
type input "3,244"
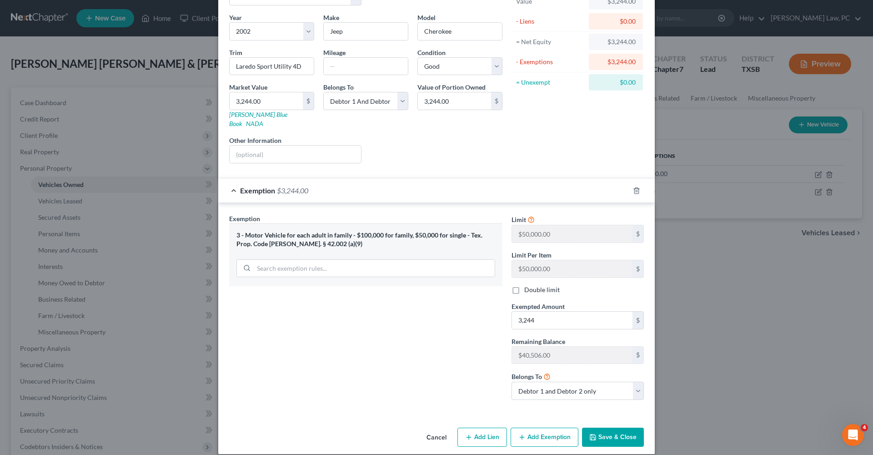
click at [617, 431] on button "Save & Close" at bounding box center [613, 436] width 62 height 19
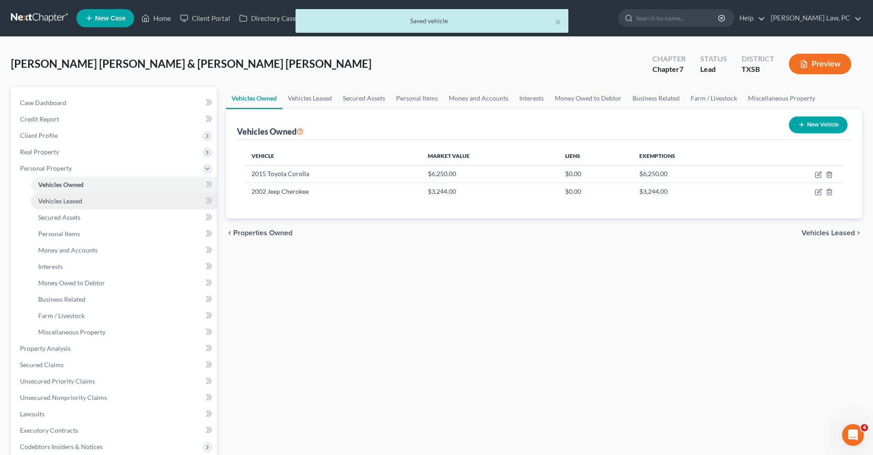
click at [62, 200] on span "Vehicles Leased" at bounding box center [60, 201] width 44 height 8
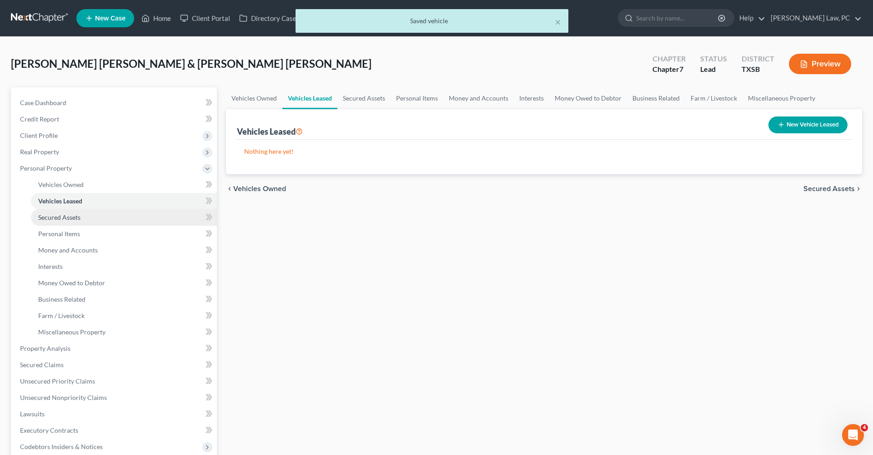
click at [67, 218] on span "Secured Assets" at bounding box center [59, 217] width 42 height 8
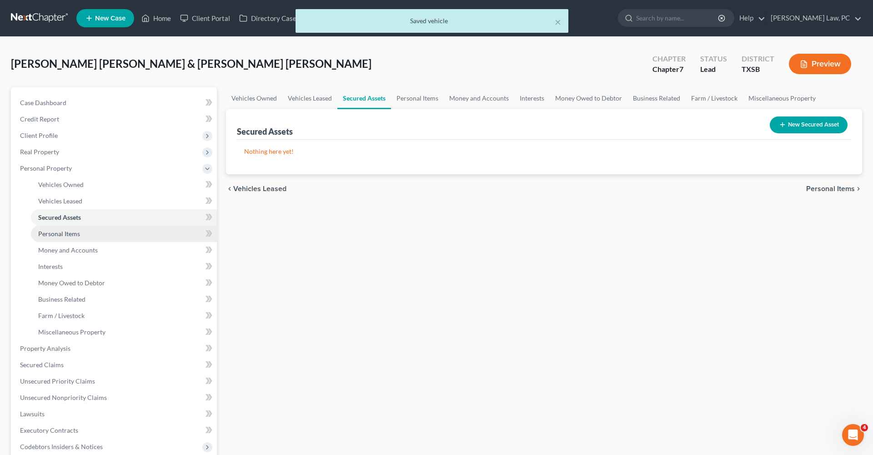
click at [71, 233] on span "Personal Items" at bounding box center [59, 234] width 42 height 8
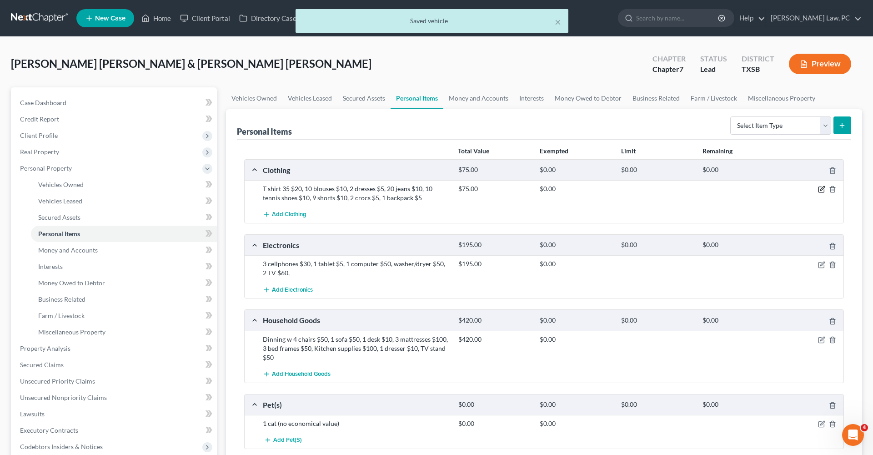
click at [821, 189] on icon "button" at bounding box center [821, 189] width 7 height 7
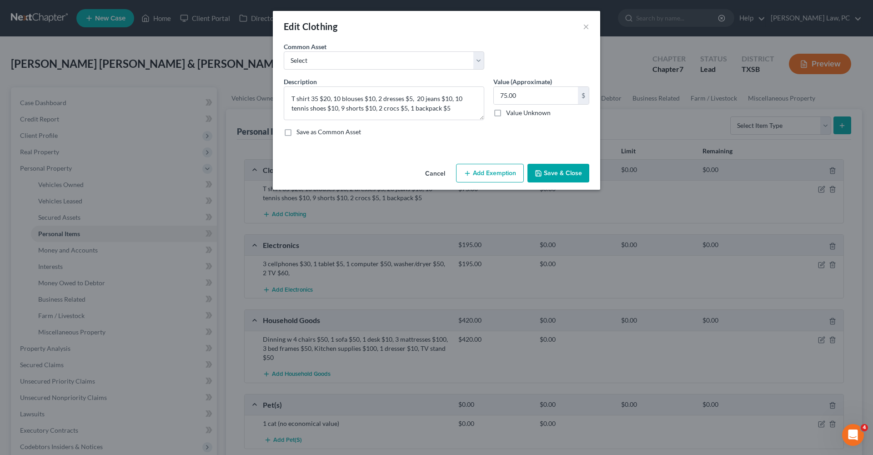
click at [490, 174] on button "Add Exemption" at bounding box center [490, 173] width 68 height 19
select select "2"
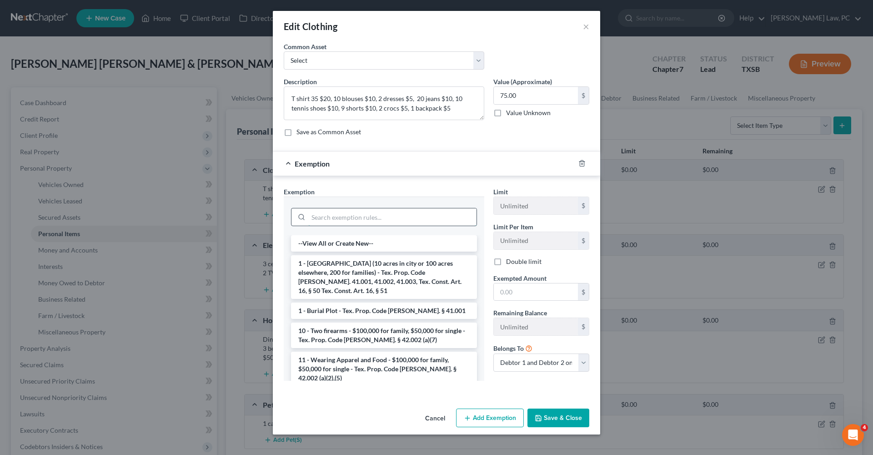
click at [367, 217] on input "search" at bounding box center [392, 216] width 168 height 17
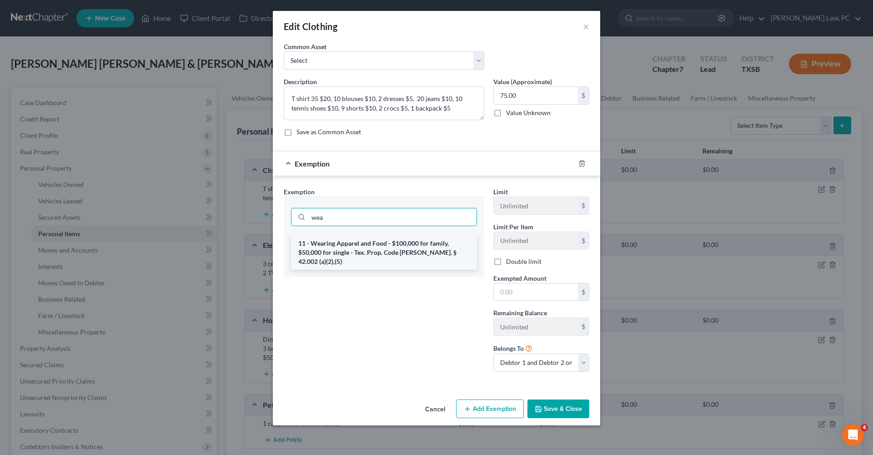
type input "wea"
click at [375, 253] on li "11 - Wearing Apparel and Food - $100,000 for family, $50,000 for single - Tex. …" at bounding box center [384, 252] width 186 height 35
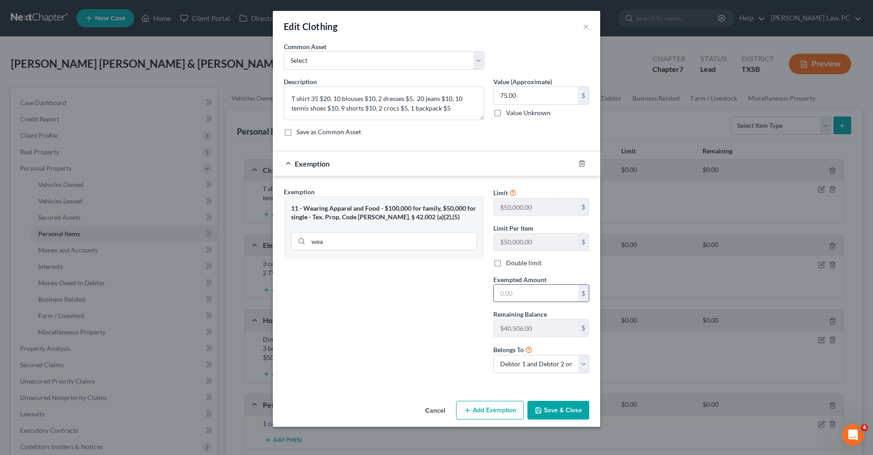
click at [528, 291] on input "text" at bounding box center [536, 293] width 84 height 17
type input "75"
drag, startPoint x: 317, startPoint y: 100, endPoint x: 311, endPoint y: 100, distance: 6.4
click at [311, 100] on textarea "T shirt 35 $20, 10 blouses $10, 2 dresses $5, 20 jeans $10, 10 tennis shoes $10…" at bounding box center [384, 103] width 201 height 34
click at [289, 99] on textarea "T shirt $20, 10 blouses $10, 2 dresses $5, 20 jeans $10, 10 tennis shoes $10, 9…" at bounding box center [384, 103] width 201 height 34
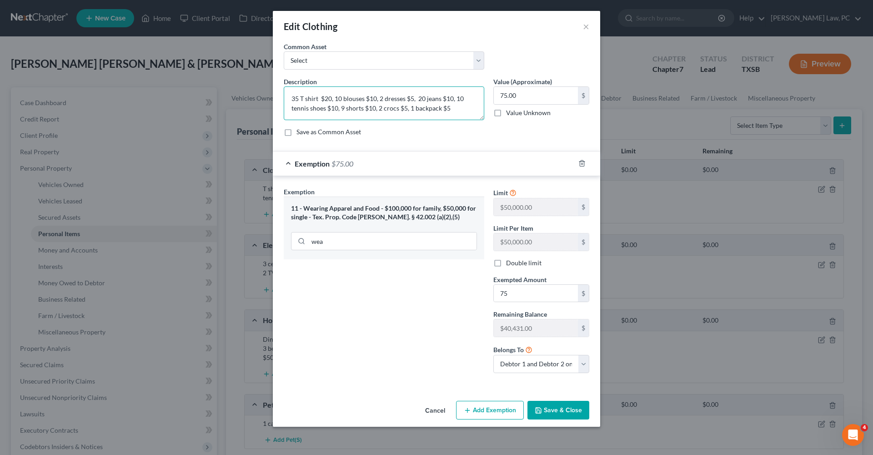
click at [456, 111] on textarea "35 T shirt $20, 10 blouses $10, 2 dresses $5, 20 jeans $10, 10 tennis shoes $10…" at bounding box center [384, 103] width 201 height 34
type textarea "35 T shirt $20, 10 blouses $10, 2 dresses $5, 20 jeans $10, 10 tennis shoes $10…"
click at [558, 409] on button "Save & Close" at bounding box center [558, 410] width 62 height 19
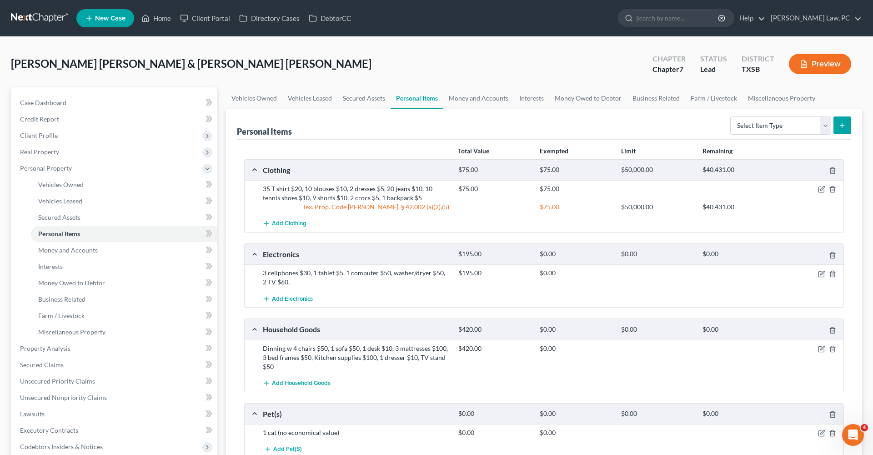
scroll to position [35, 0]
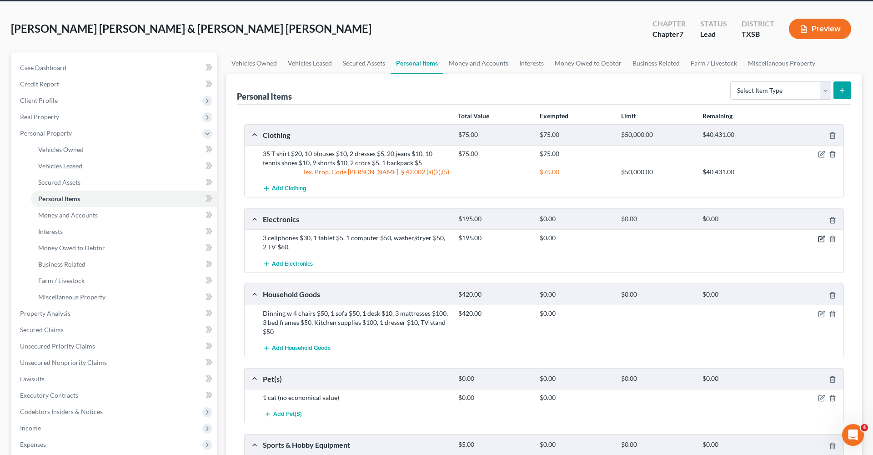
click at [822, 239] on icon "button" at bounding box center [822, 238] width 4 height 4
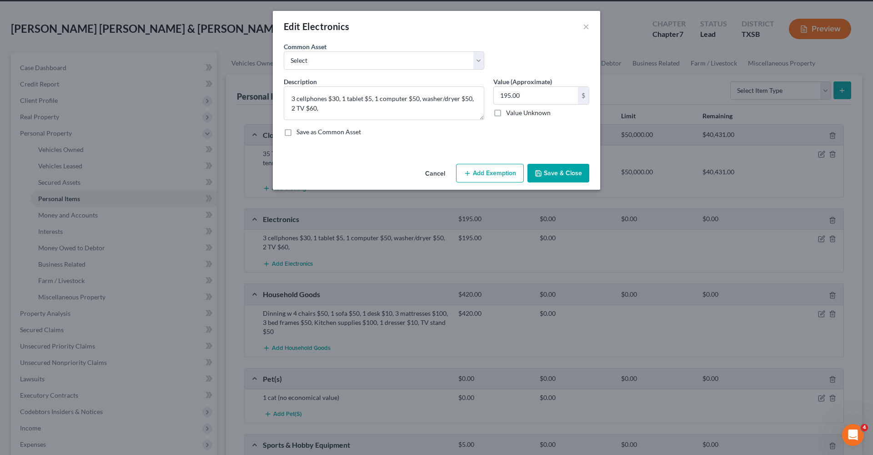
click at [481, 176] on button "Add Exemption" at bounding box center [490, 173] width 68 height 19
select select "2"
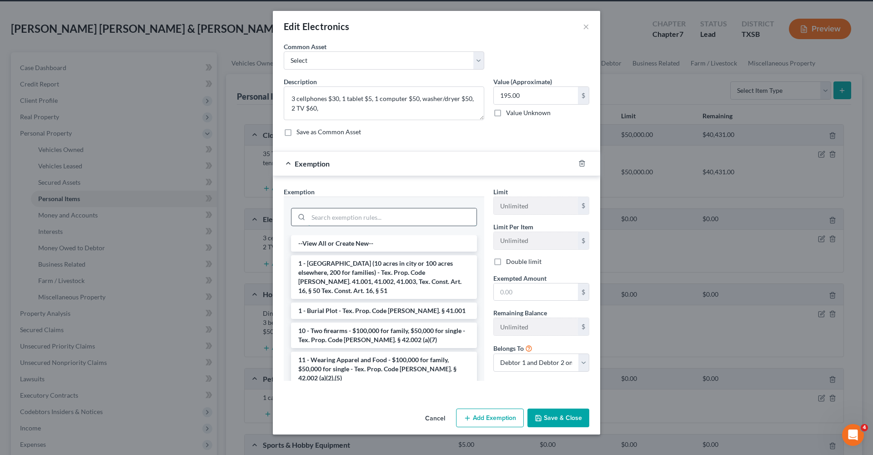
click at [353, 221] on input "search" at bounding box center [392, 216] width 168 height 17
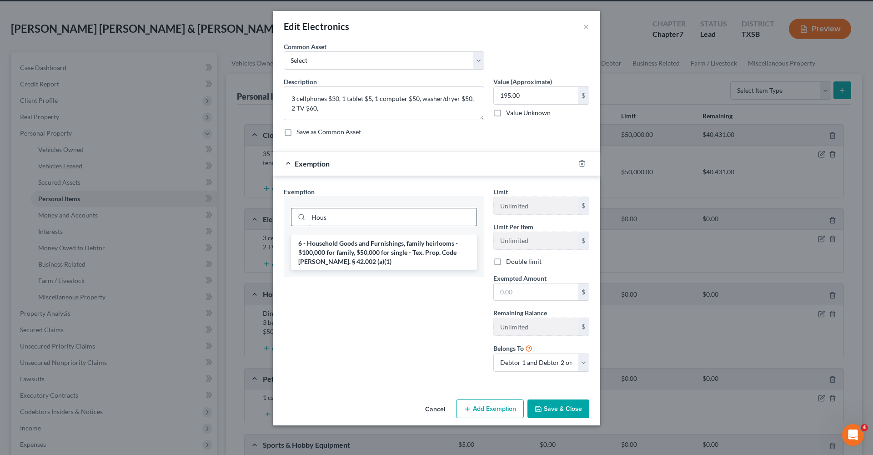
type input "Hous"
drag, startPoint x: 353, startPoint y: 221, endPoint x: 385, endPoint y: 250, distance: 43.2
click at [385, 250] on li "6 - Household Goods and Furnishings, family heirlooms - $100,000 for family, $5…" at bounding box center [384, 252] width 186 height 35
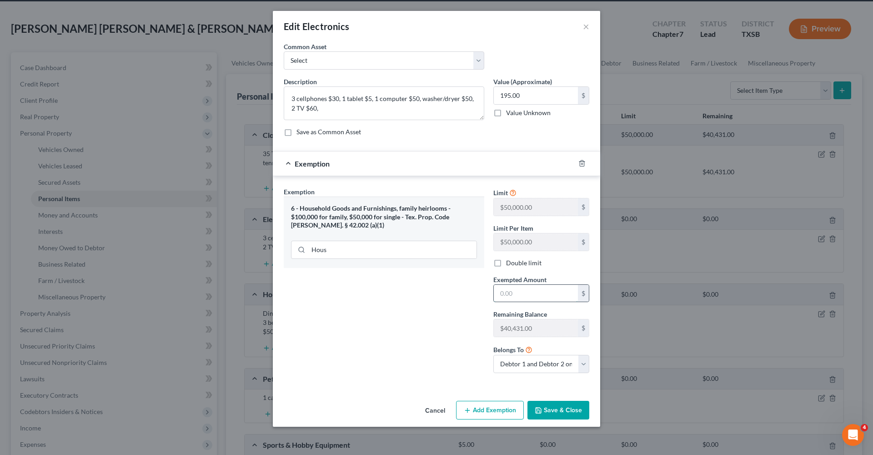
click at [527, 296] on input "text" at bounding box center [536, 293] width 84 height 17
type input "195"
click at [562, 407] on button "Save & Close" at bounding box center [558, 410] width 62 height 19
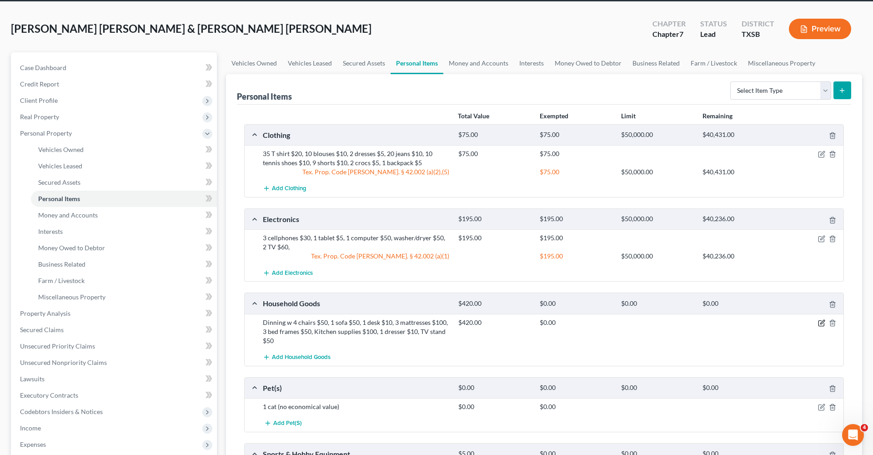
click at [821, 322] on icon "button" at bounding box center [822, 322] width 4 height 4
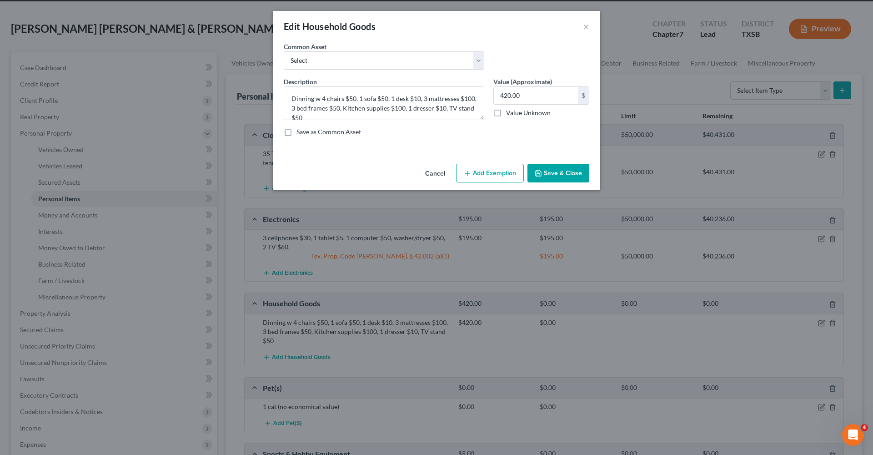
click at [481, 173] on button "Add Exemption" at bounding box center [490, 173] width 68 height 19
select select "2"
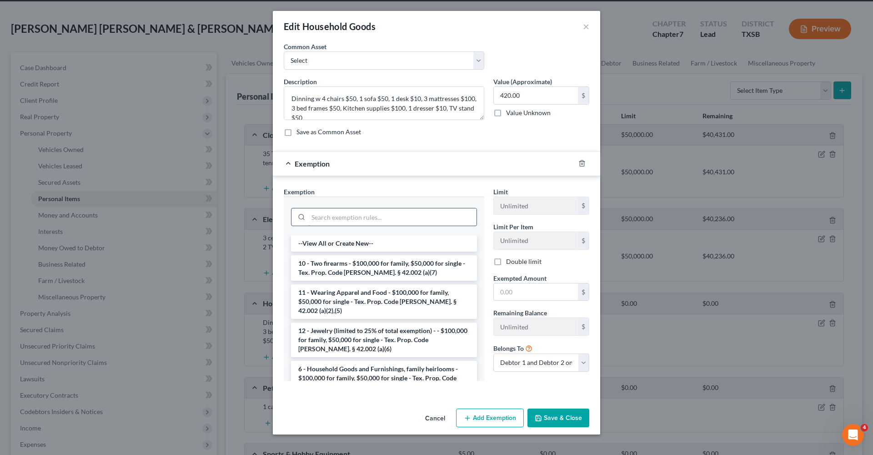
click at [371, 218] on input "search" at bounding box center [392, 216] width 168 height 17
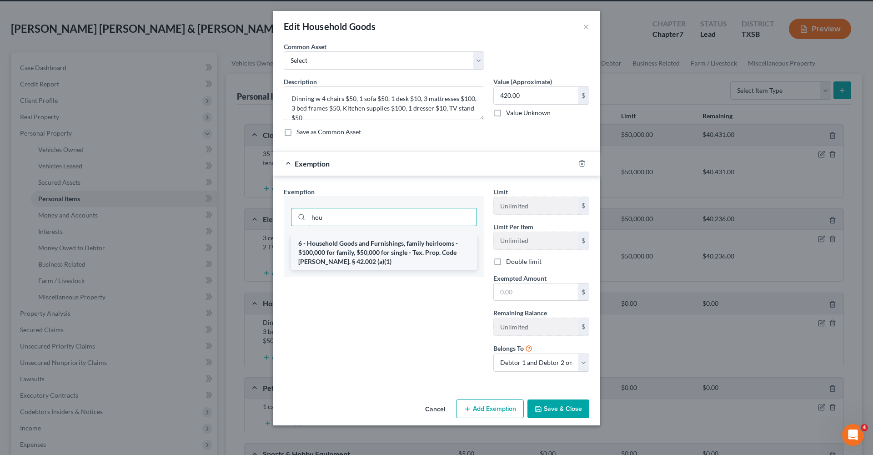
type input "hou"
click at [389, 244] on li "6 - Household Goods and Furnishings, family heirlooms - $100,000 for family, $5…" at bounding box center [384, 252] width 186 height 35
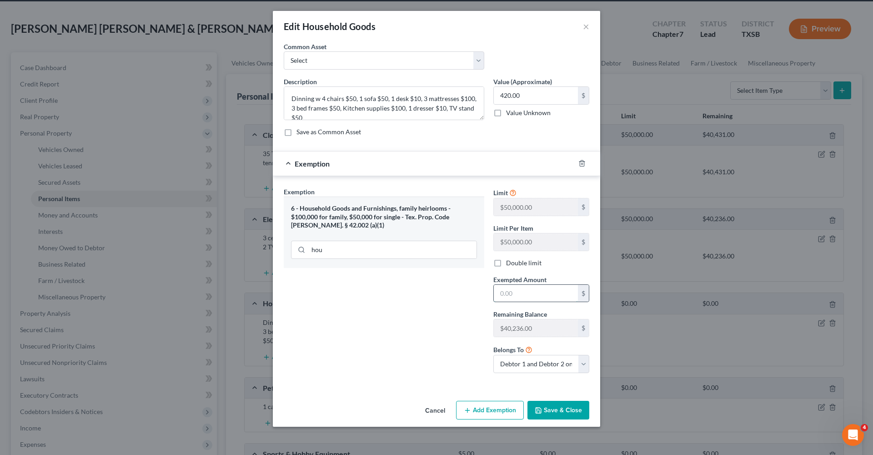
click at [522, 293] on input "text" at bounding box center [536, 293] width 84 height 17
type input "420"
click at [548, 407] on button "Save & Close" at bounding box center [558, 410] width 62 height 19
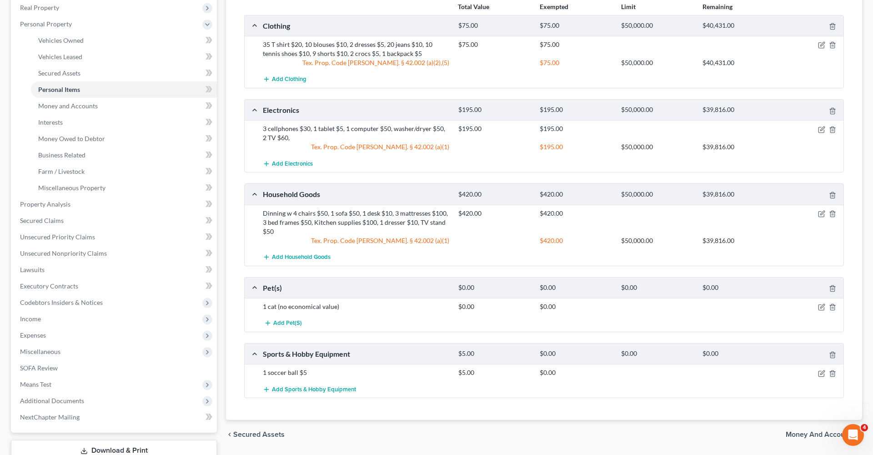
scroll to position [151, 0]
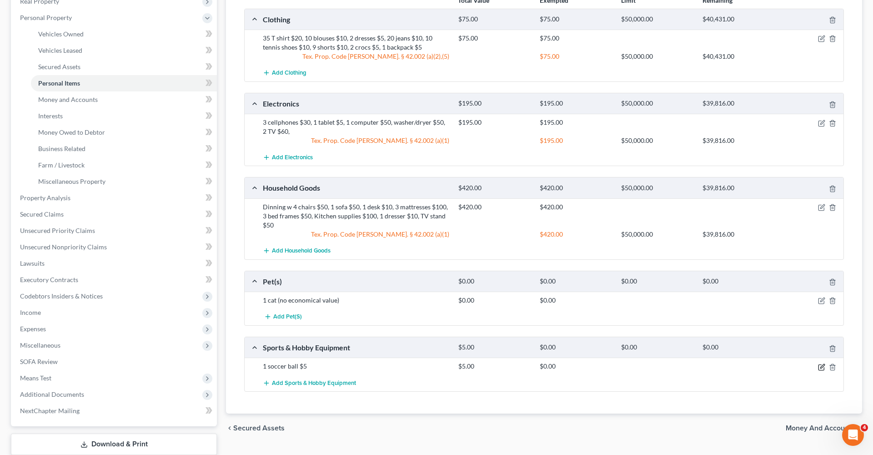
click at [823, 365] on icon "button" at bounding box center [821, 366] width 7 height 7
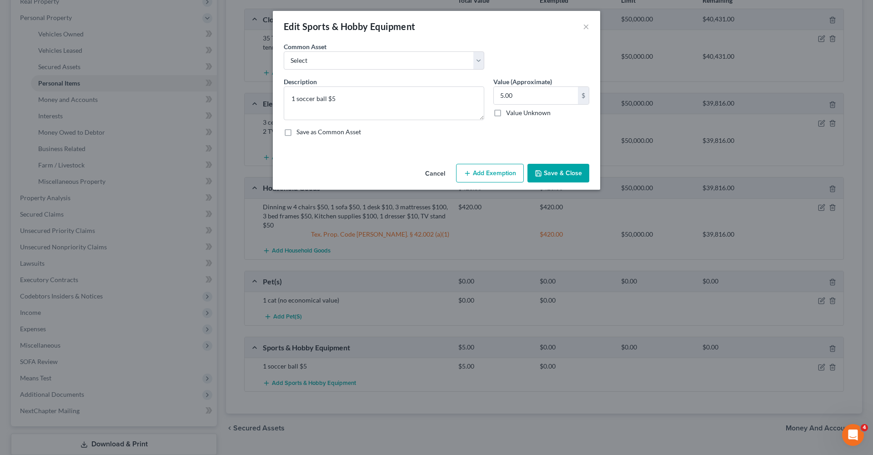
click at [498, 166] on button "Add Exemption" at bounding box center [490, 173] width 68 height 19
select select "2"
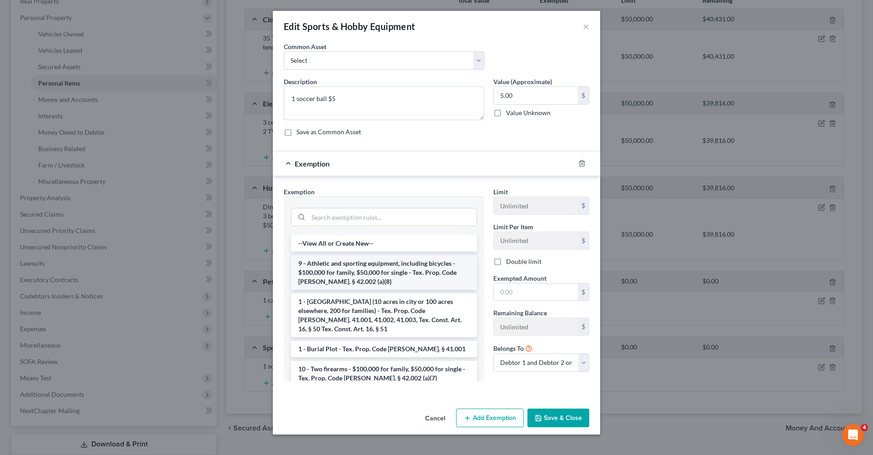
click at [416, 273] on li "9 - Athletic and sporting equipment, including bicycles - $100,000 for family, …" at bounding box center [384, 272] width 186 height 35
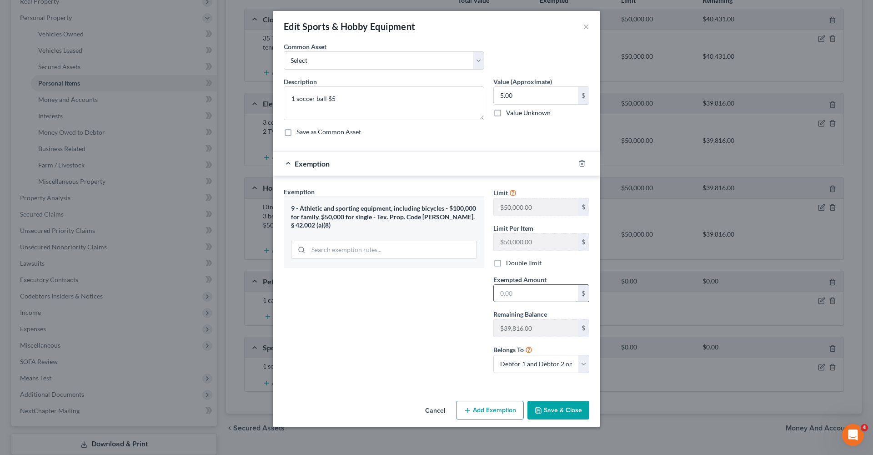
click at [537, 293] on input "text" at bounding box center [536, 293] width 84 height 17
type input "5"
click at [566, 407] on button "Save & Close" at bounding box center [558, 410] width 62 height 19
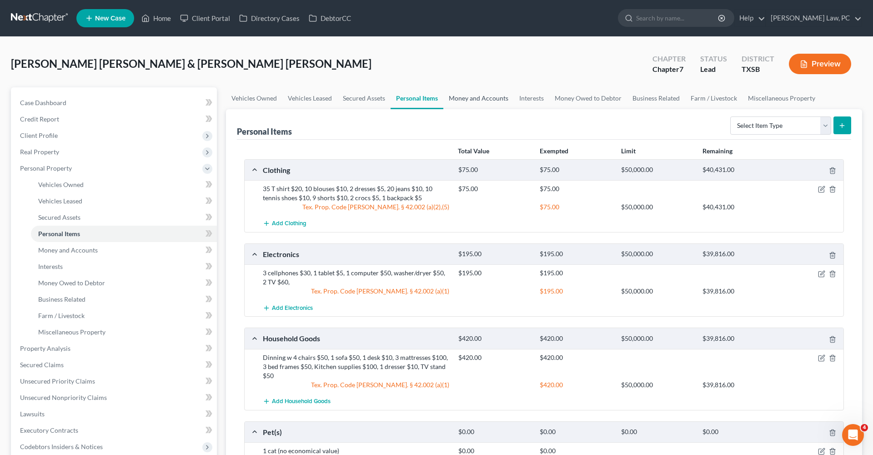
scroll to position [0, 0]
click at [461, 103] on link "Money and Accounts" at bounding box center [478, 98] width 70 height 22
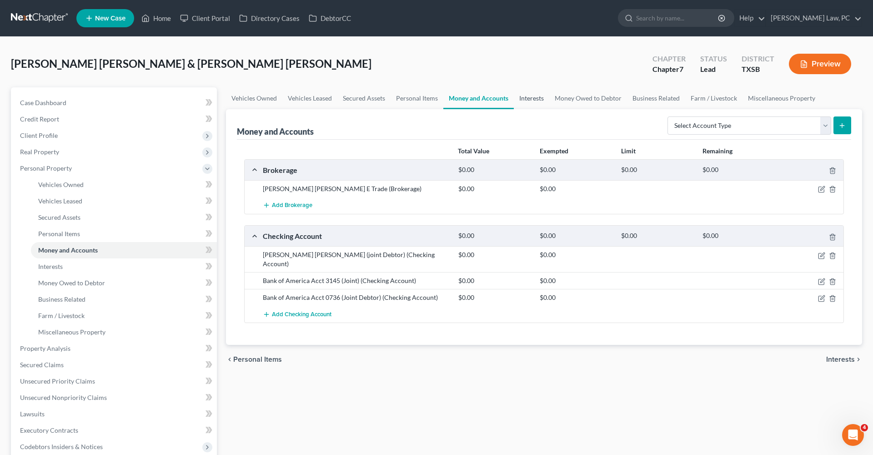
click at [531, 100] on link "Interests" at bounding box center [531, 98] width 35 height 22
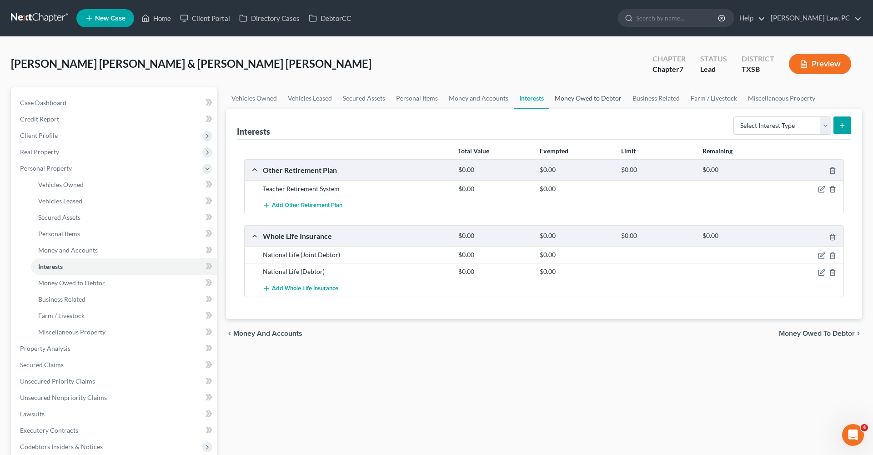
click at [572, 97] on link "Money Owed to Debtor" at bounding box center [588, 98] width 78 height 22
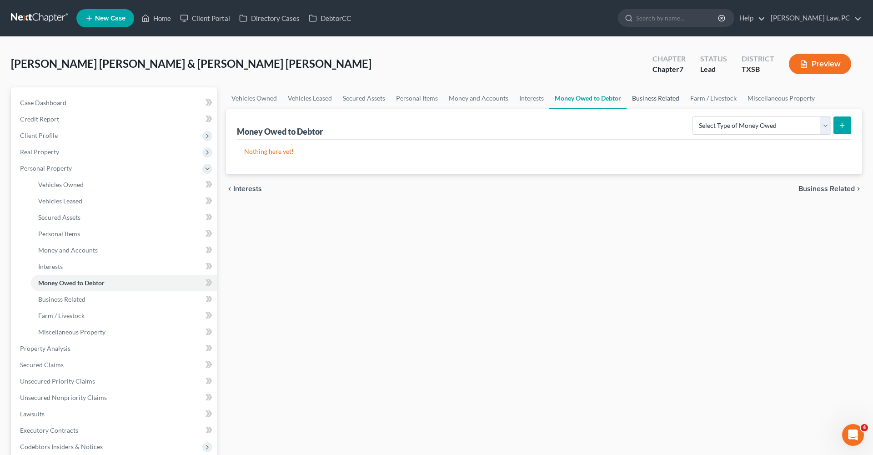
click at [646, 98] on link "Business Related" at bounding box center [656, 98] width 58 height 22
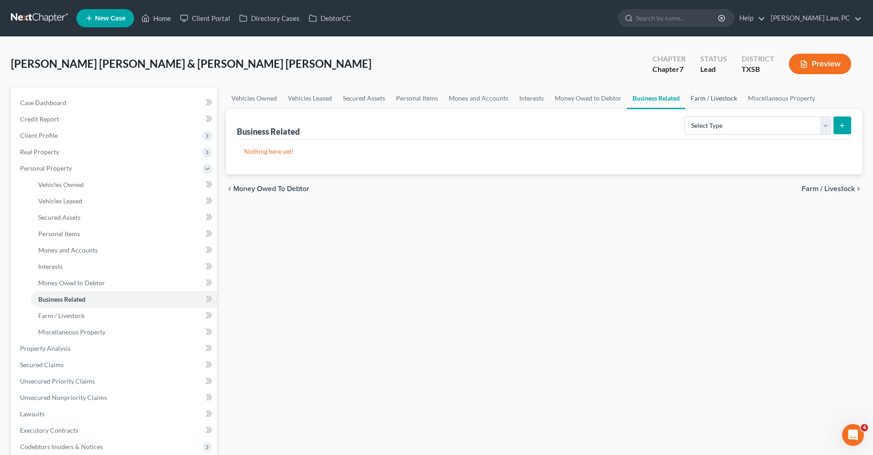
click at [693, 100] on link "Farm / Livestock" at bounding box center [713, 98] width 57 height 22
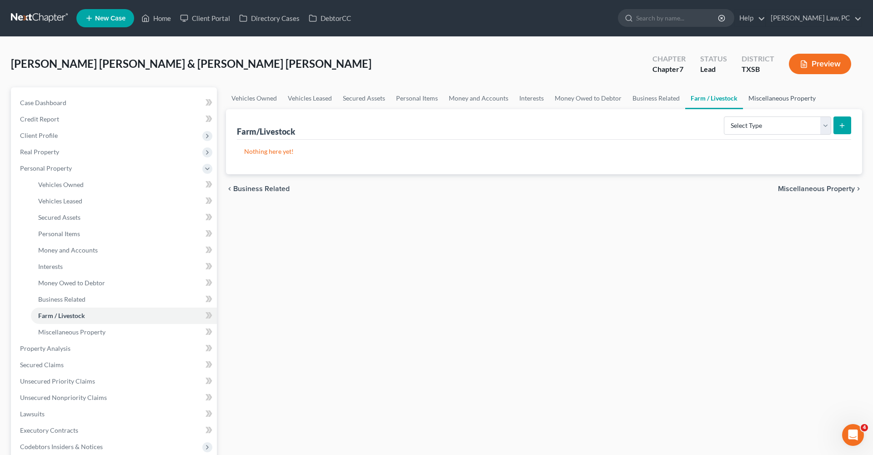
click at [765, 98] on link "Miscellaneous Property" at bounding box center [782, 98] width 78 height 22
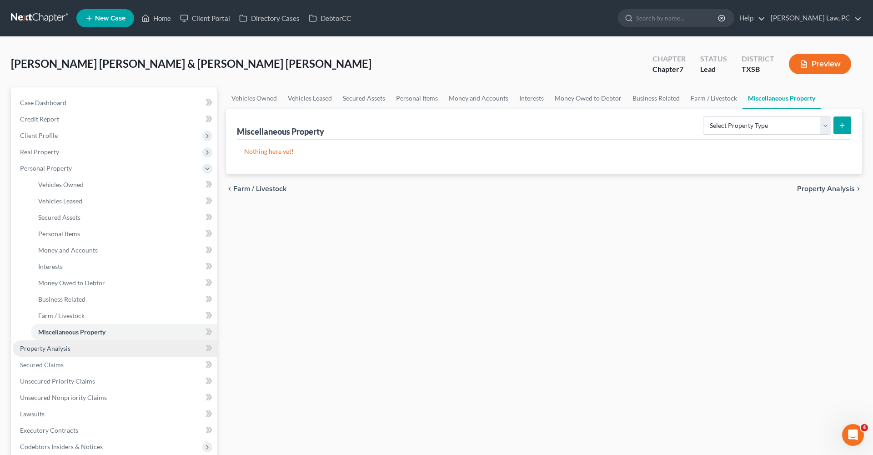
click at [59, 349] on span "Property Analysis" at bounding box center [45, 348] width 50 height 8
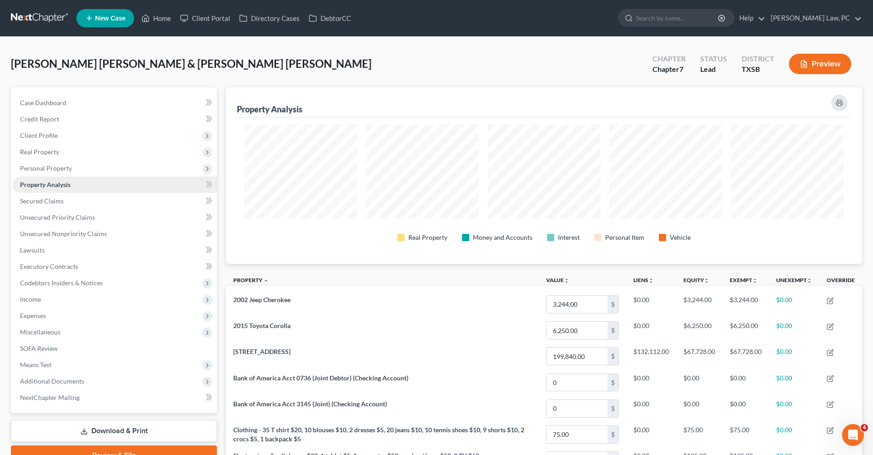
scroll to position [176, 636]
click at [44, 205] on link "Secured Claims" at bounding box center [115, 201] width 204 height 16
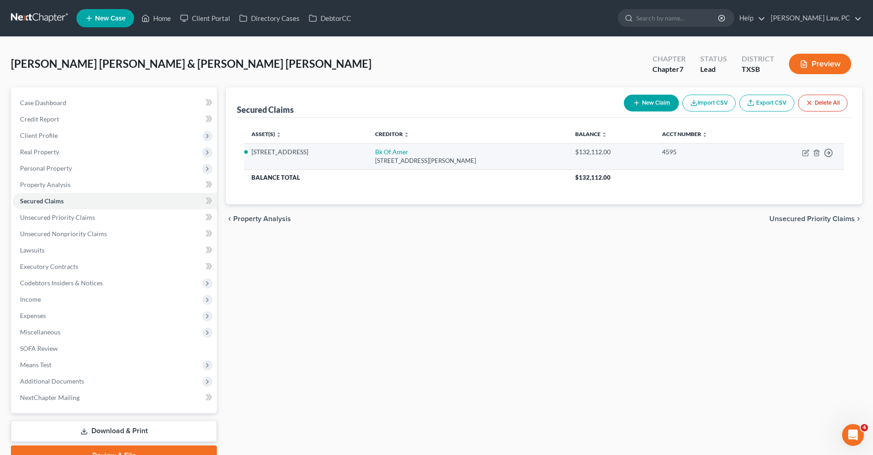
click at [418, 157] on div "[STREET_ADDRESS][PERSON_NAME]" at bounding box center [468, 160] width 186 height 9
click at [416, 156] on td "Bk Of Amer [STREET_ADDRESS][PERSON_NAME]" at bounding box center [468, 156] width 200 height 26
click at [408, 153] on link "Bk Of Amer" at bounding box center [391, 152] width 33 height 8
select select "9"
select select "2"
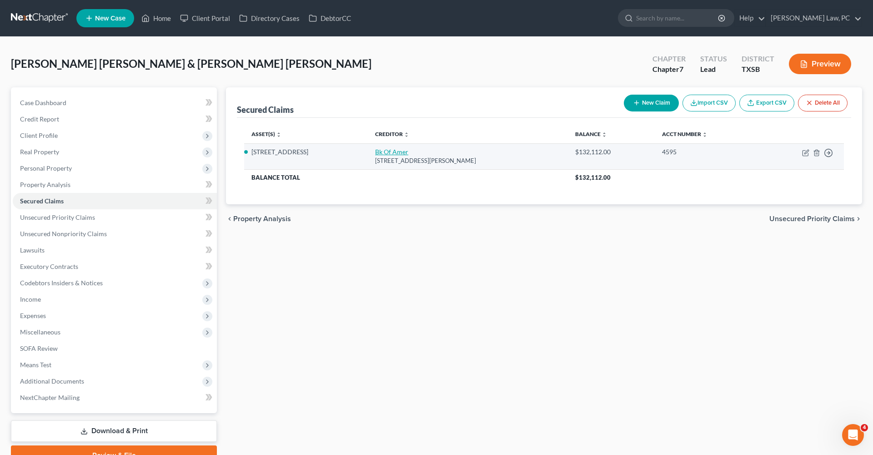
select select "2"
select select "0"
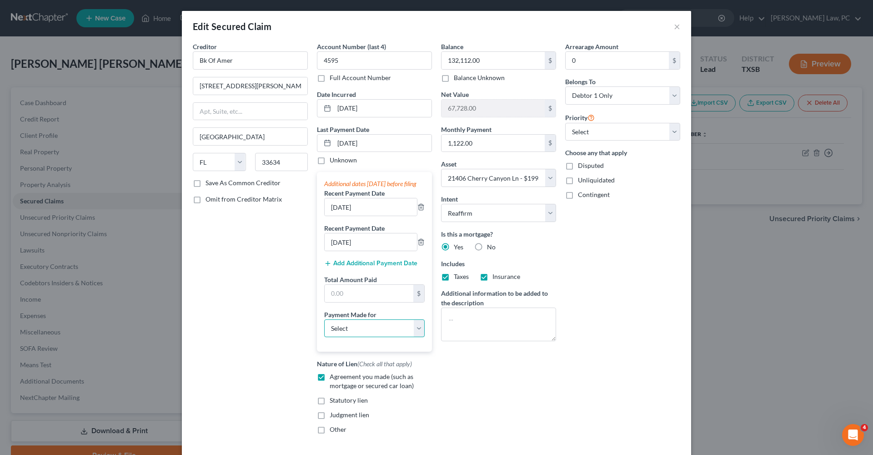
select select "3"
click at [360, 302] on input "text" at bounding box center [369, 293] width 89 height 17
click at [365, 301] on input "text" at bounding box center [369, 293] width 89 height 17
type input "3,366"
click at [341, 267] on button "Add Additional Payment Date" at bounding box center [370, 263] width 93 height 7
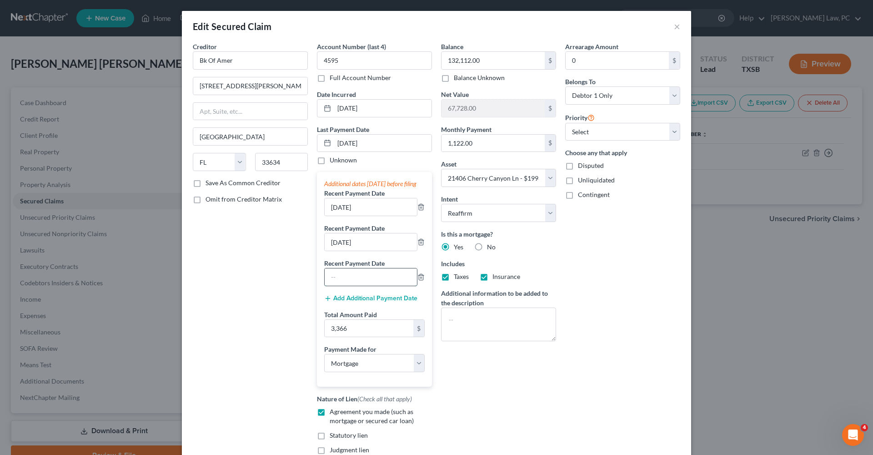
click at [349, 284] on input "text" at bounding box center [371, 276] width 92 height 17
type input "[DATE]"
select select "0"
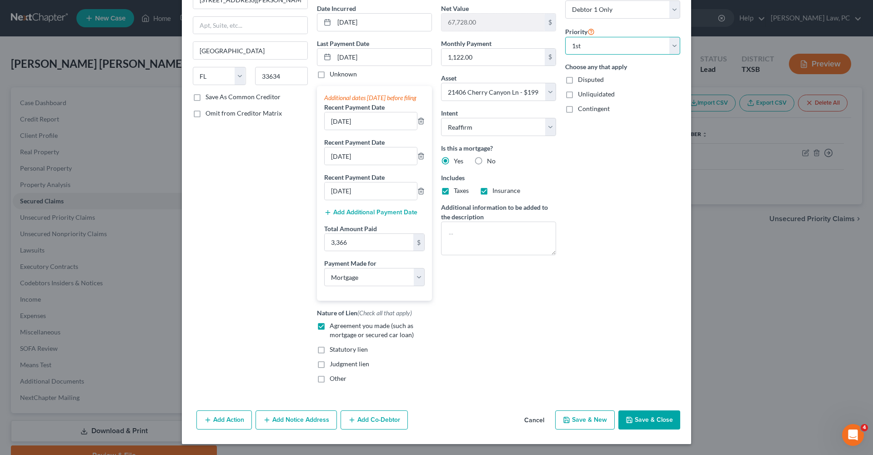
scroll to position [95, 0]
click at [652, 417] on button "Save & Close" at bounding box center [649, 419] width 62 height 19
select select
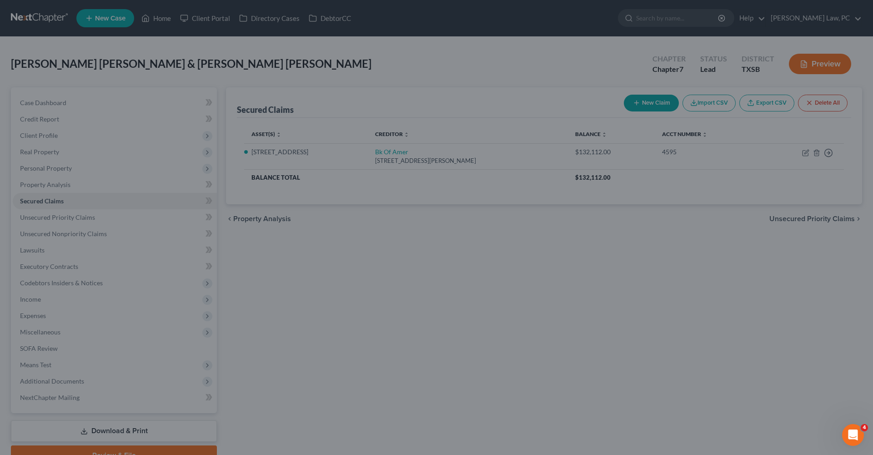
type input "3,366.00"
select select "2"
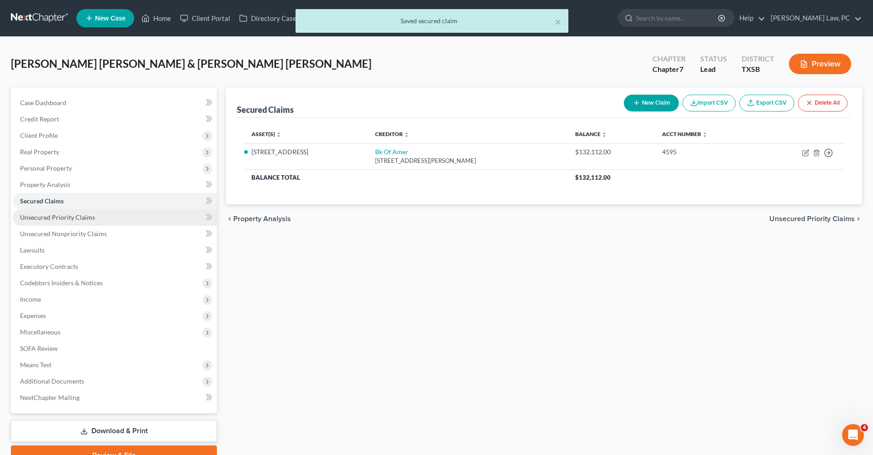
click at [44, 217] on span "Unsecured Priority Claims" at bounding box center [57, 217] width 75 height 8
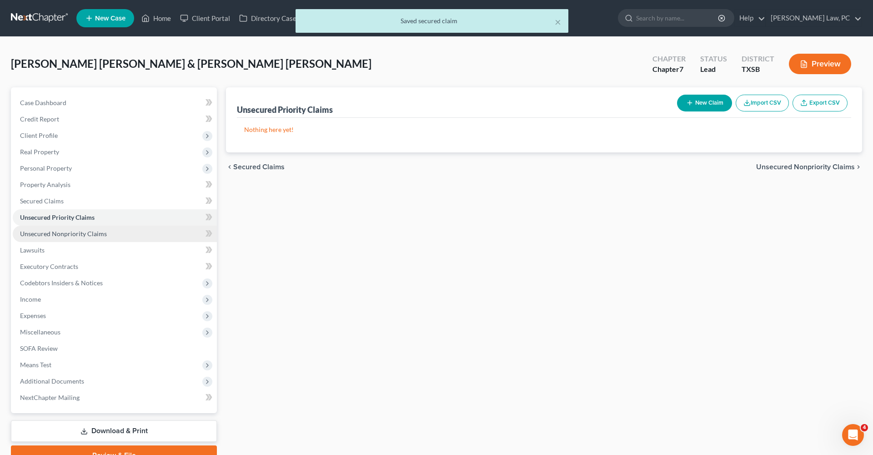
click at [70, 234] on span "Unsecured Nonpriority Claims" at bounding box center [63, 234] width 87 height 8
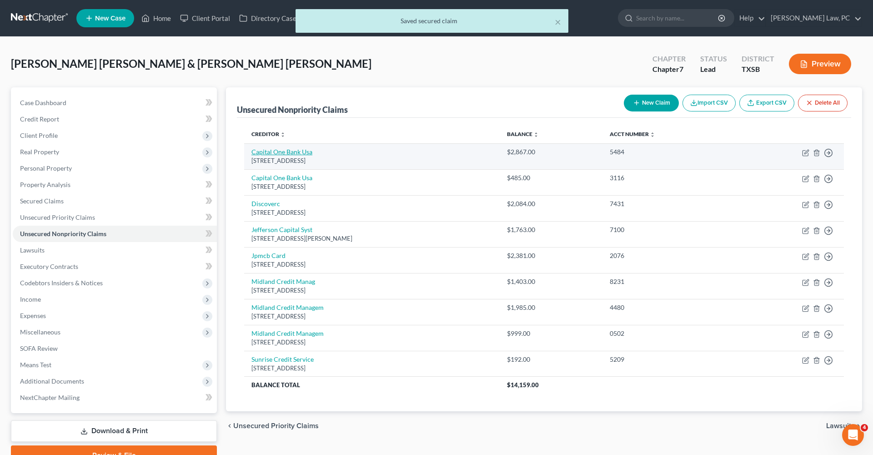
click at [277, 154] on link "Capital One Bank Usa" at bounding box center [281, 152] width 61 height 8
select select "46"
select select "1"
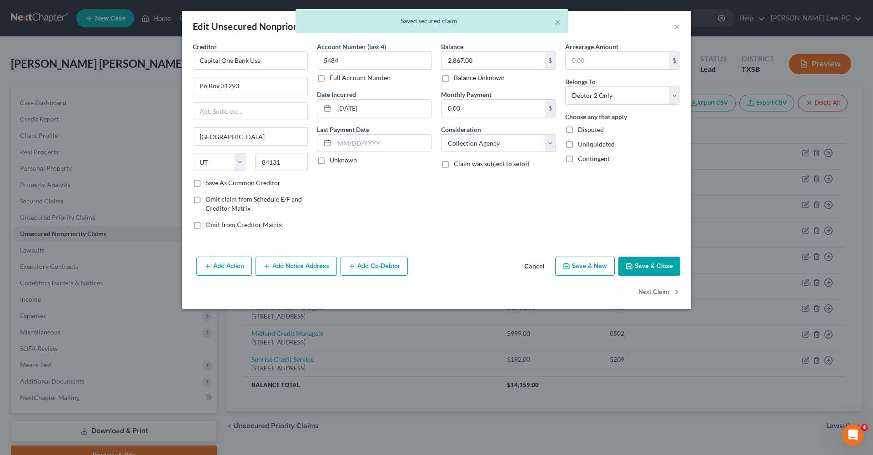
click at [671, 259] on button "Save & Close" at bounding box center [649, 265] width 62 height 19
type input "0"
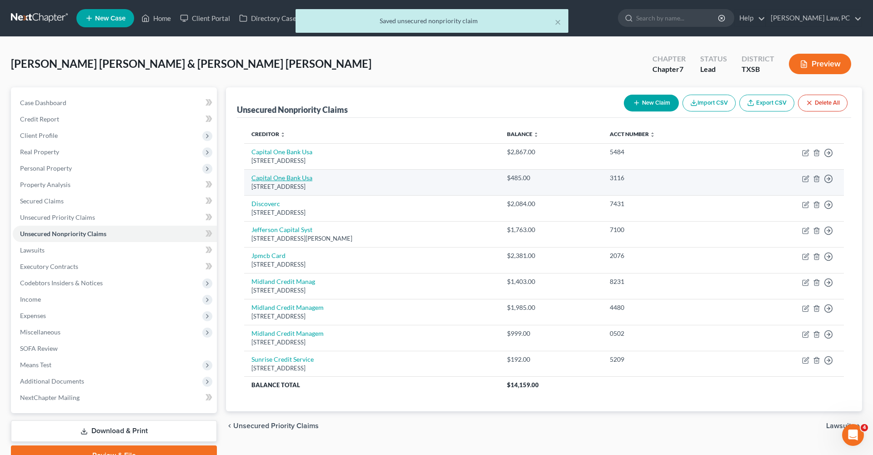
click at [273, 175] on link "Capital One Bank Usa" at bounding box center [281, 178] width 61 height 8
select select "46"
select select "1"
select select "0"
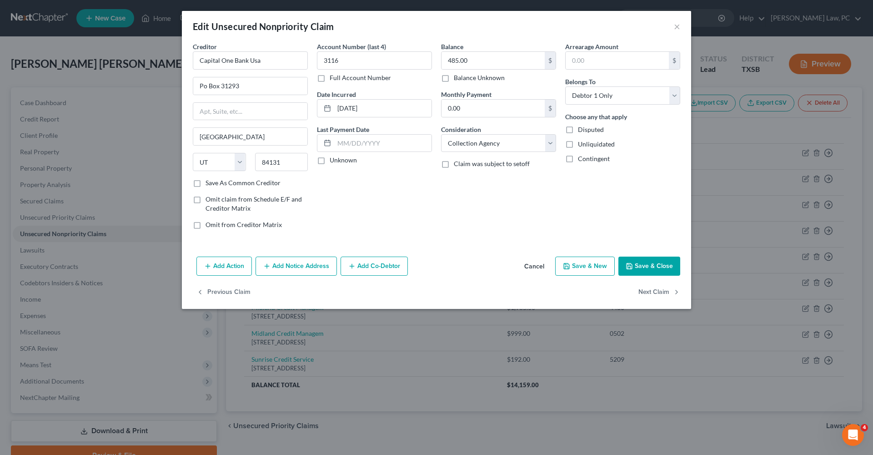
click at [642, 266] on button "Save & Close" at bounding box center [649, 265] width 62 height 19
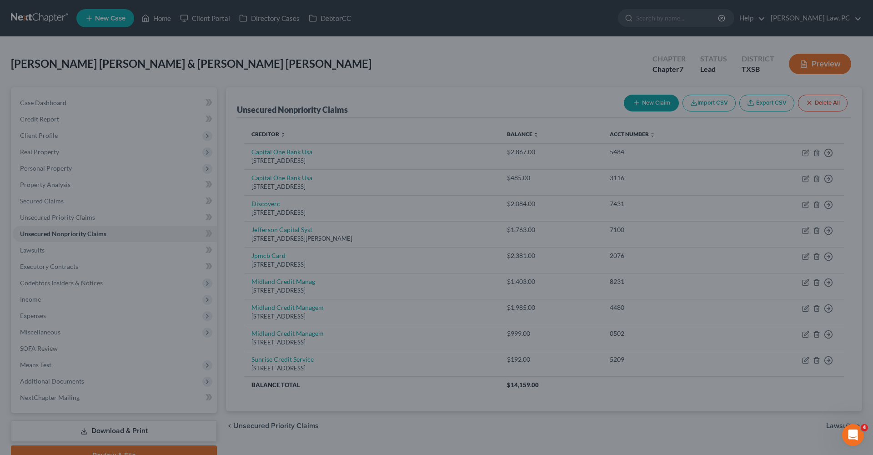
type input "0"
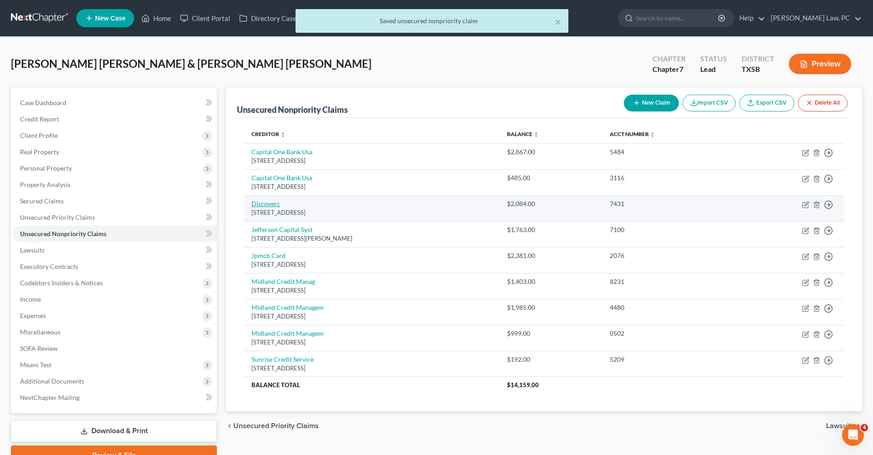
click at [267, 203] on link "Discoverc" at bounding box center [265, 204] width 29 height 8
select select "46"
select select "2"
select select "0"
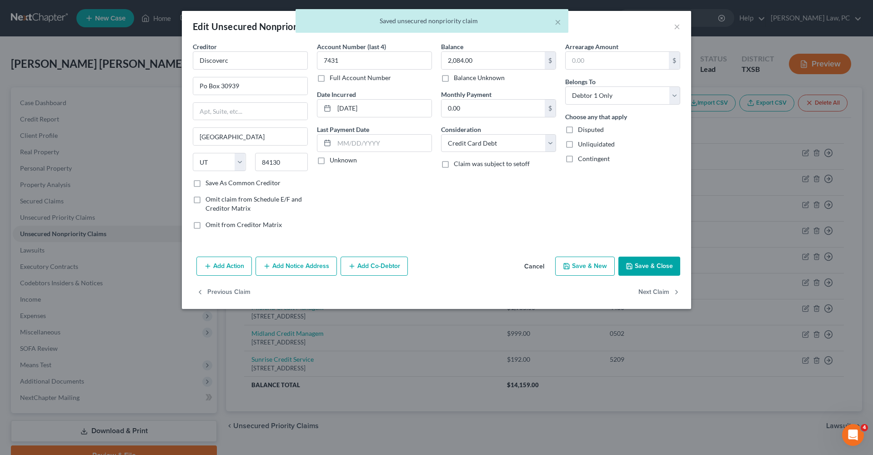
click at [658, 270] on button "Save & Close" at bounding box center [649, 265] width 62 height 19
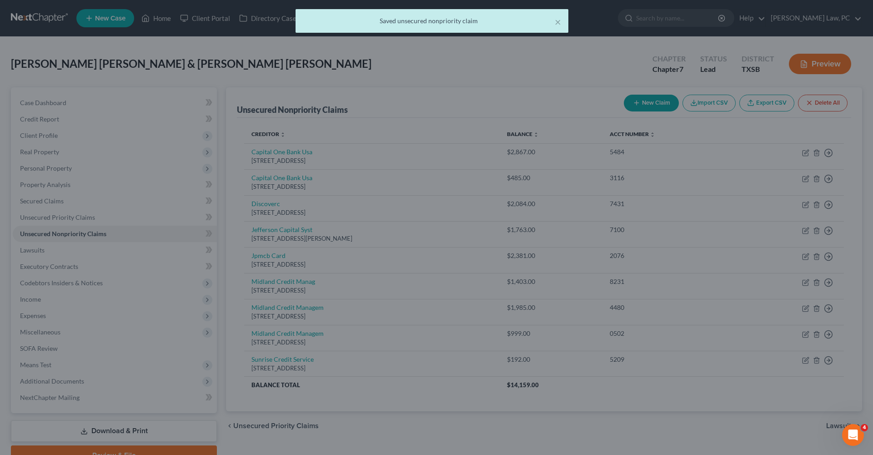
type input "0"
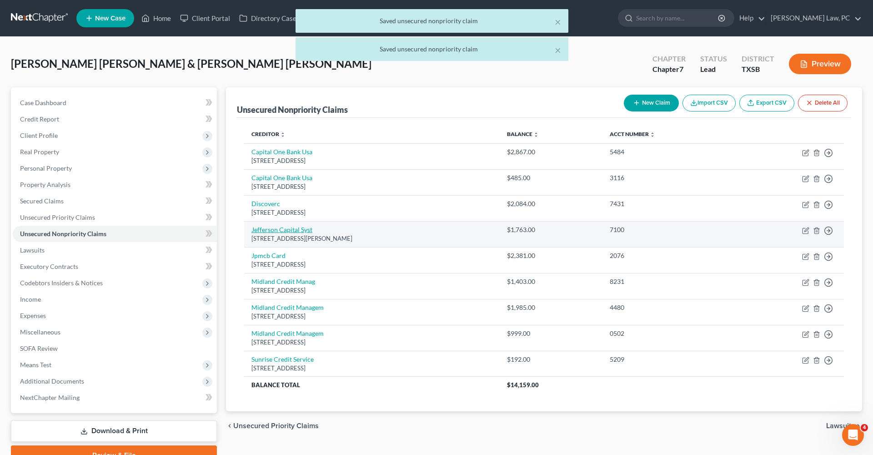
click at [271, 230] on link "Jefferson Capital Syst" at bounding box center [281, 230] width 61 height 8
select select "24"
select select "0"
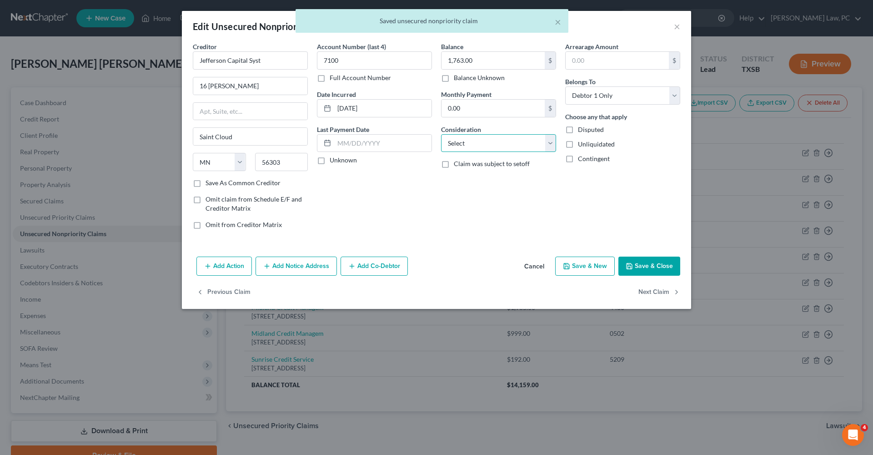
select select "1"
click at [658, 272] on button "Save & Close" at bounding box center [649, 265] width 62 height 19
type input "0"
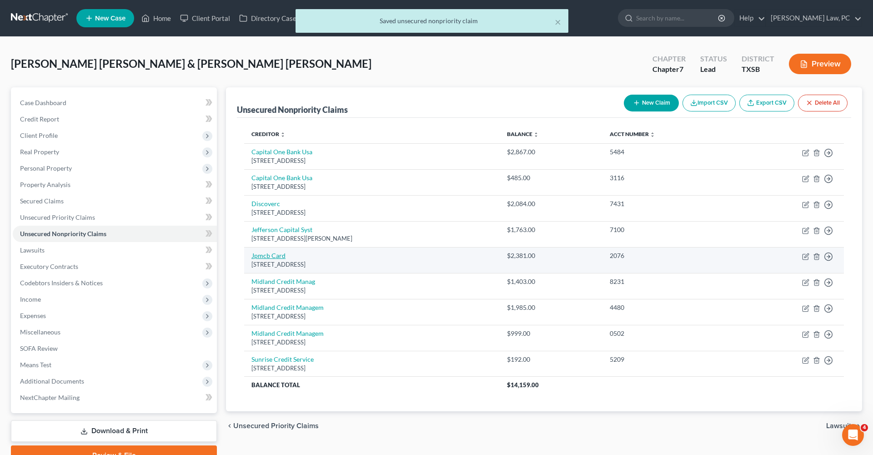
click at [276, 253] on link "Jpmcb Card" at bounding box center [268, 255] width 34 height 8
select select "7"
select select "2"
select select "1"
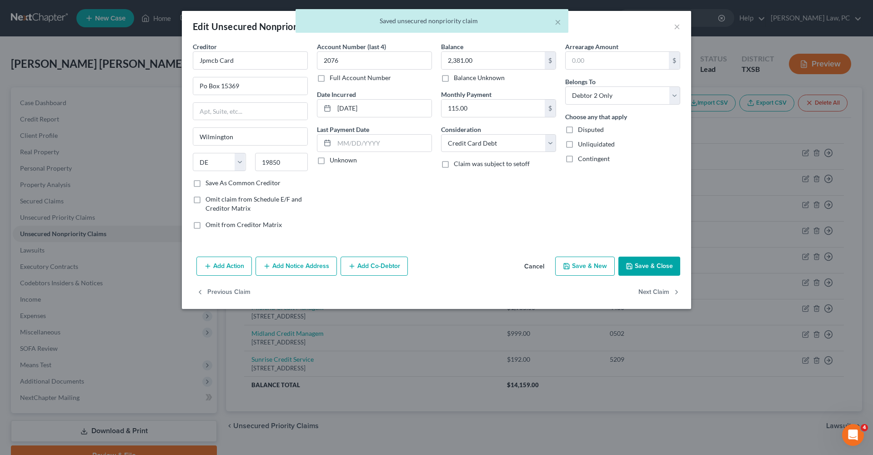
click at [660, 271] on button "Save & Close" at bounding box center [649, 265] width 62 height 19
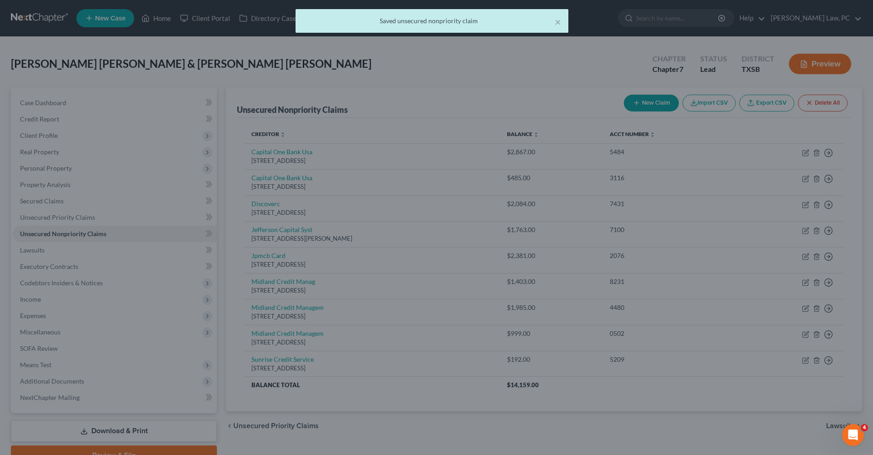
type input "0"
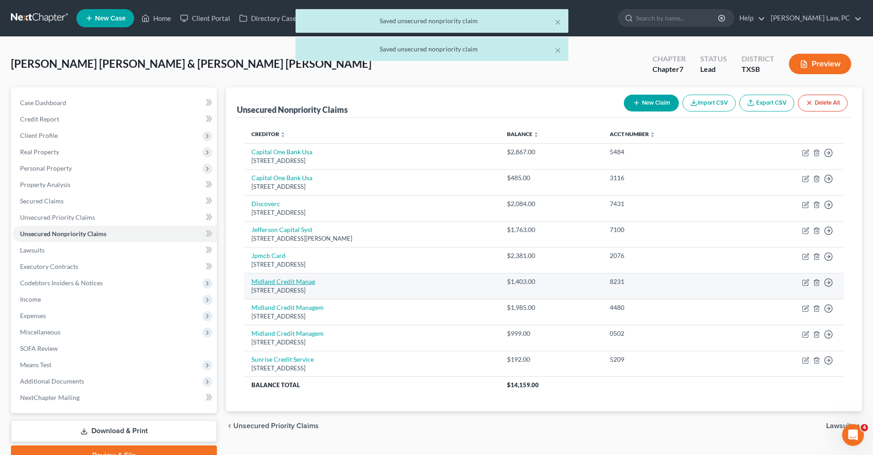
click at [269, 283] on link "Midland Credit Manag" at bounding box center [283, 281] width 64 height 8
select select "23"
select select "1"
select select "0"
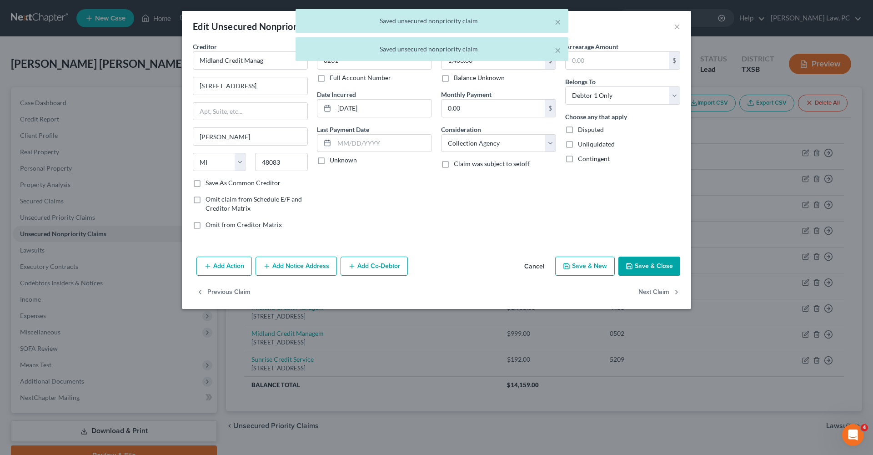
click at [649, 267] on button "Save & Close" at bounding box center [649, 265] width 62 height 19
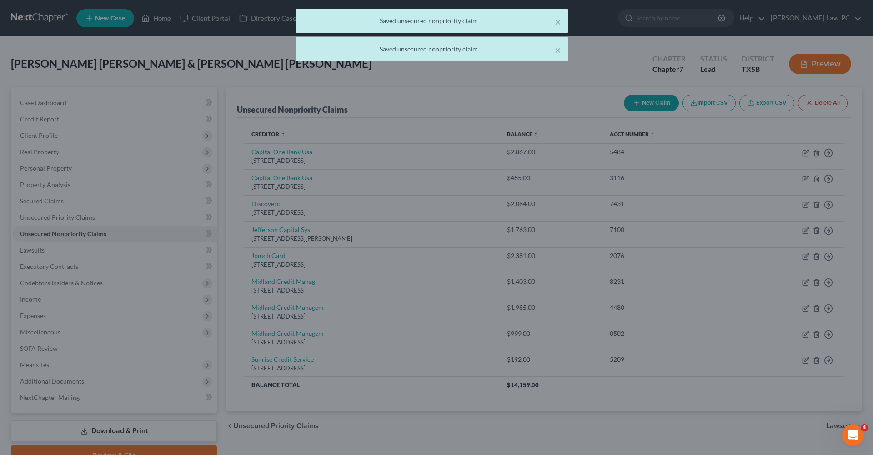
type input "0"
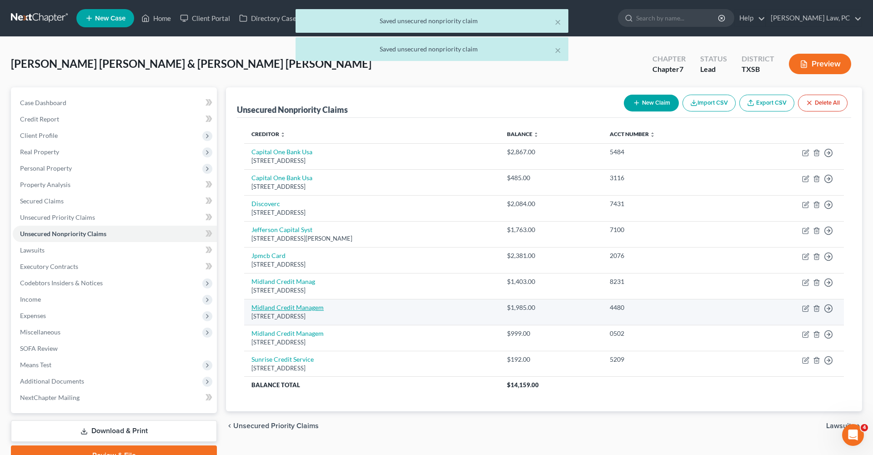
click at [265, 308] on link "Midland Credit Managem" at bounding box center [287, 307] width 72 height 8
select select "23"
select select "1"
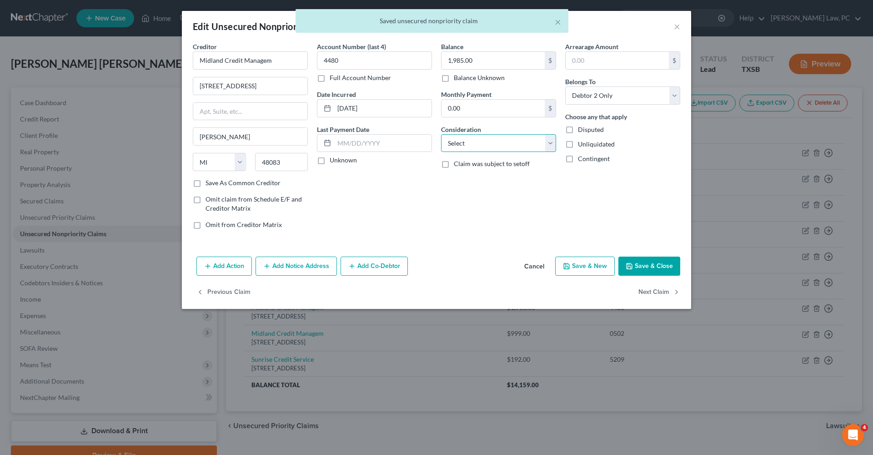
select select "1"
click at [267, 183] on label "Save As Common Creditor" at bounding box center [243, 182] width 75 height 9
click at [215, 183] on input "Save As Common Creditor" at bounding box center [212, 181] width 6 height 6
click at [657, 264] on button "Save & Close" at bounding box center [649, 265] width 62 height 19
checkbox input "false"
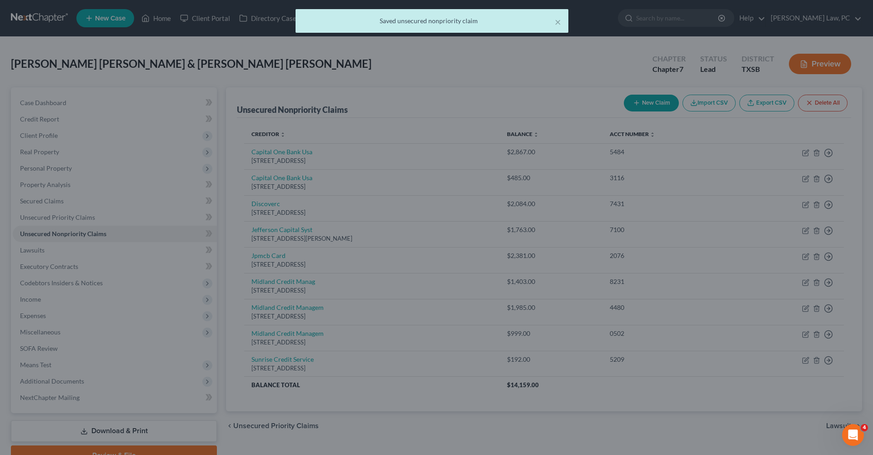
type input "0"
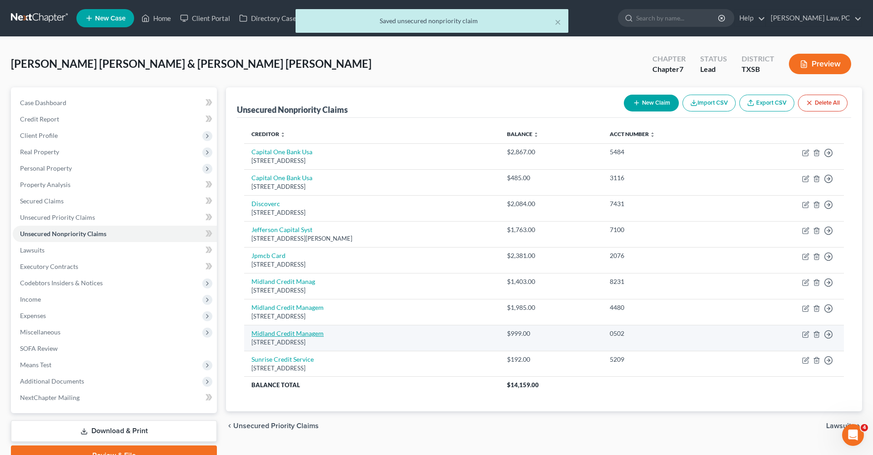
click at [291, 332] on link "Midland Credit Managem" at bounding box center [287, 333] width 72 height 8
select select "23"
select select "0"
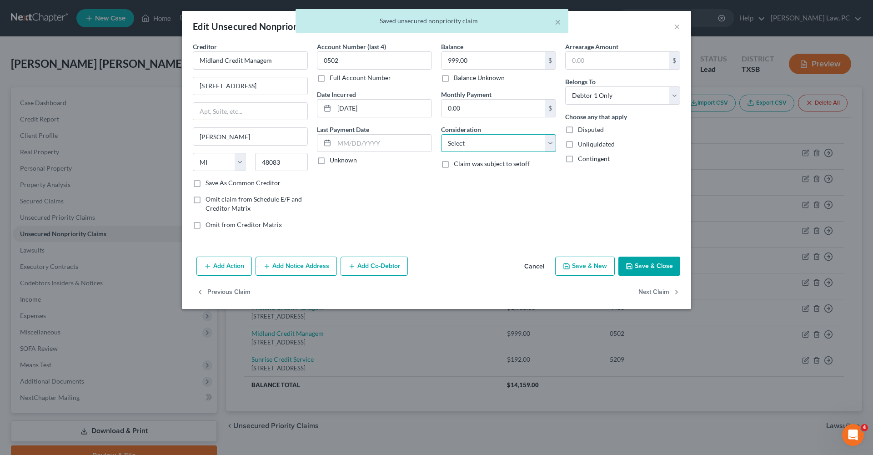
select select "1"
click at [240, 180] on label "Save As Common Creditor" at bounding box center [243, 182] width 75 height 9
click at [215, 180] on input "Save As Common Creditor" at bounding box center [212, 181] width 6 height 6
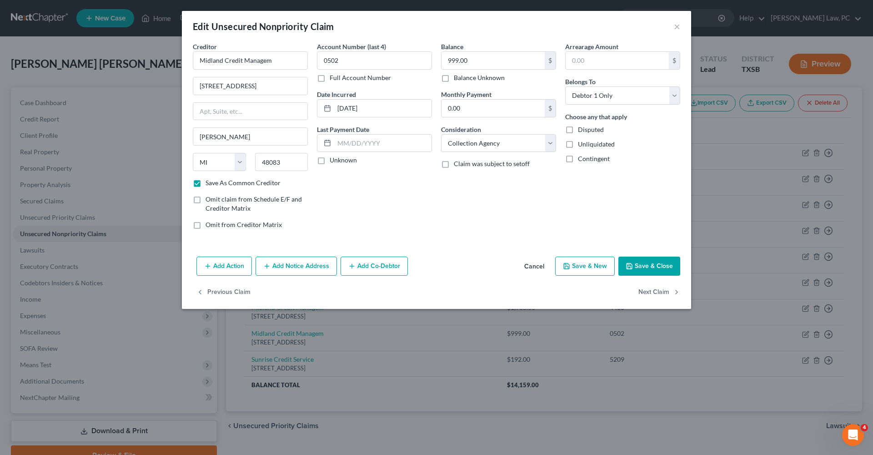
click at [657, 257] on button "Save & Close" at bounding box center [649, 265] width 62 height 19
checkbox input "false"
type input "0"
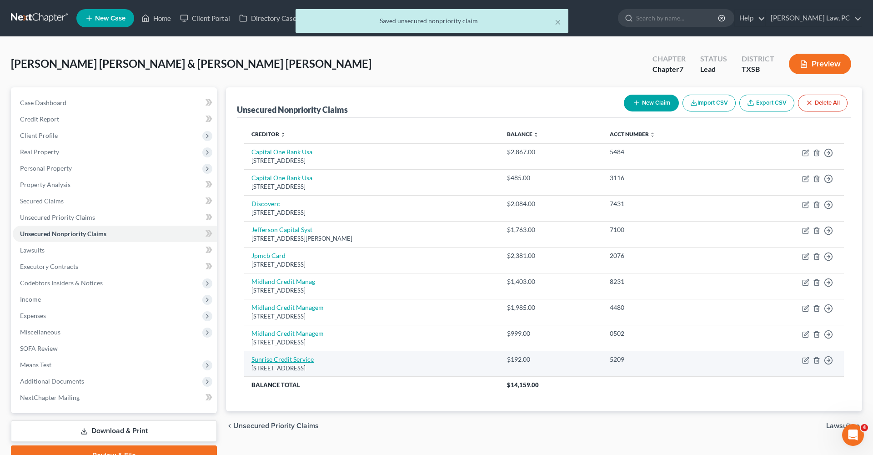
click at [294, 358] on link "Sunrise Credit Service" at bounding box center [282, 359] width 62 height 8
select select "35"
select select "1"
select select "0"
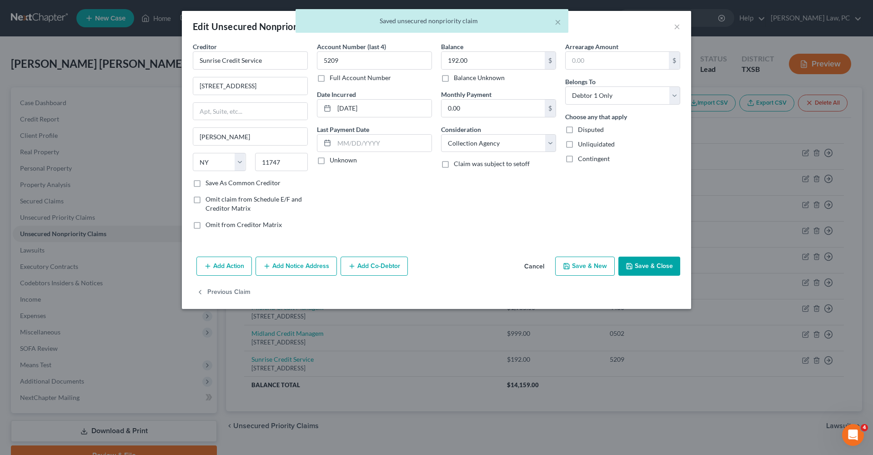
click at [648, 264] on button "Save & Close" at bounding box center [649, 265] width 62 height 19
type input "0"
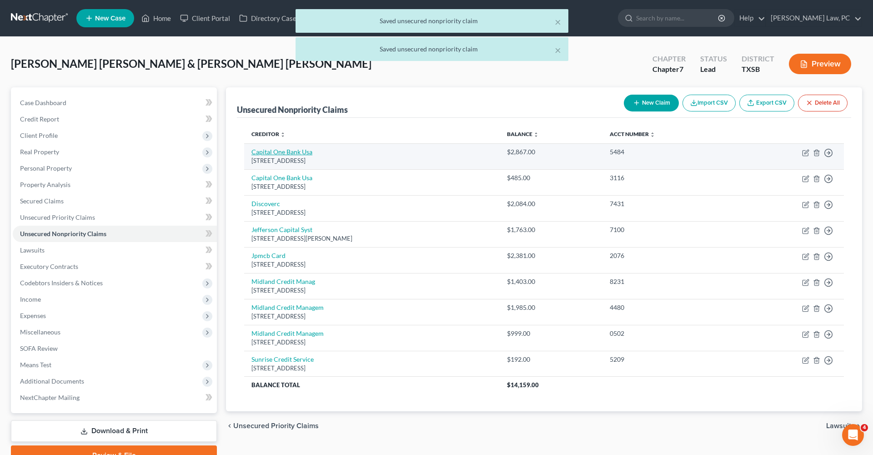
click at [275, 153] on link "Capital One Bank Usa" at bounding box center [281, 152] width 61 height 8
select select "46"
select select "1"
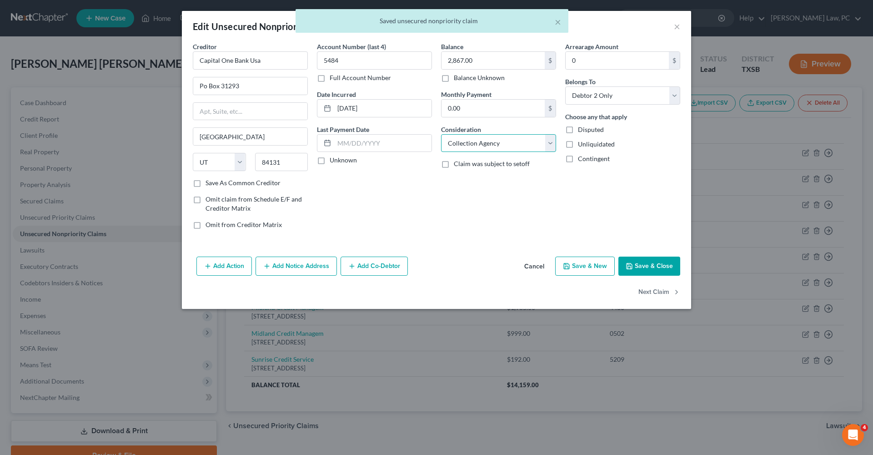
select select "2"
click at [663, 265] on button "Save & Close" at bounding box center [649, 265] width 62 height 19
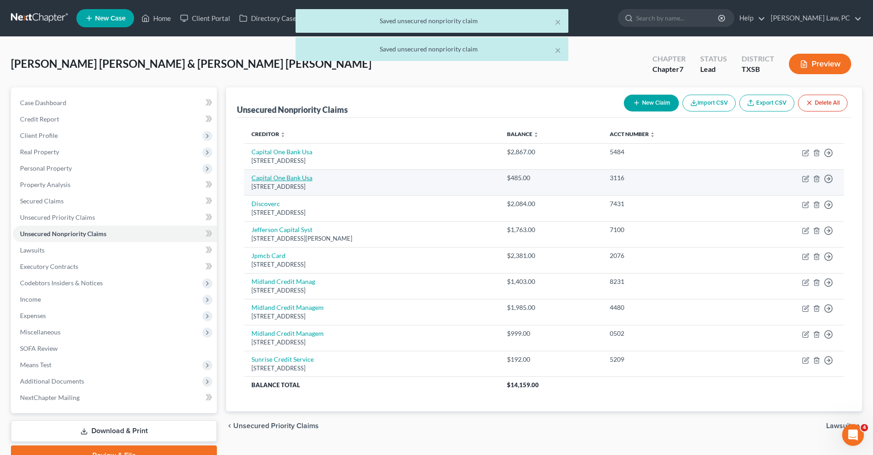
click at [295, 177] on link "Capital One Bank Usa" at bounding box center [281, 178] width 61 height 8
select select "46"
select select "1"
select select "0"
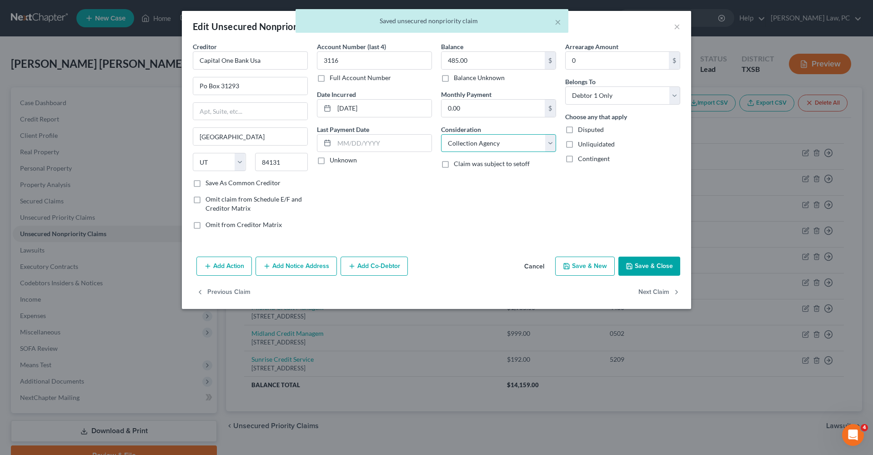
select select "2"
click at [650, 268] on button "Save & Close" at bounding box center [649, 265] width 62 height 19
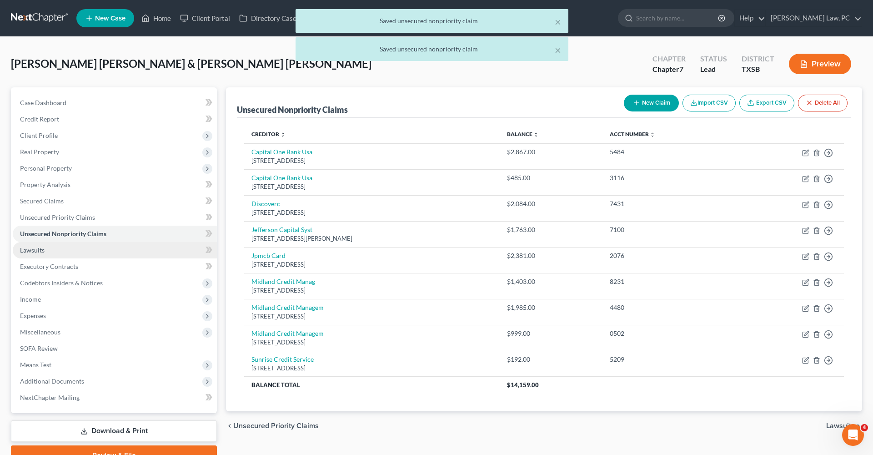
click at [36, 254] on link "Lawsuits" at bounding box center [115, 250] width 204 height 16
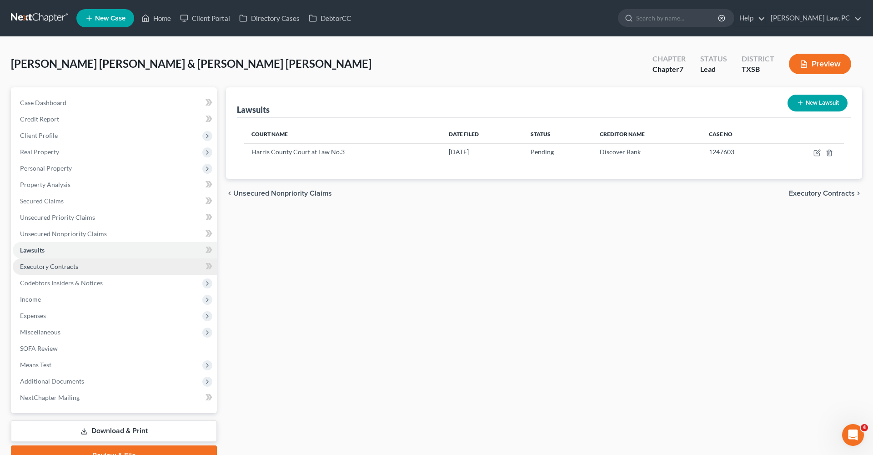
click at [60, 269] on span "Executory Contracts" at bounding box center [49, 266] width 58 height 8
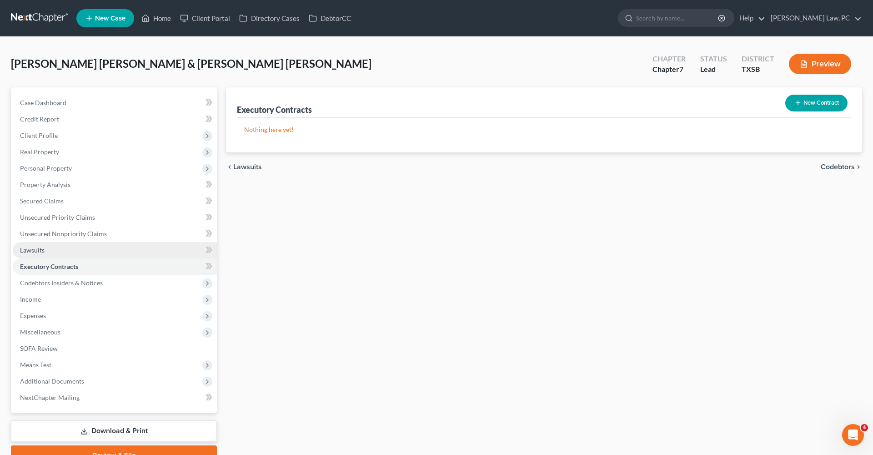
click at [30, 249] on span "Lawsuits" at bounding box center [32, 250] width 25 height 8
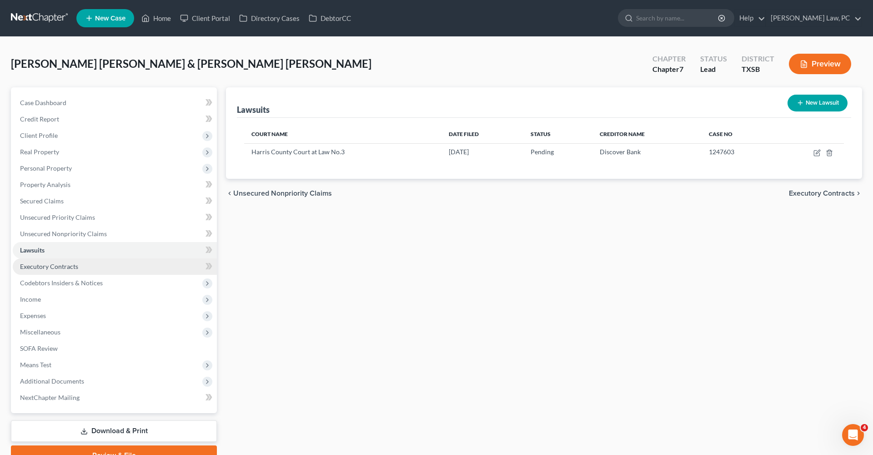
click at [49, 267] on span "Executory Contracts" at bounding box center [49, 266] width 58 height 8
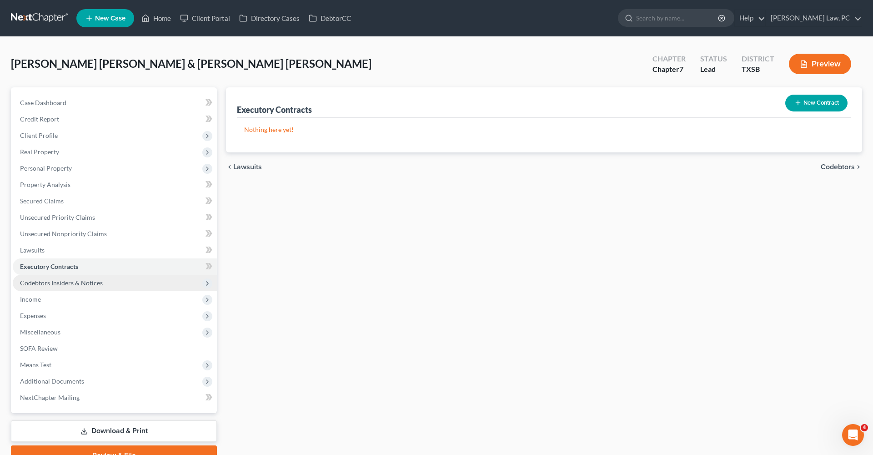
click at [74, 285] on span "Codebtors Insiders & Notices" at bounding box center [61, 283] width 83 height 8
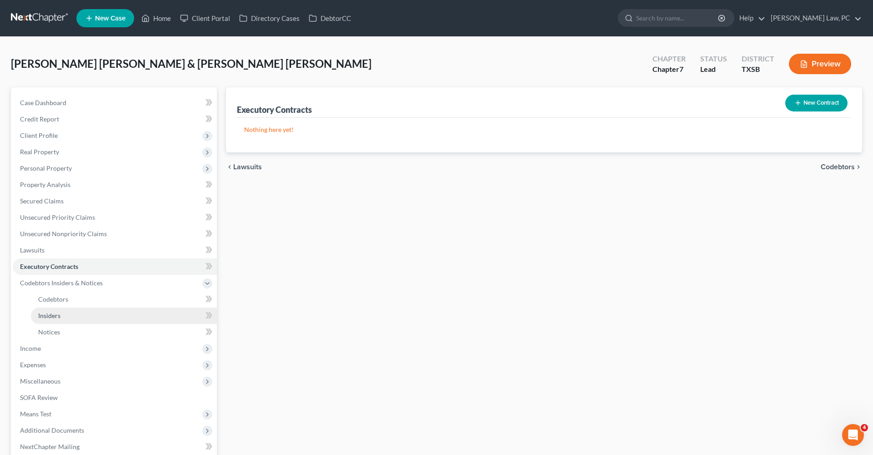
click at [60, 308] on link "Insiders" at bounding box center [124, 315] width 186 height 16
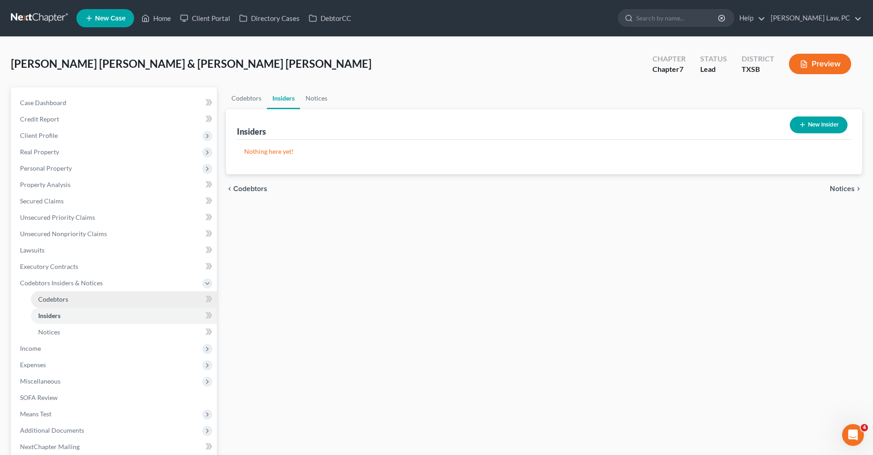
click at [54, 298] on span "Codebtors" at bounding box center [53, 299] width 30 height 8
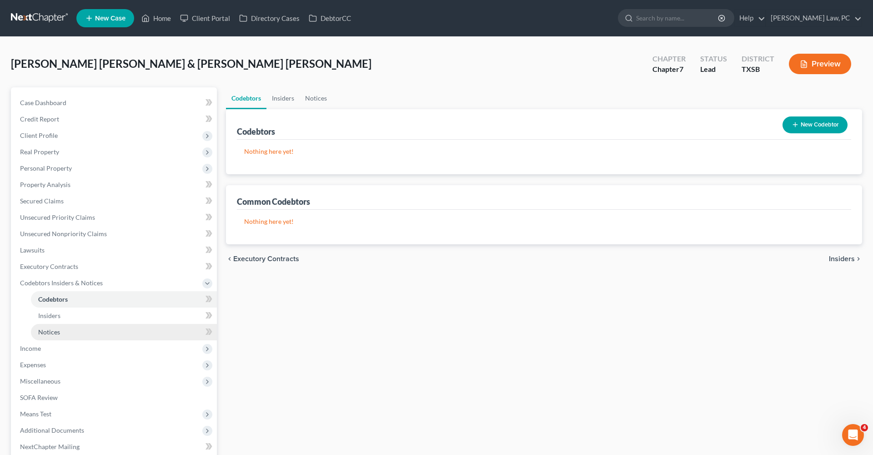
click at [55, 334] on span "Notices" at bounding box center [49, 332] width 22 height 8
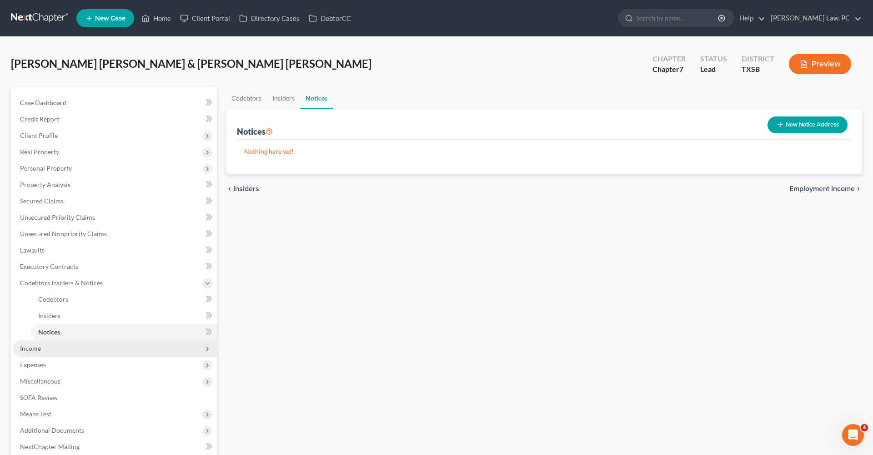
click at [30, 346] on span "Income" at bounding box center [30, 348] width 21 height 8
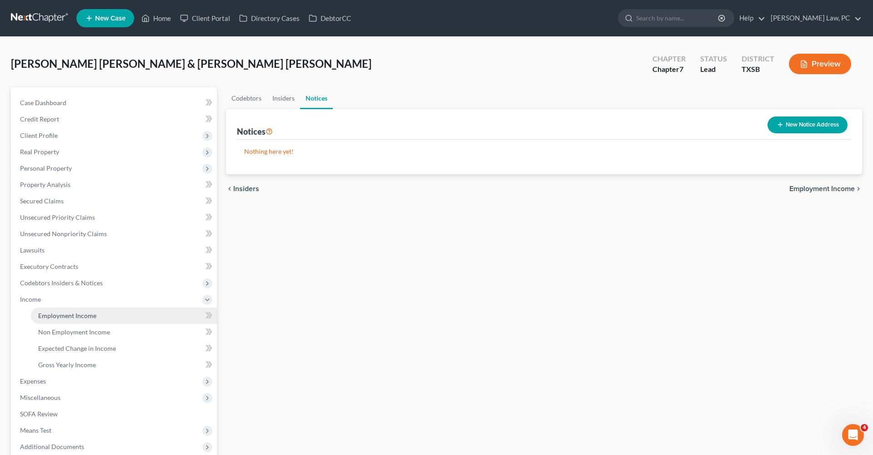
click at [72, 316] on span "Employment Income" at bounding box center [67, 315] width 58 height 8
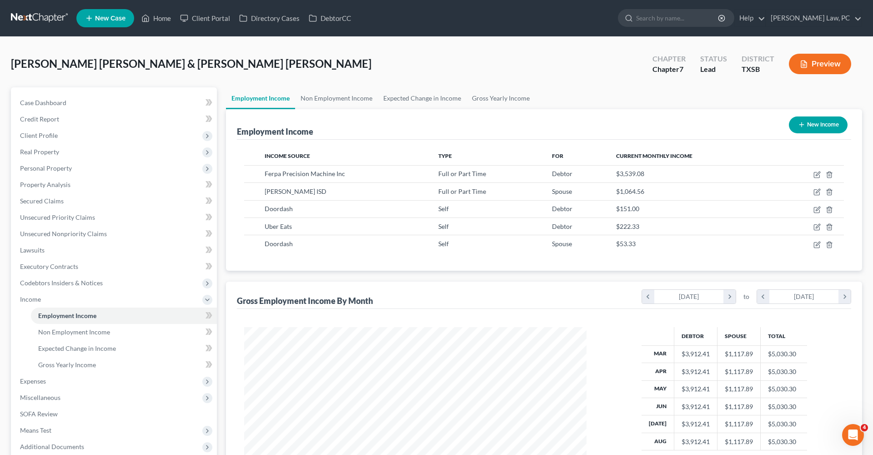
scroll to position [171, 361]
click at [819, 209] on icon "button" at bounding box center [818, 208] width 4 height 4
select select "1"
select select "0"
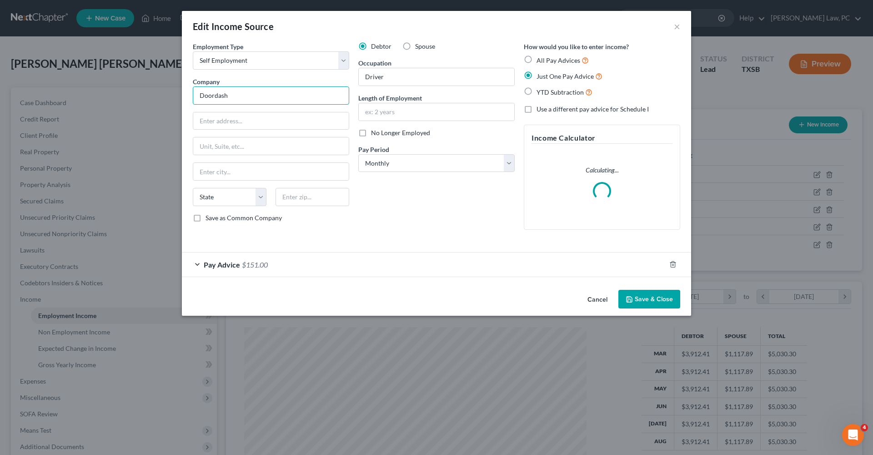
click at [240, 96] on input "Doordash" at bounding box center [271, 95] width 156 height 18
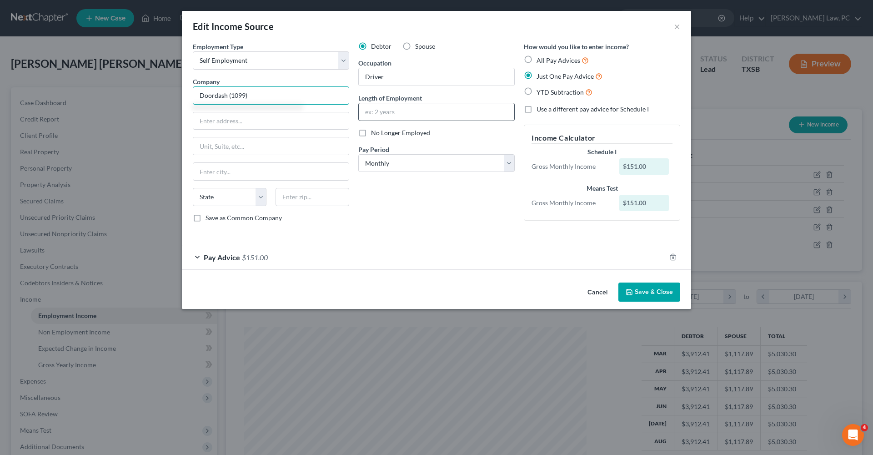
type input "Doordash (1099)"
click at [399, 110] on input "text" at bounding box center [437, 111] width 156 height 17
type input "1 year"
click at [439, 230] on div "Employment Type * Select Full or [DEMOGRAPHIC_DATA] Employment Self Employment …" at bounding box center [436, 140] width 497 height 196
click at [650, 288] on button "Save & Close" at bounding box center [649, 291] width 62 height 19
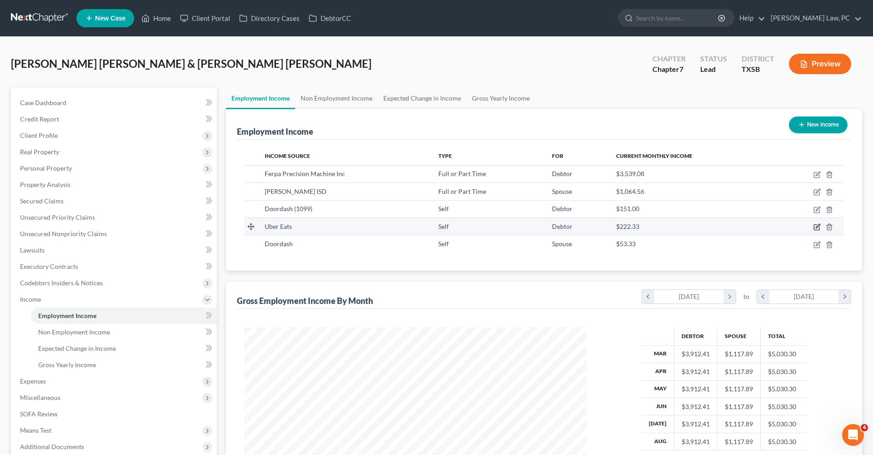
click at [818, 226] on icon "button" at bounding box center [818, 226] width 4 height 4
select select "1"
select select "0"
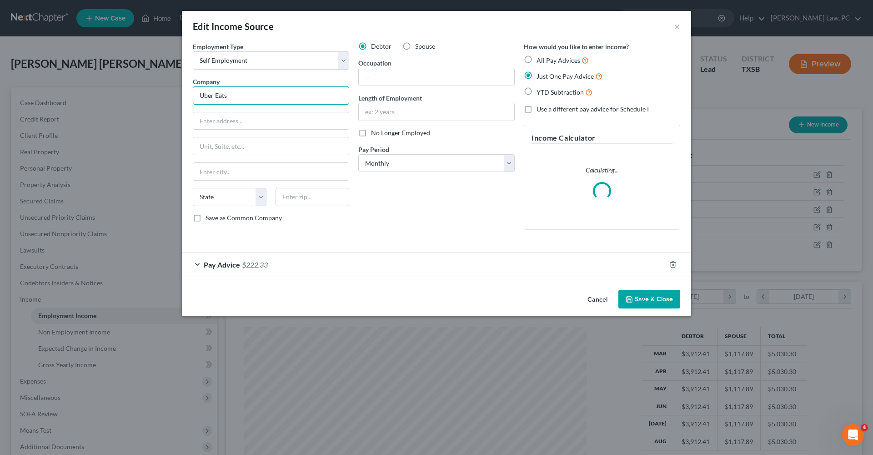
click at [246, 96] on input "Uber Eats" at bounding box center [271, 95] width 156 height 18
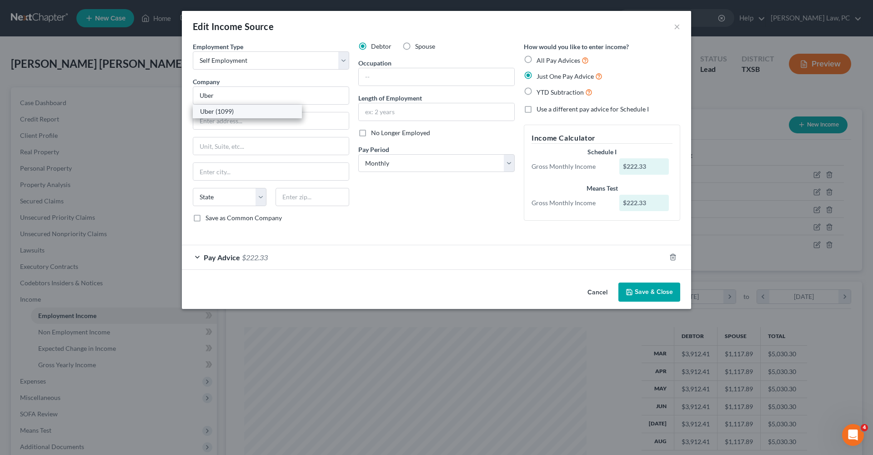
click at [212, 113] on div "Uber (1099)" at bounding box center [247, 111] width 95 height 9
type input "Uber (1099)"
type input "[GEOGRAPHIC_DATA]"
select select "4"
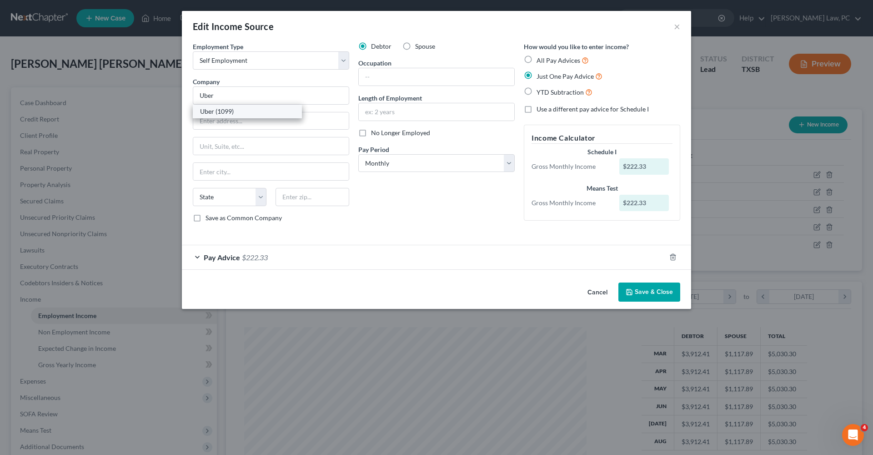
type input "94158"
click at [379, 83] on input "text" at bounding box center [437, 76] width 156 height 17
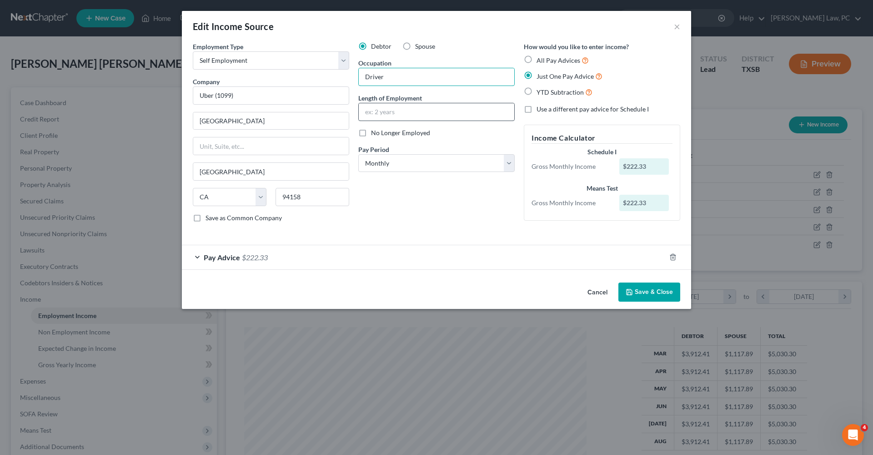
type input "Driver"
click at [391, 112] on input "text" at bounding box center [437, 111] width 156 height 17
type input "1 year"
click at [651, 296] on button "Save & Close" at bounding box center [649, 291] width 62 height 19
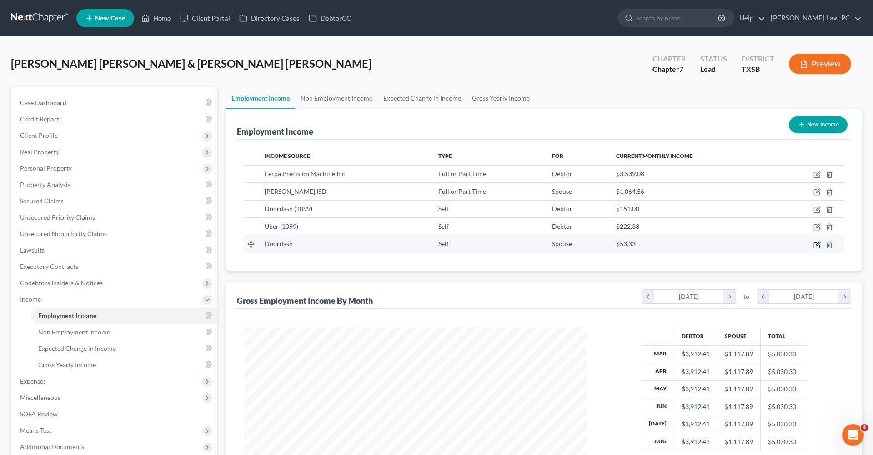
click at [818, 244] on icon "button" at bounding box center [816, 244] width 7 height 7
select select "1"
select select "0"
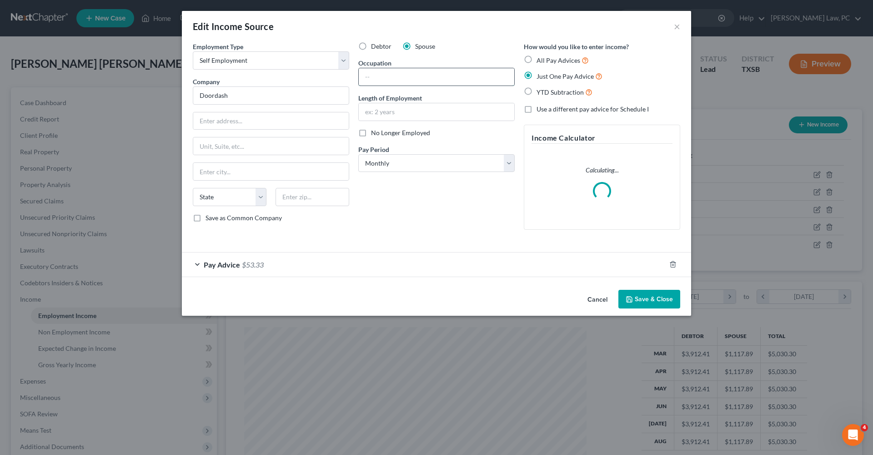
click at [394, 79] on input "text" at bounding box center [437, 76] width 156 height 17
type input "Driver"
click at [384, 115] on input "text" at bounding box center [437, 111] width 156 height 17
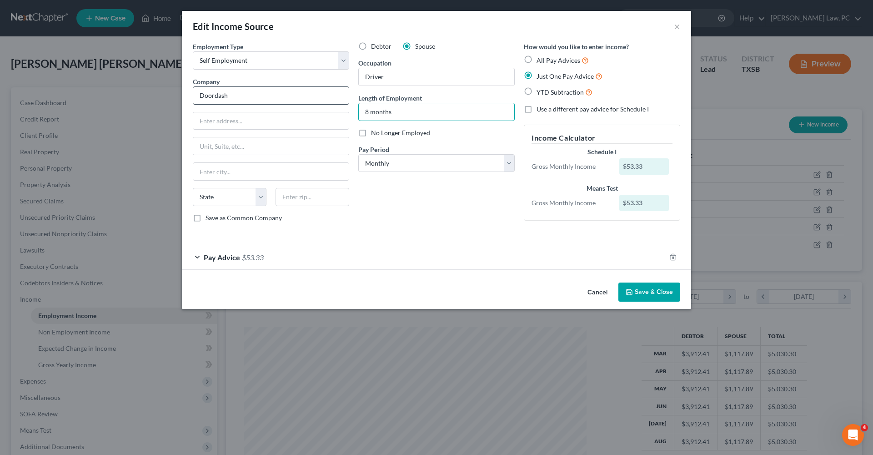
type input "8 months"
click at [240, 100] on input "Doordash" at bounding box center [271, 95] width 156 height 18
type input "Doordash (1099)"
click at [637, 291] on button "Save & Close" at bounding box center [649, 291] width 62 height 19
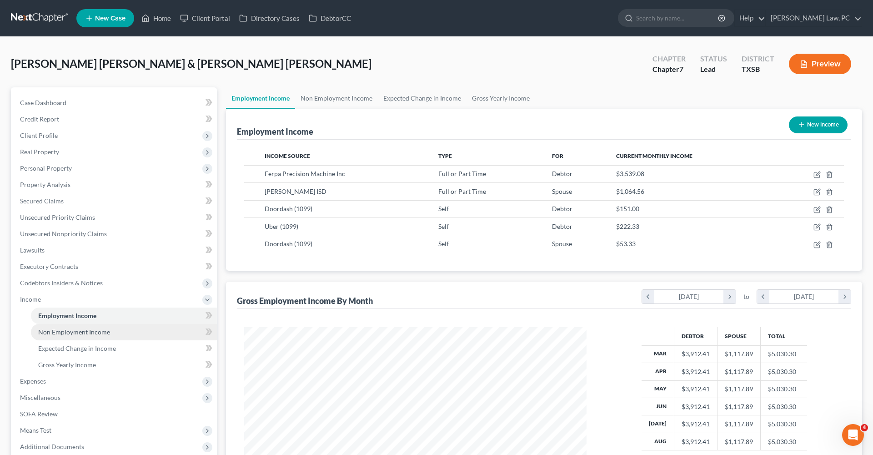
click at [83, 330] on span "Non Employment Income" at bounding box center [74, 332] width 72 height 8
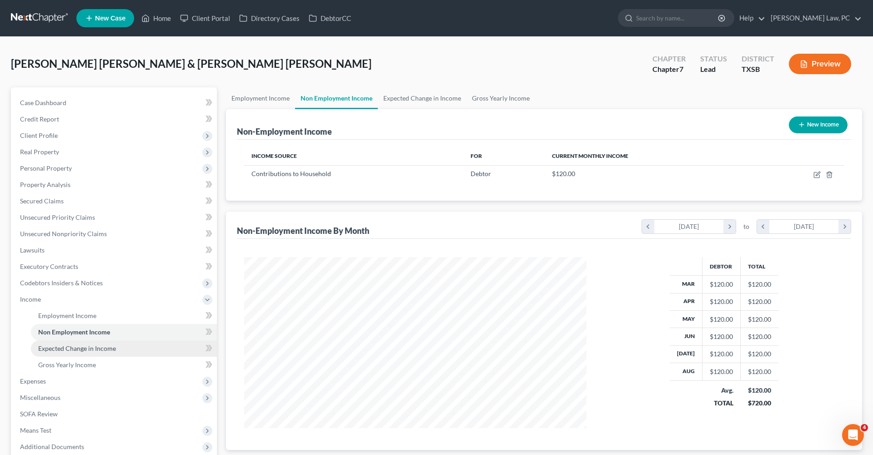
scroll to position [171, 361]
click at [84, 343] on link "Expected Change in Income" at bounding box center [124, 348] width 186 height 16
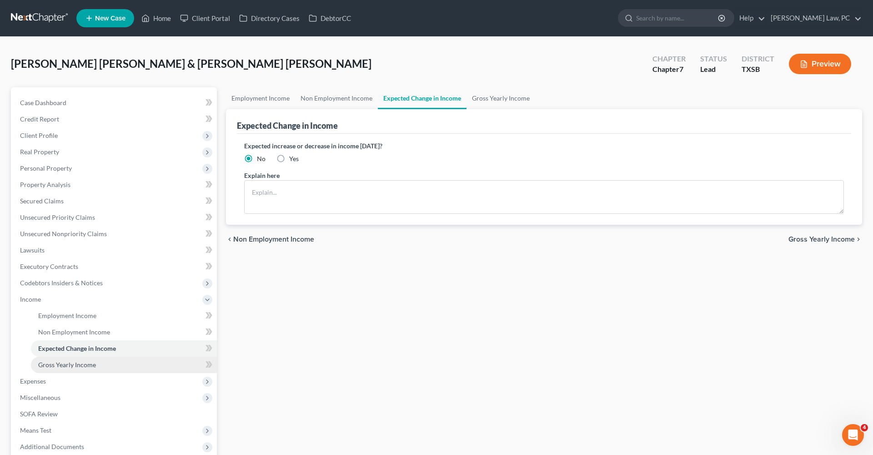
click at [86, 366] on span "Gross Yearly Income" at bounding box center [67, 365] width 58 height 8
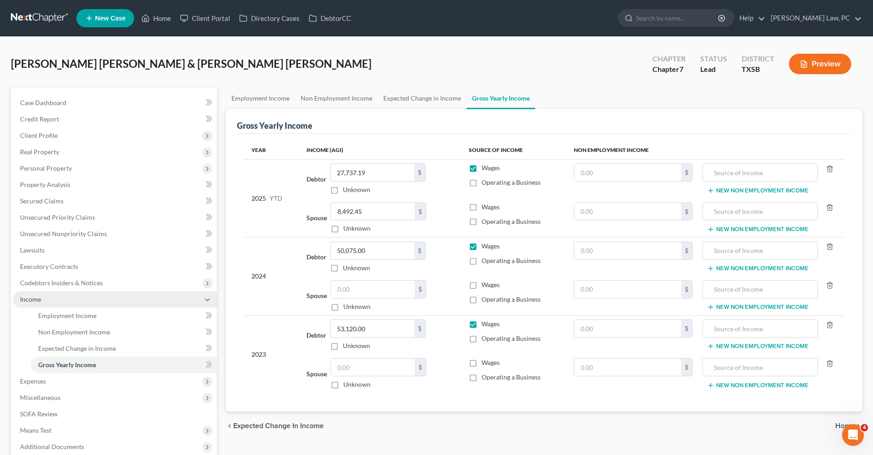
click at [34, 298] on span "Income" at bounding box center [30, 299] width 21 height 8
